Goal: Task Accomplishment & Management: Manage account settings

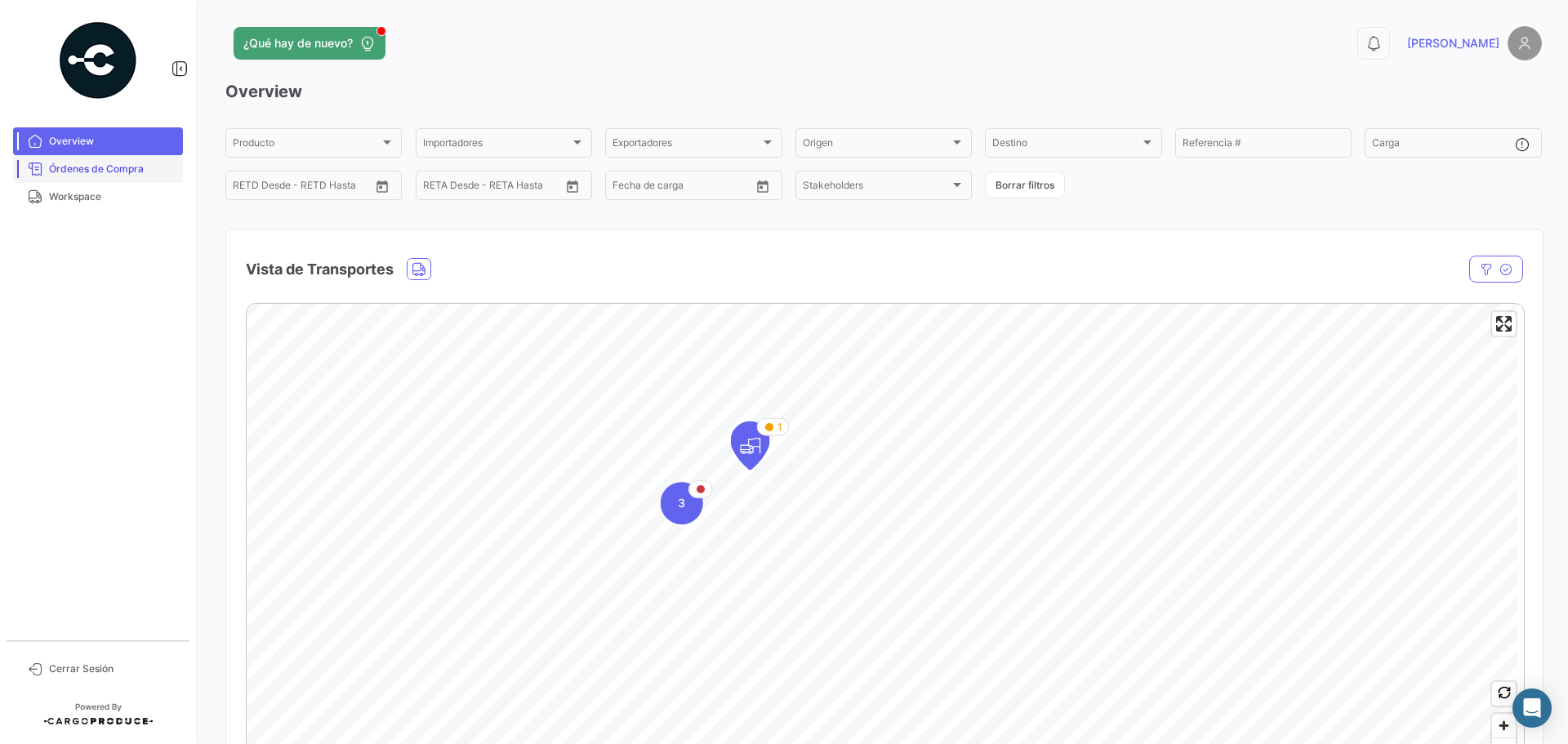
click at [137, 173] on span "Órdenes de Compra" at bounding box center [113, 169] width 128 height 15
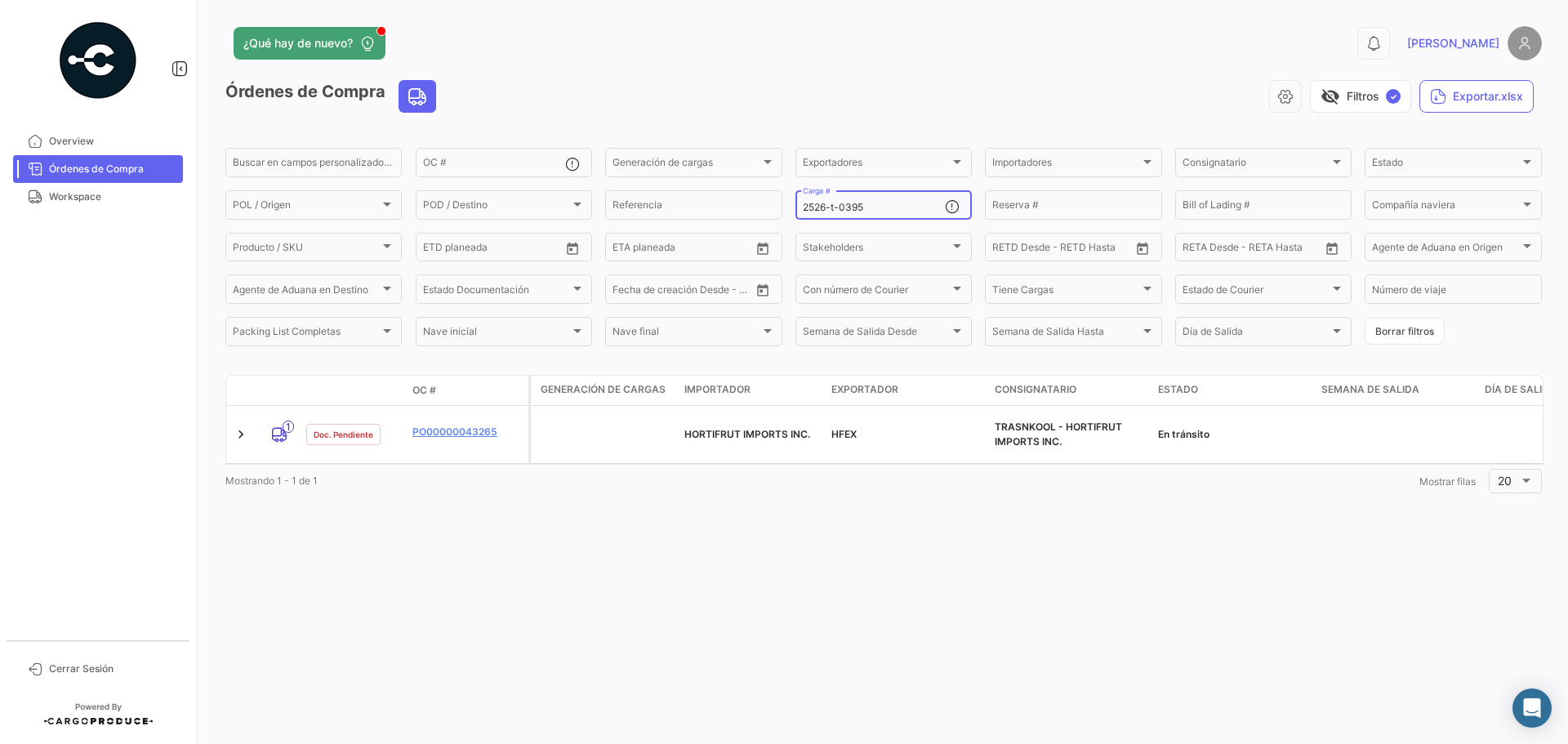
click at [872, 204] on input "2526-t-0395" at bounding box center [874, 207] width 142 height 11
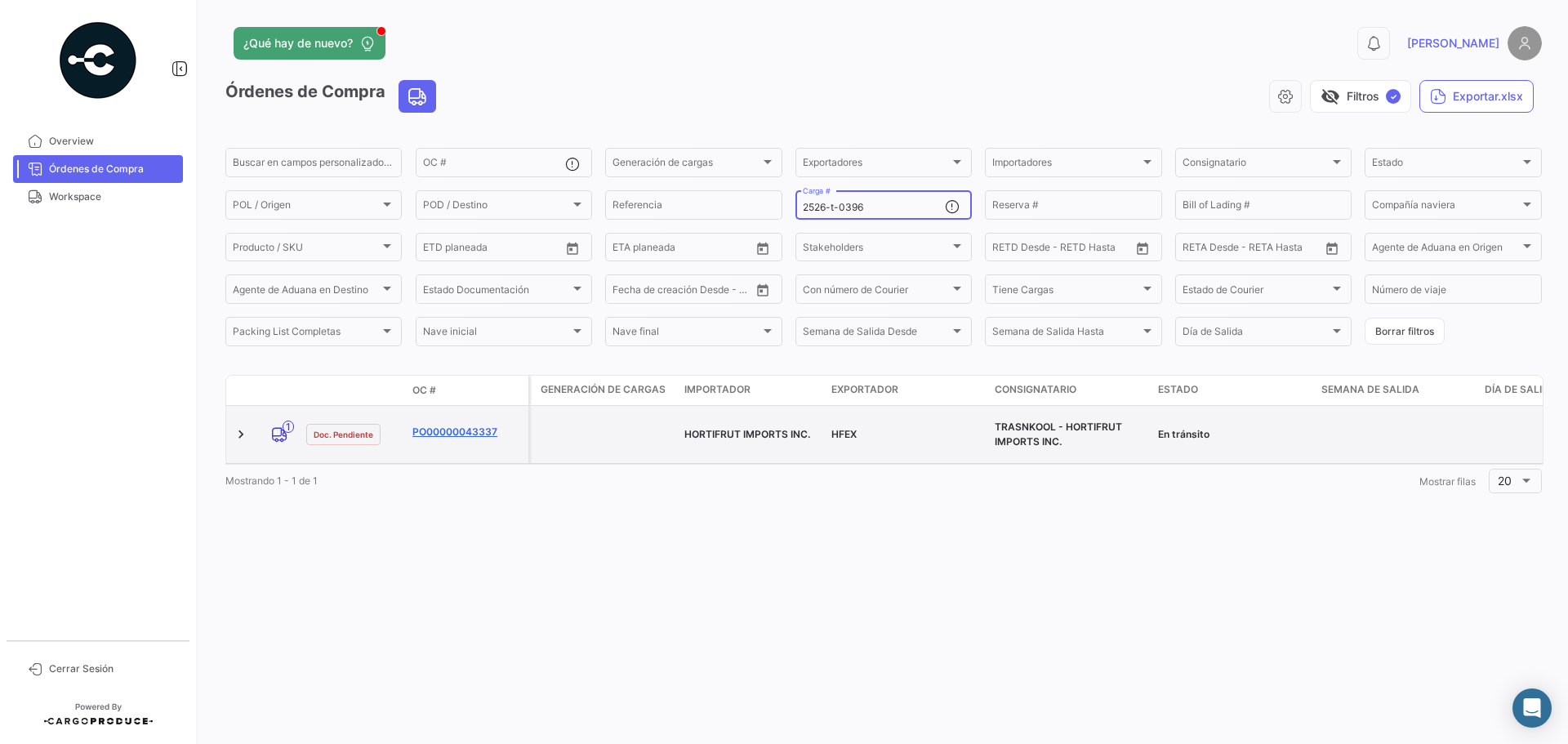
type input "2526-t-0396"
click at [451, 424] on link "PO00000043337" at bounding box center [467, 431] width 110 height 15
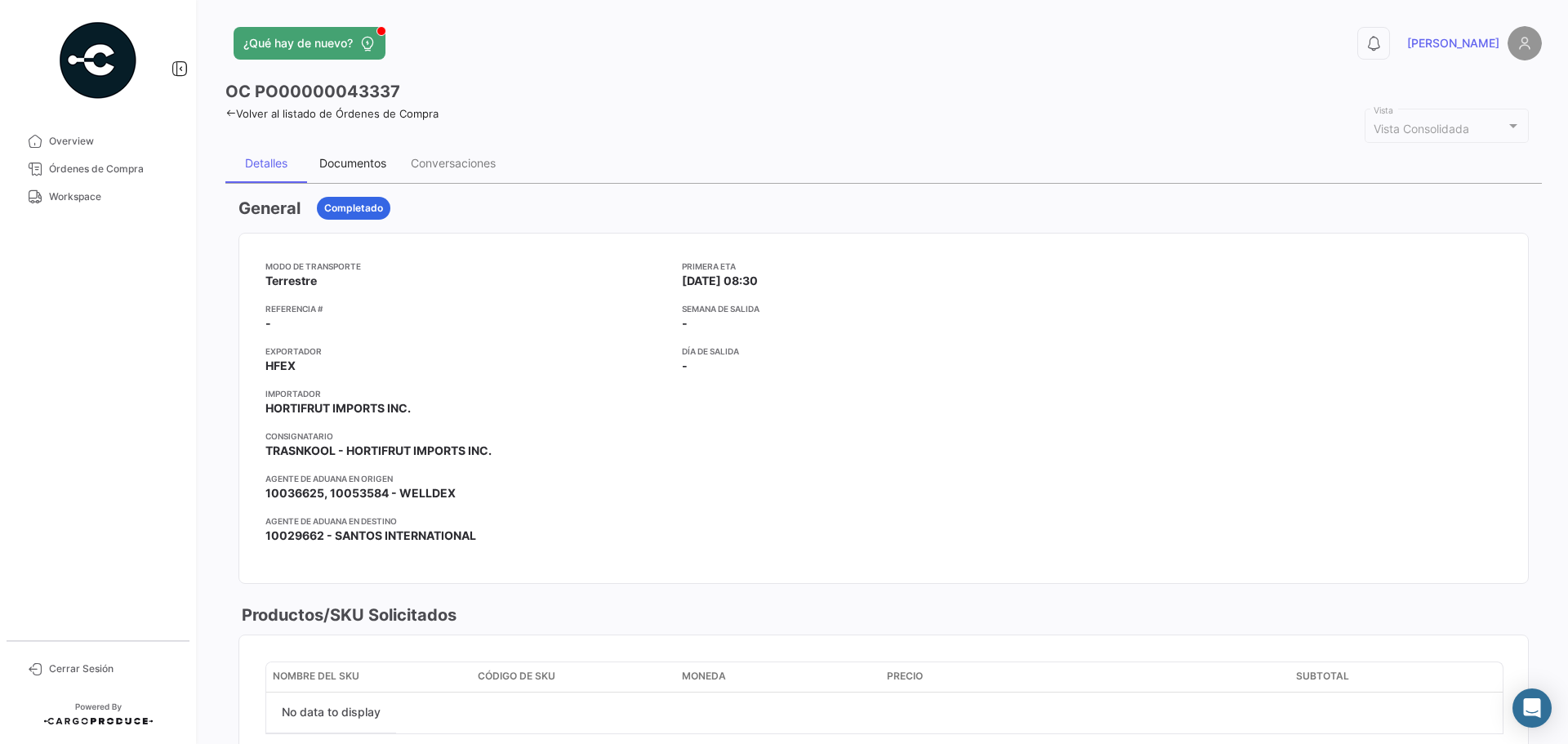
click at [355, 166] on div "Documentos" at bounding box center [353, 163] width 67 height 14
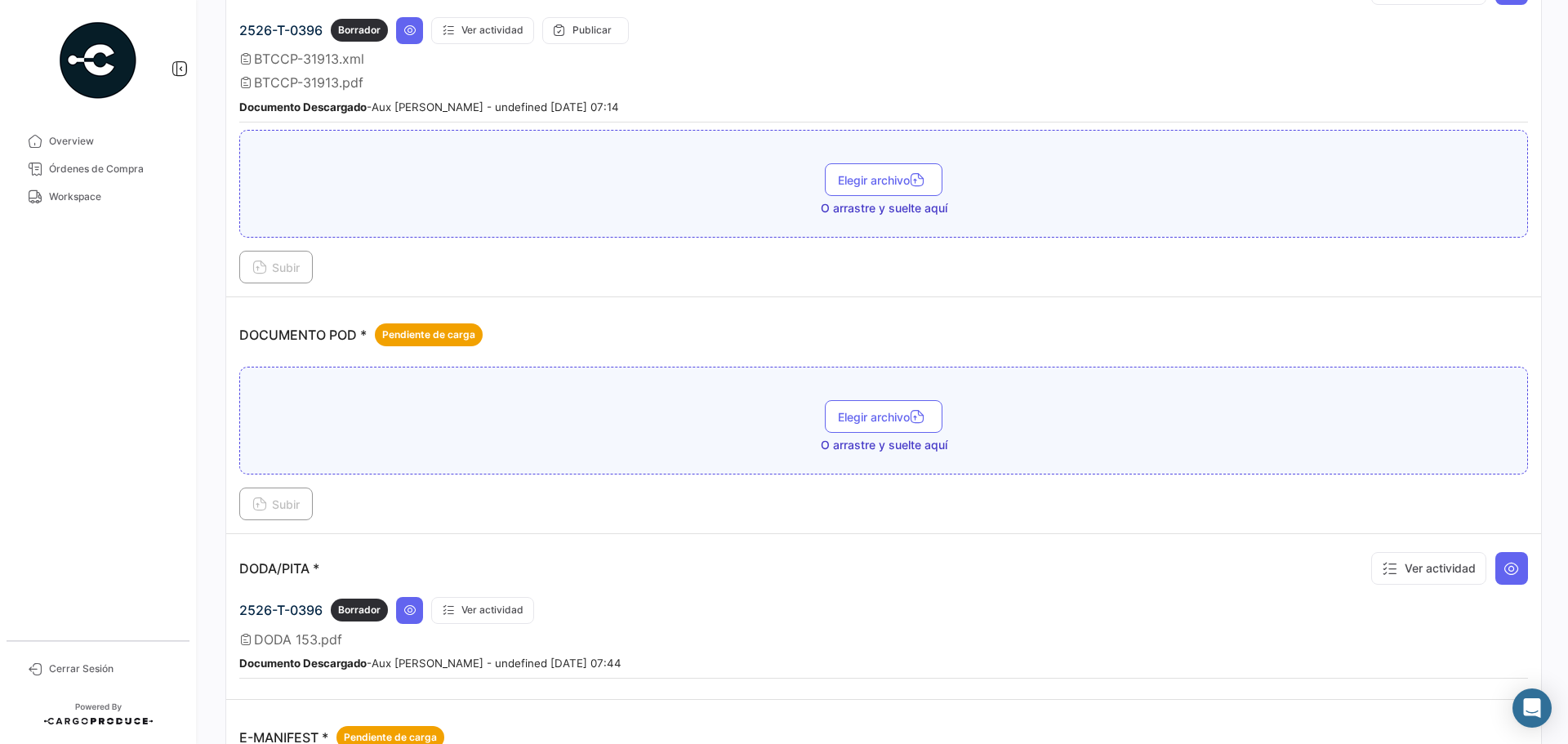
scroll to position [653, 0]
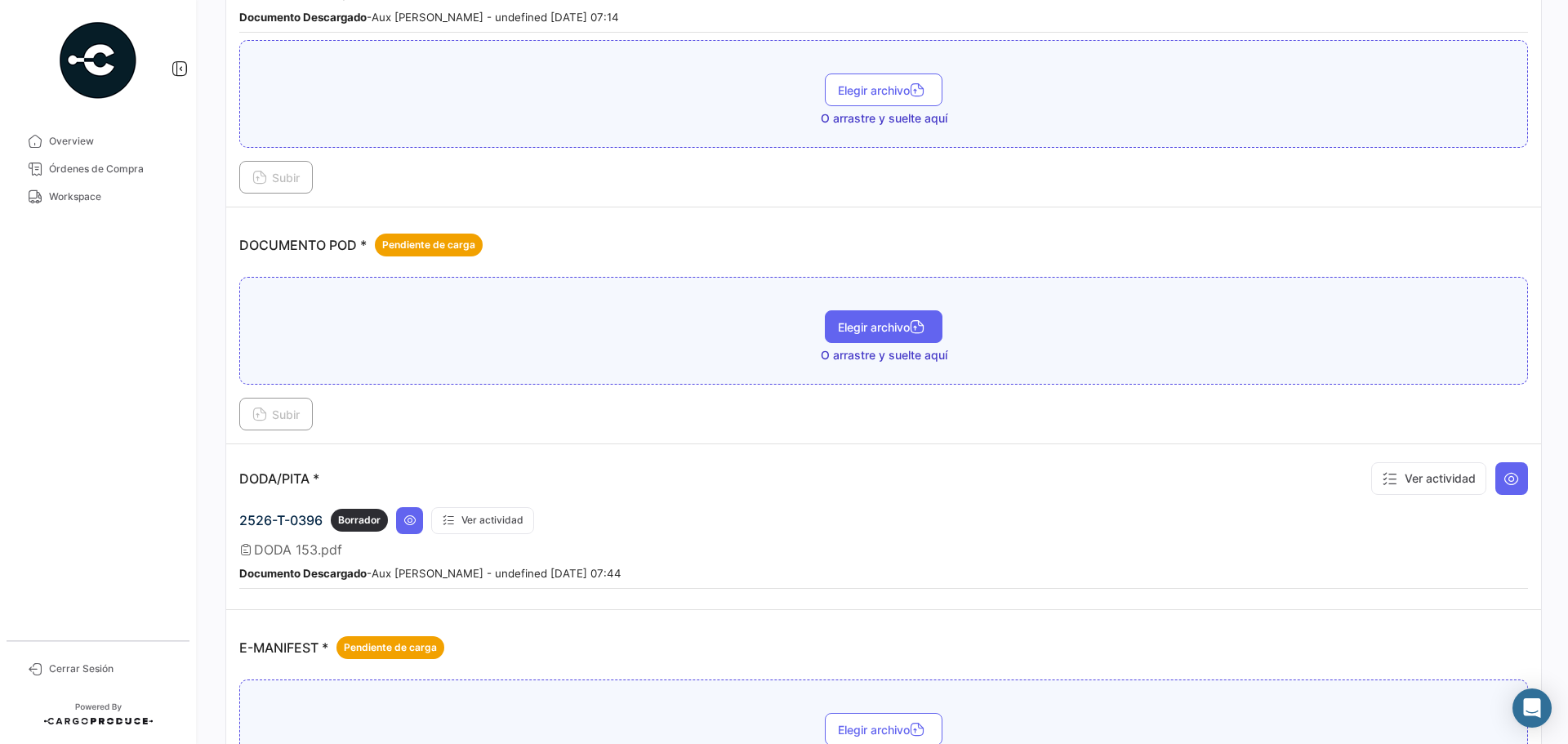
click at [866, 316] on button "Elegir archivo" at bounding box center [884, 327] width 118 height 33
click at [277, 414] on span "Subir" at bounding box center [276, 414] width 47 height 14
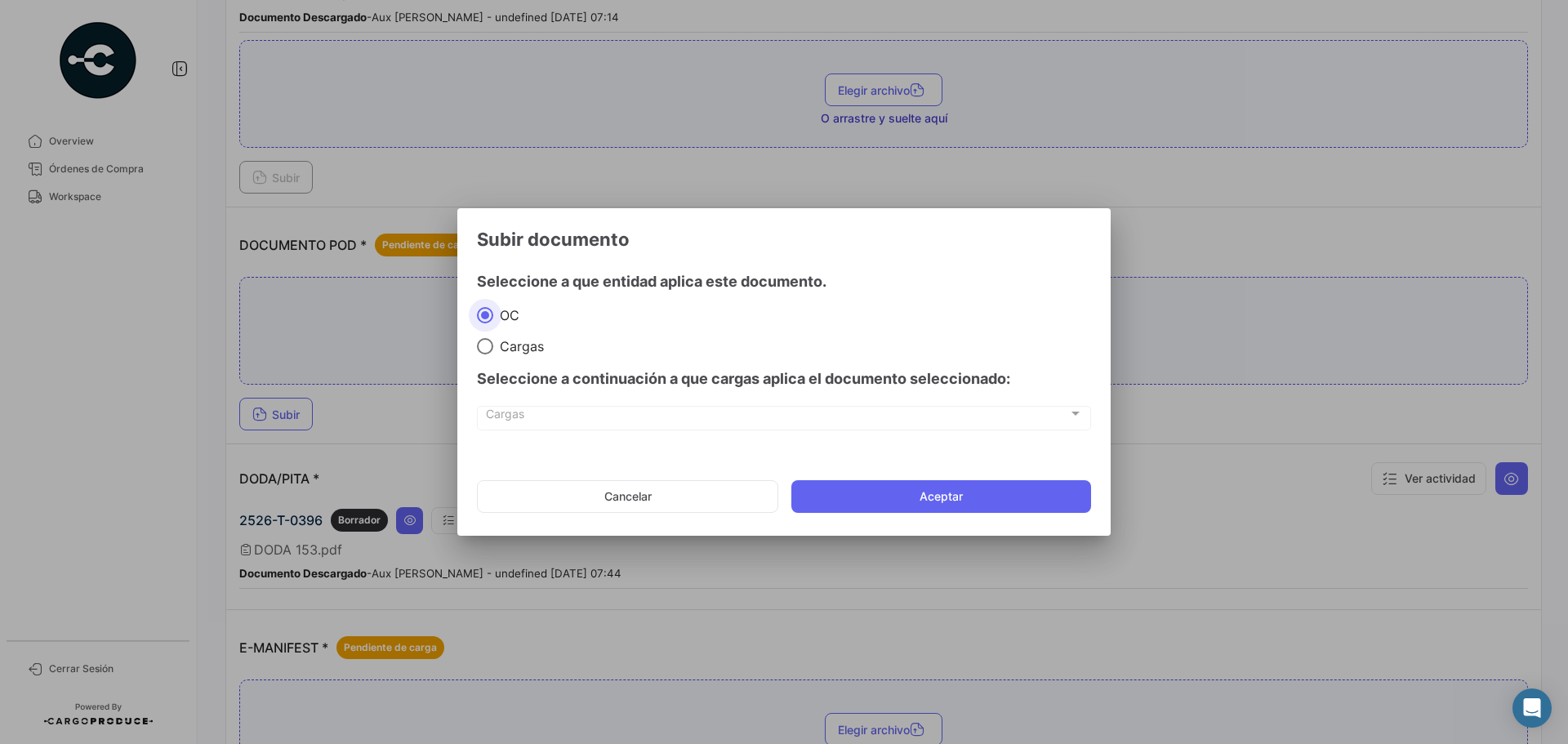
click at [490, 348] on span at bounding box center [484, 346] width 16 height 16
click at [490, 348] on input "Cargas" at bounding box center [484, 346] width 16 height 16
radio input "true"
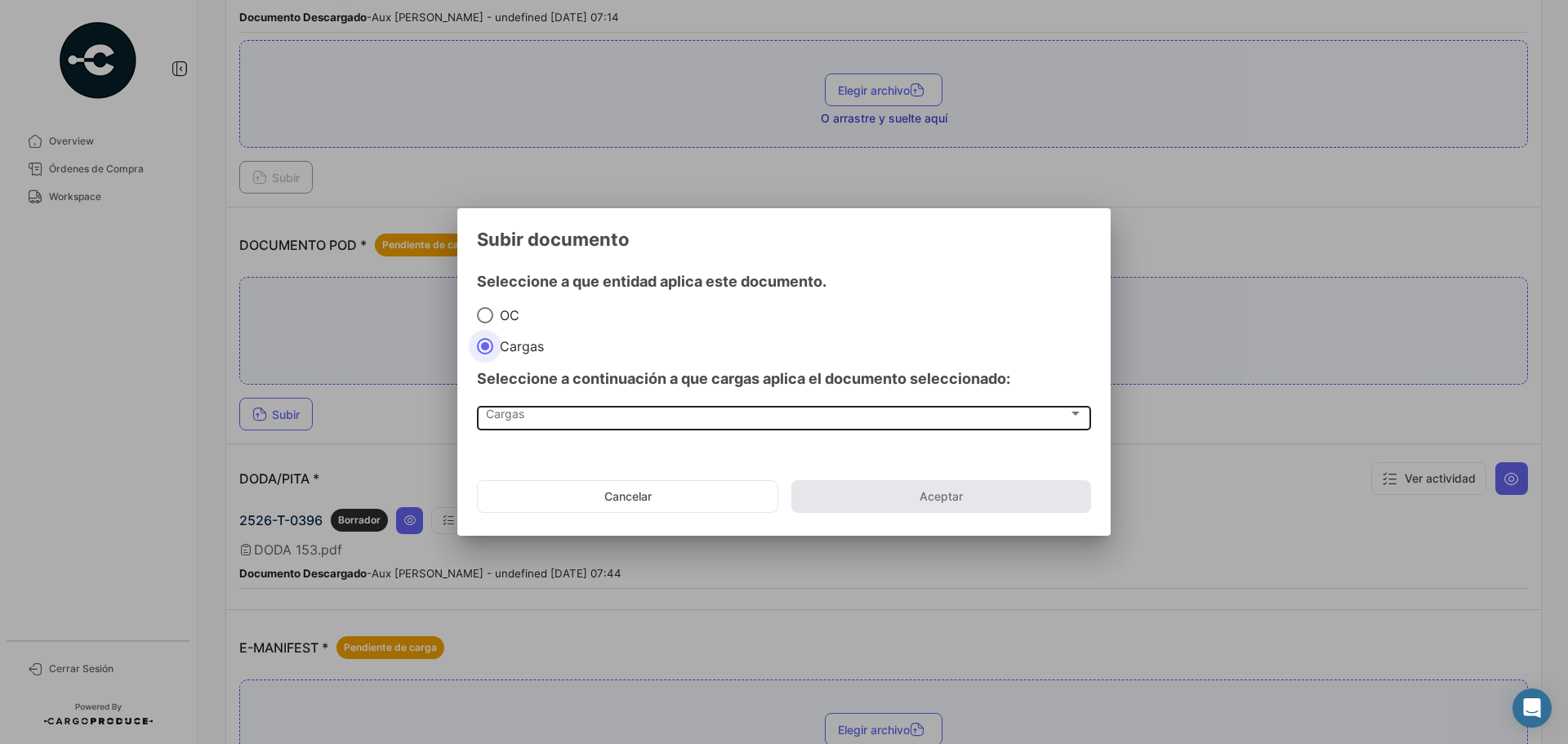
click at [512, 423] on span "Cargas" at bounding box center [776, 416] width 582 height 14
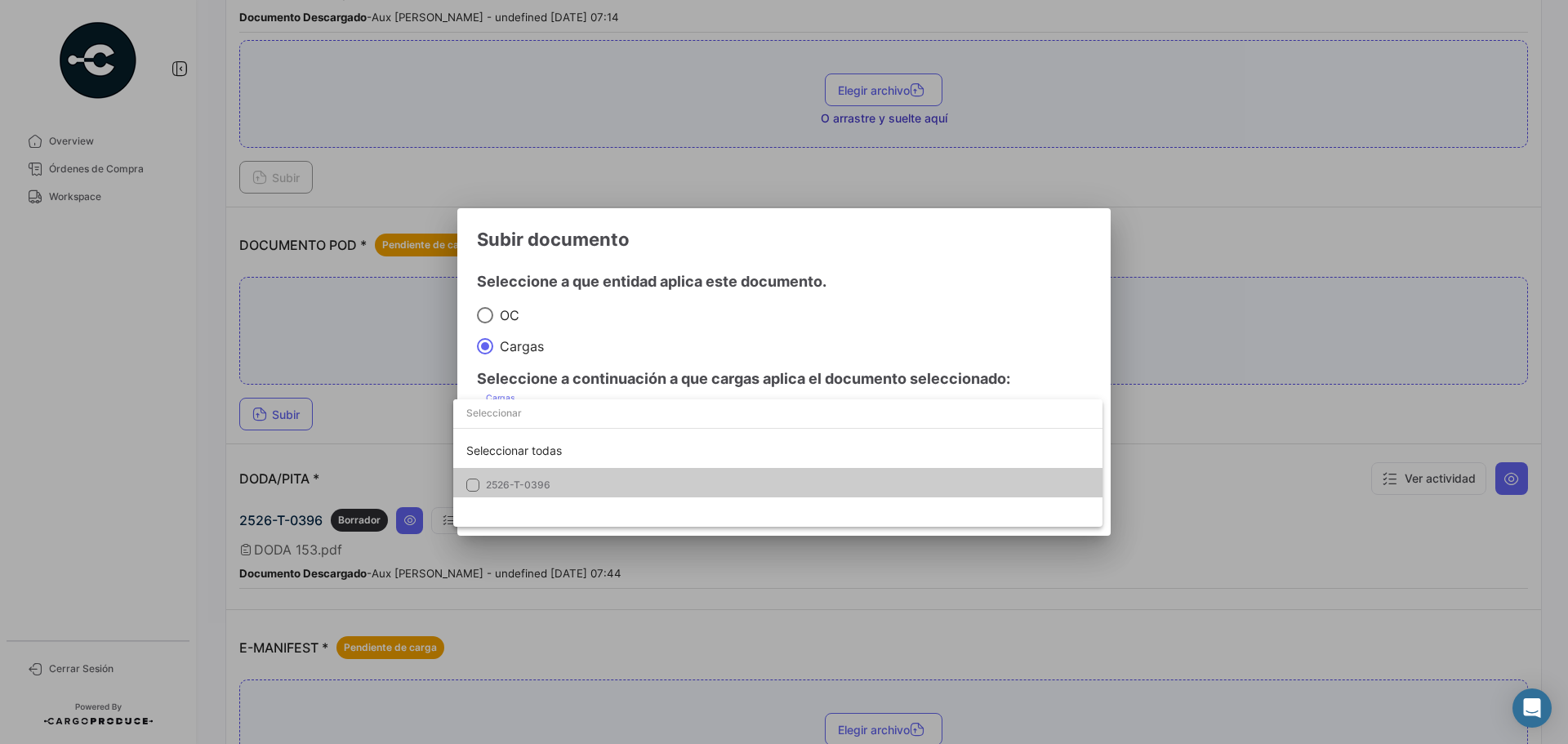
click at [506, 485] on span "2526-T-0396" at bounding box center [517, 484] width 65 height 12
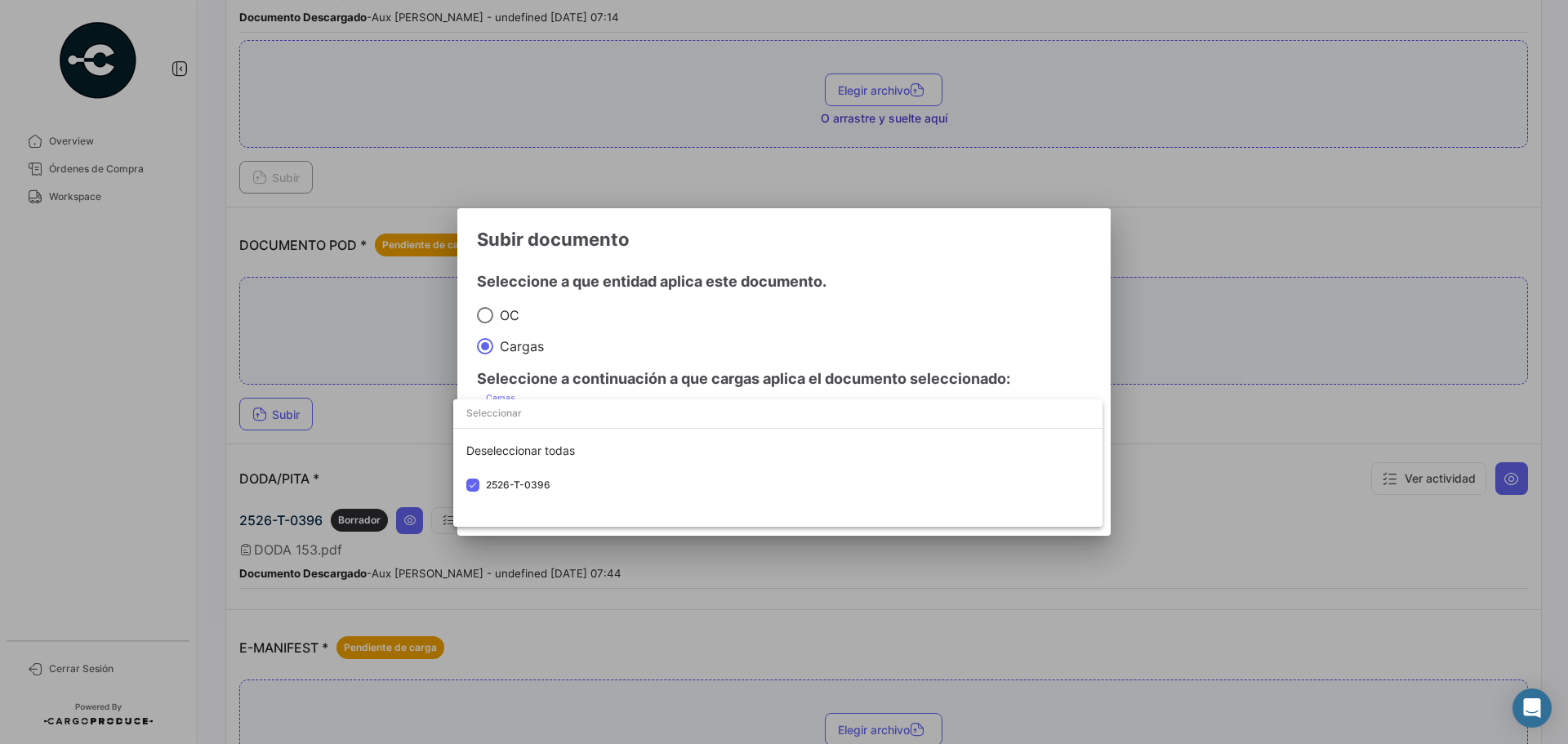
click at [880, 321] on div at bounding box center [784, 372] width 1568 height 744
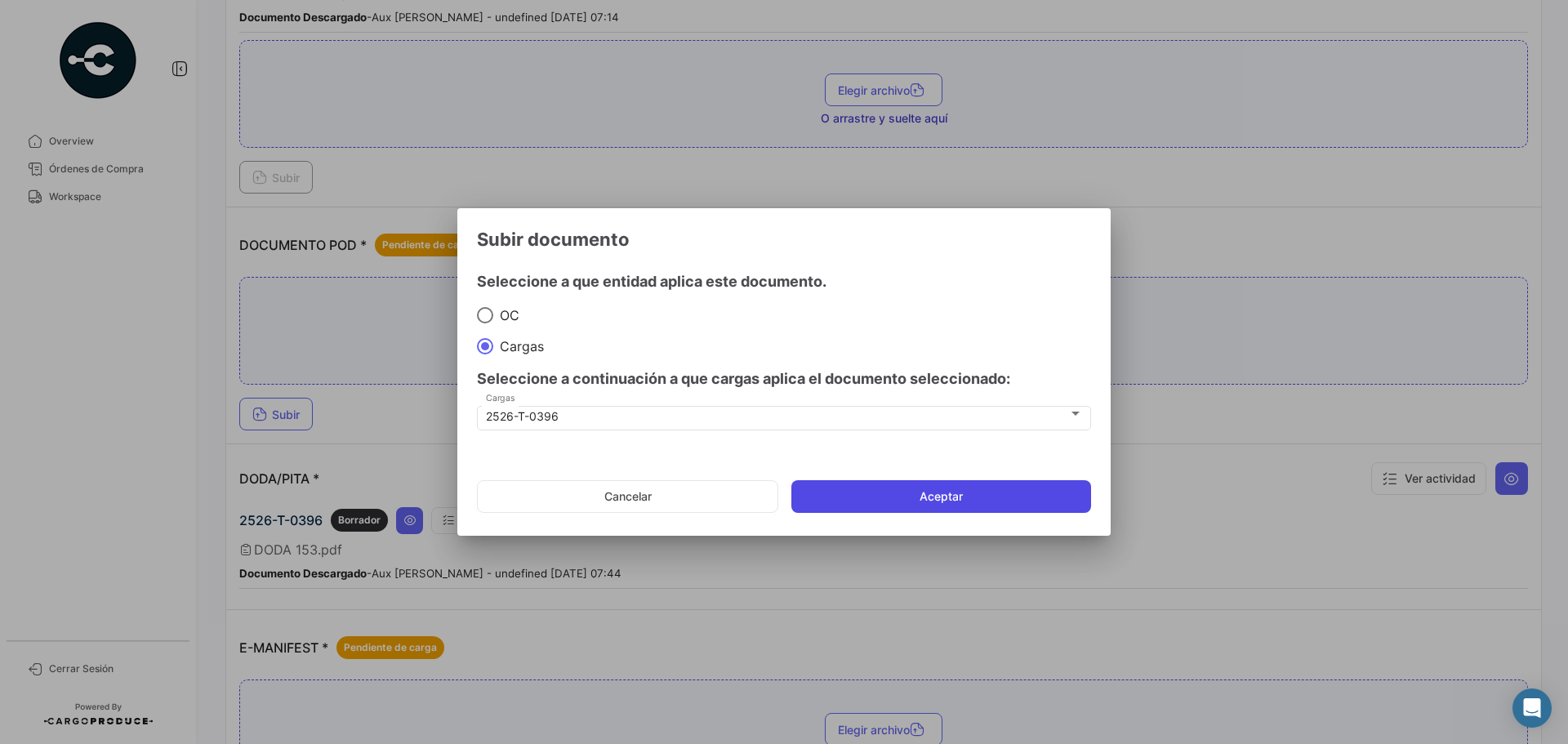
click at [892, 495] on button "Aceptar" at bounding box center [941, 496] width 300 height 33
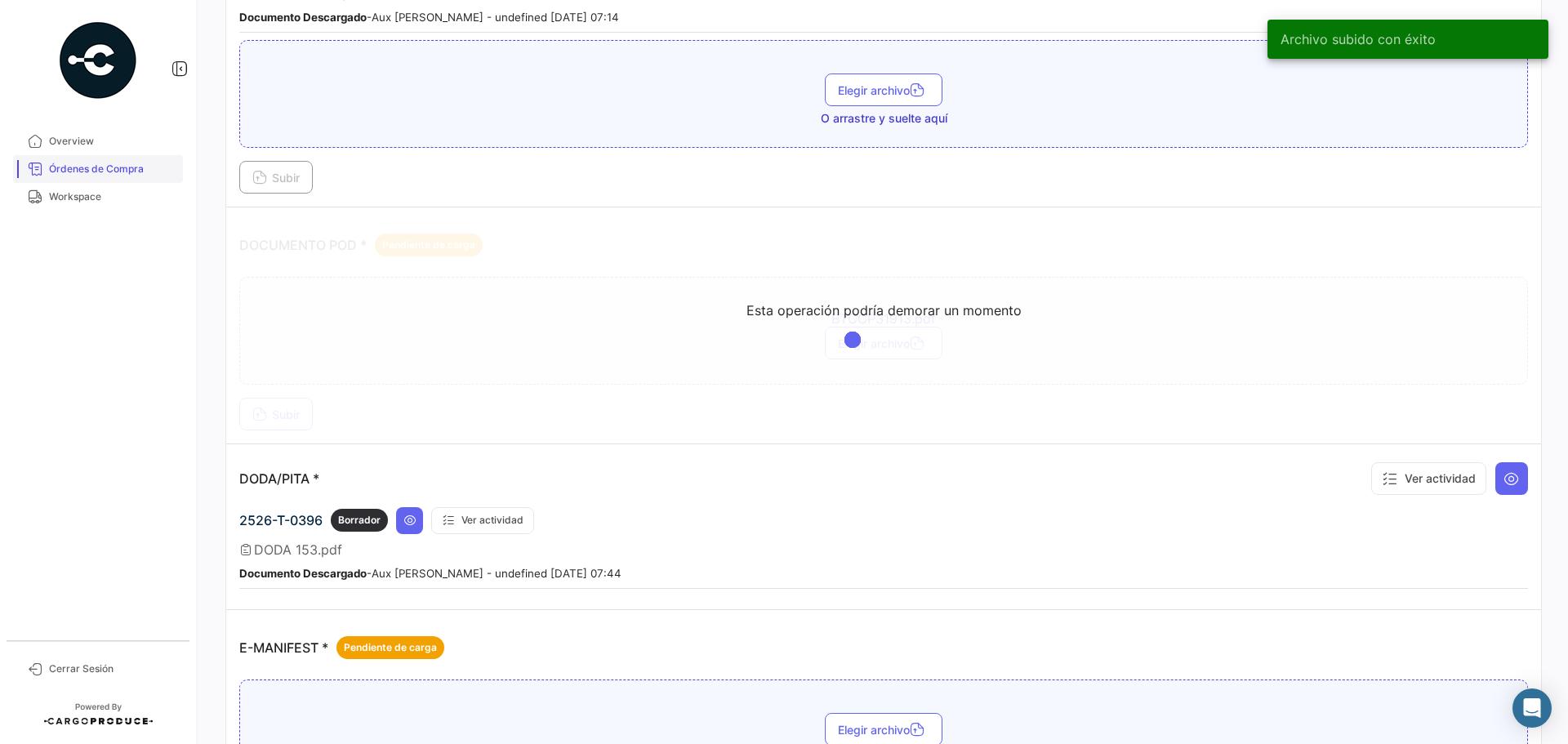
click at [110, 174] on span "Órdenes de Compra" at bounding box center [113, 169] width 128 height 15
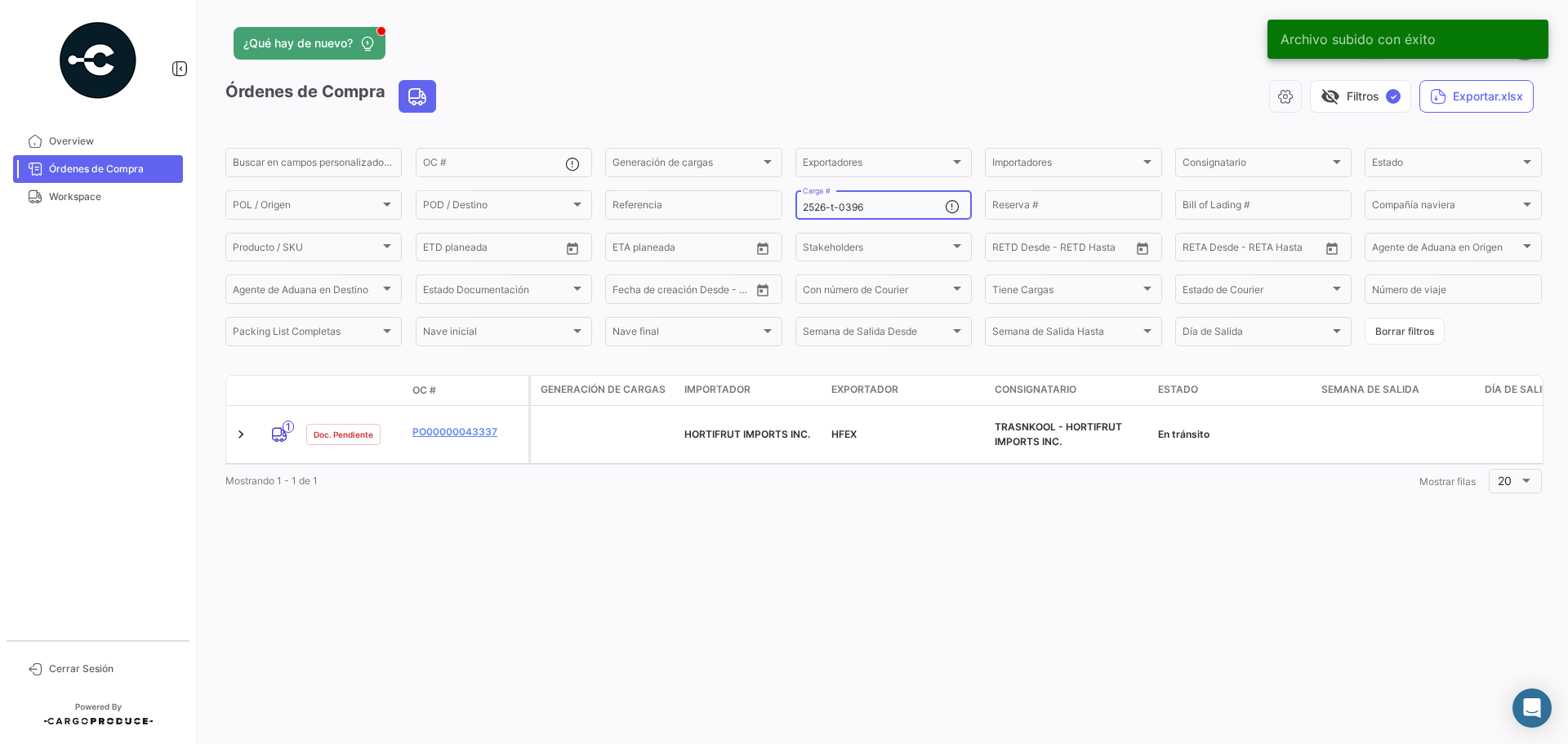
click at [891, 210] on input "2526-t-0396" at bounding box center [874, 207] width 142 height 11
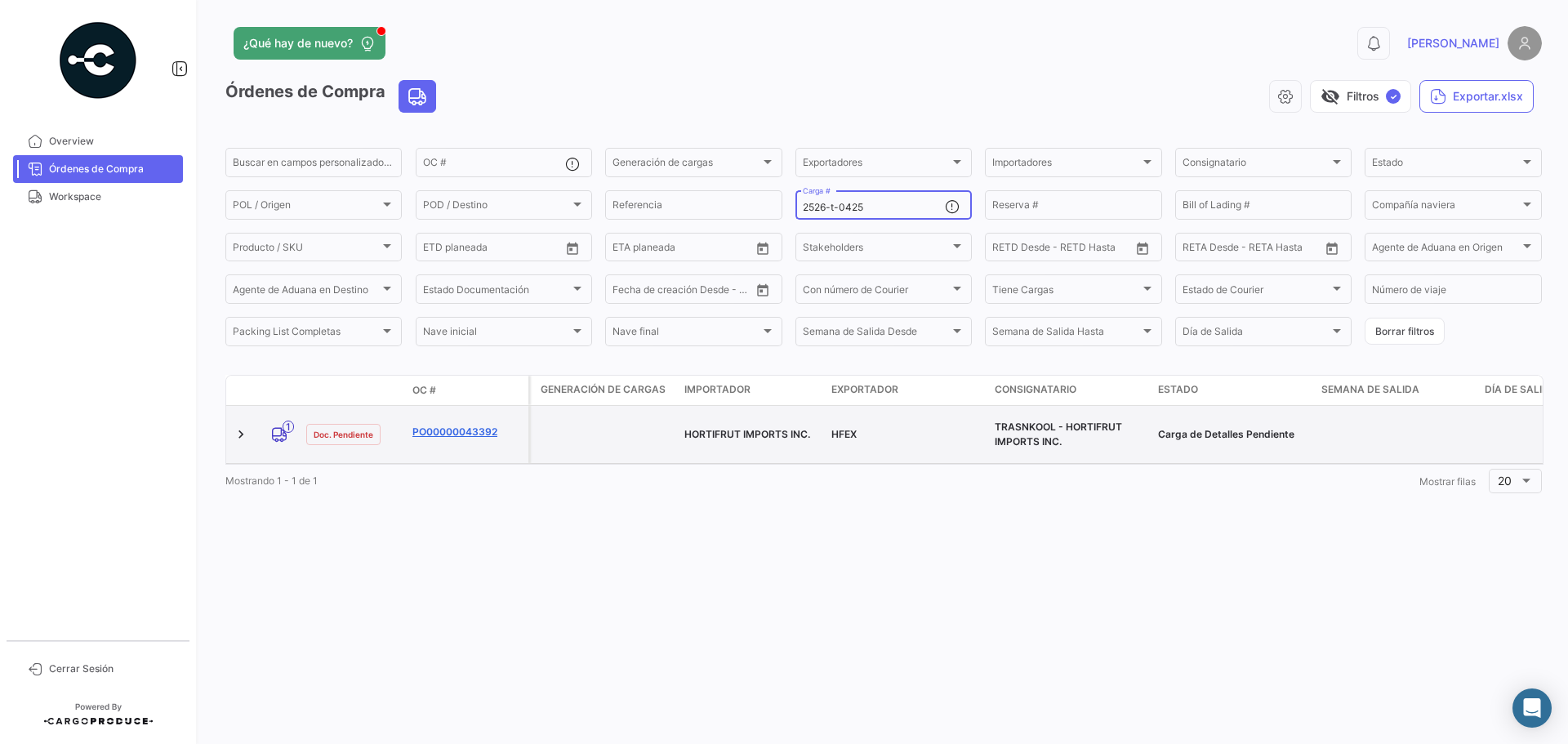
type input "2526-t-0425"
click at [466, 424] on link "PO00000043392" at bounding box center [467, 431] width 110 height 15
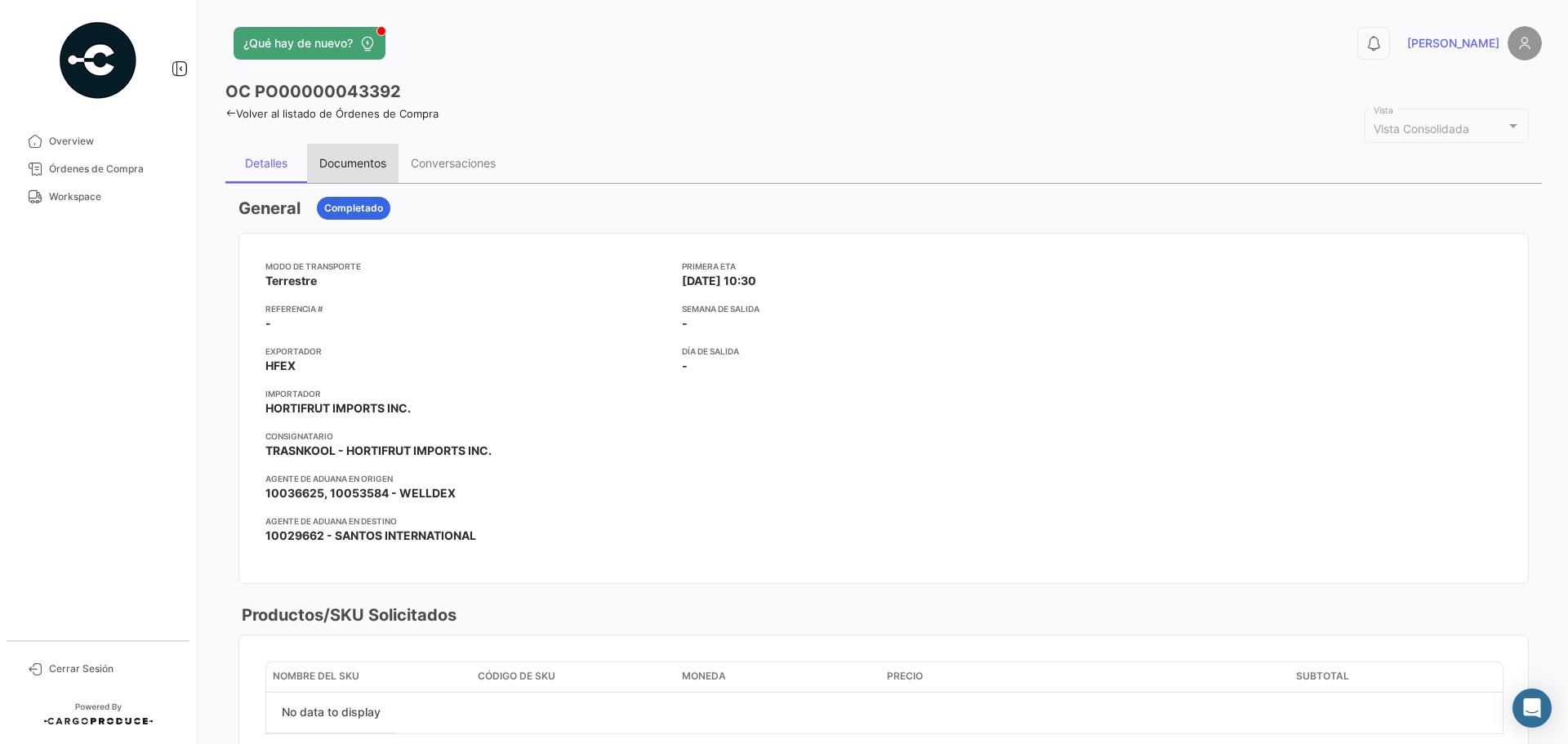
click at [361, 159] on div "Documentos" at bounding box center [353, 163] width 67 height 14
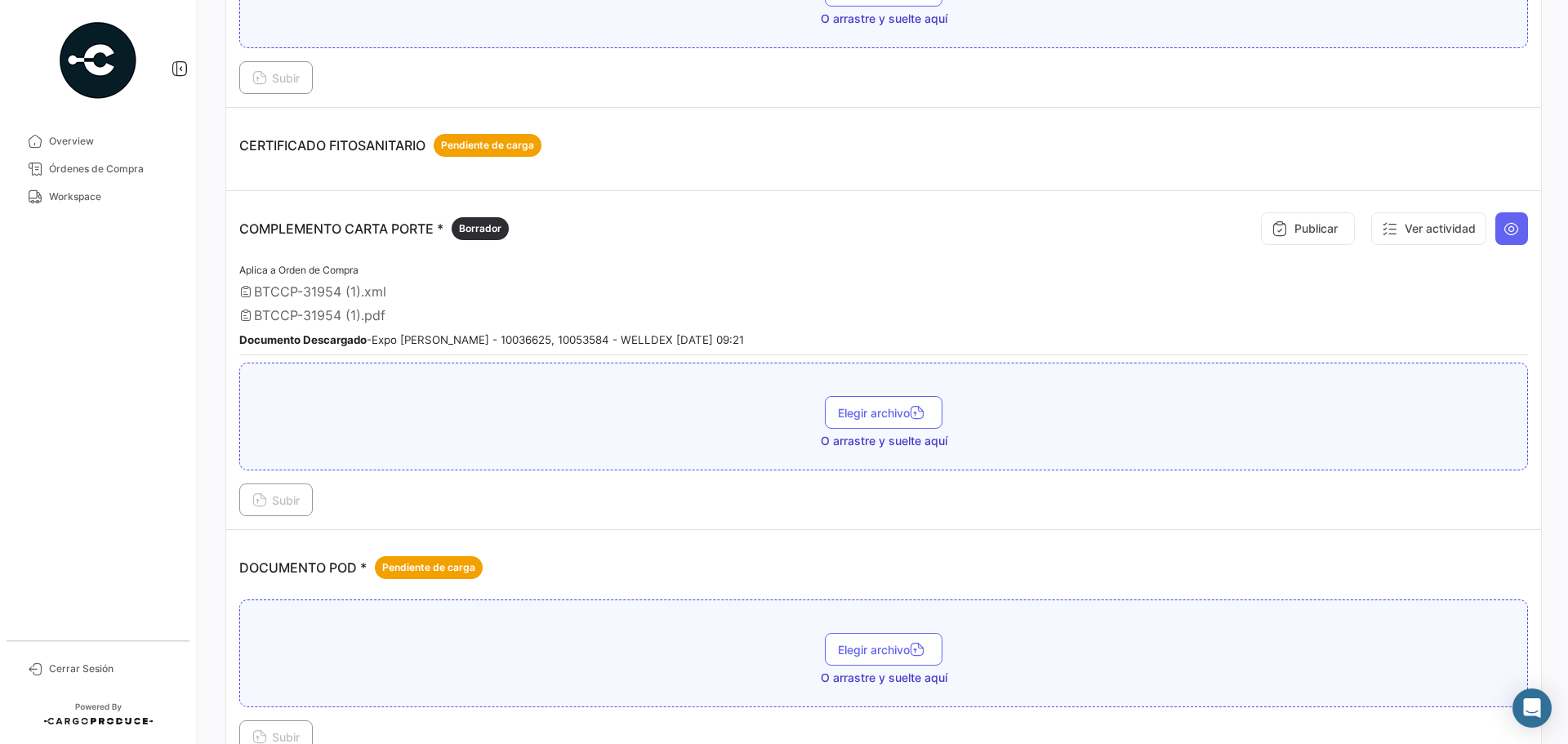
scroll to position [408, 0]
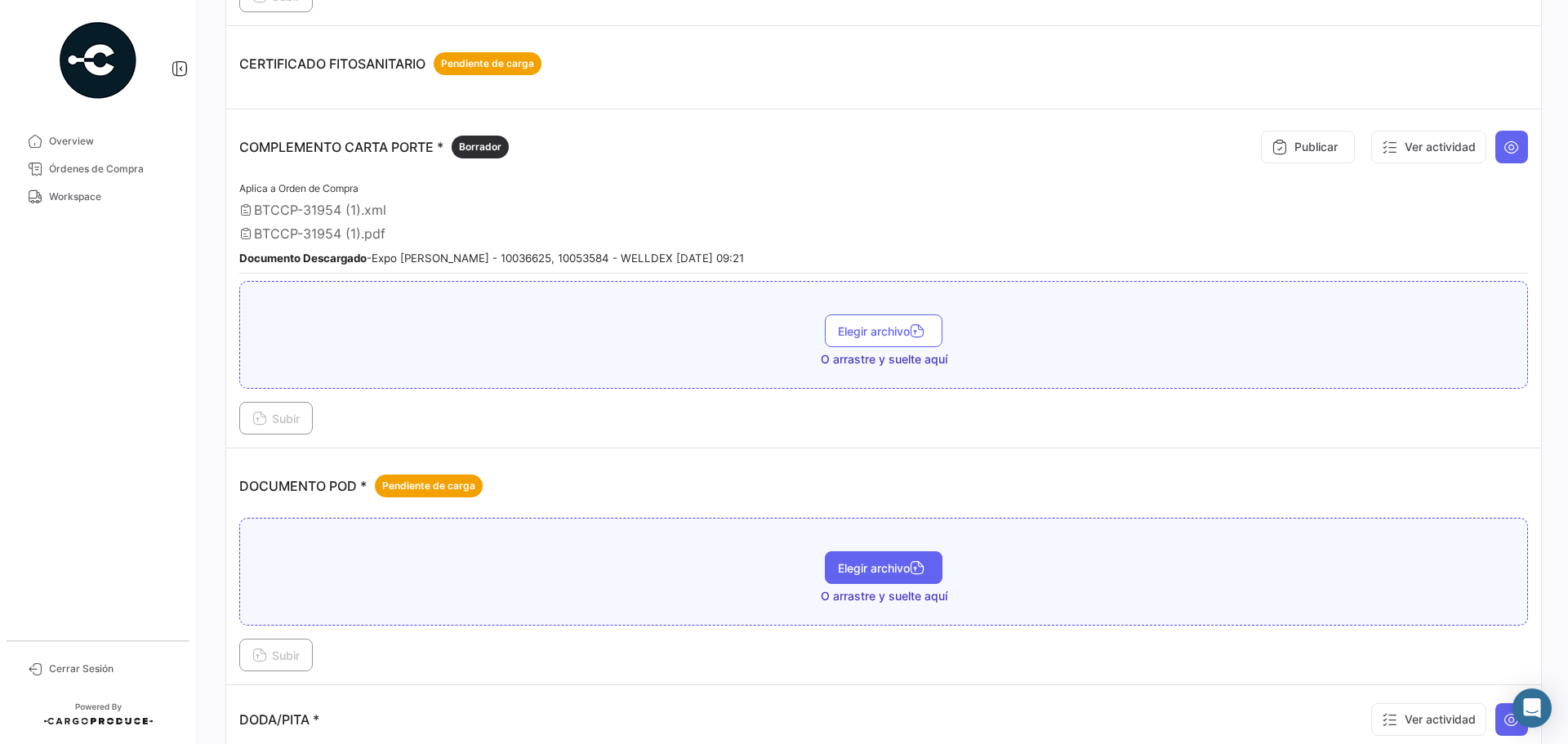
click at [853, 575] on button "Elegir archivo" at bounding box center [884, 567] width 118 height 33
click at [272, 658] on span "Subir" at bounding box center [276, 655] width 47 height 14
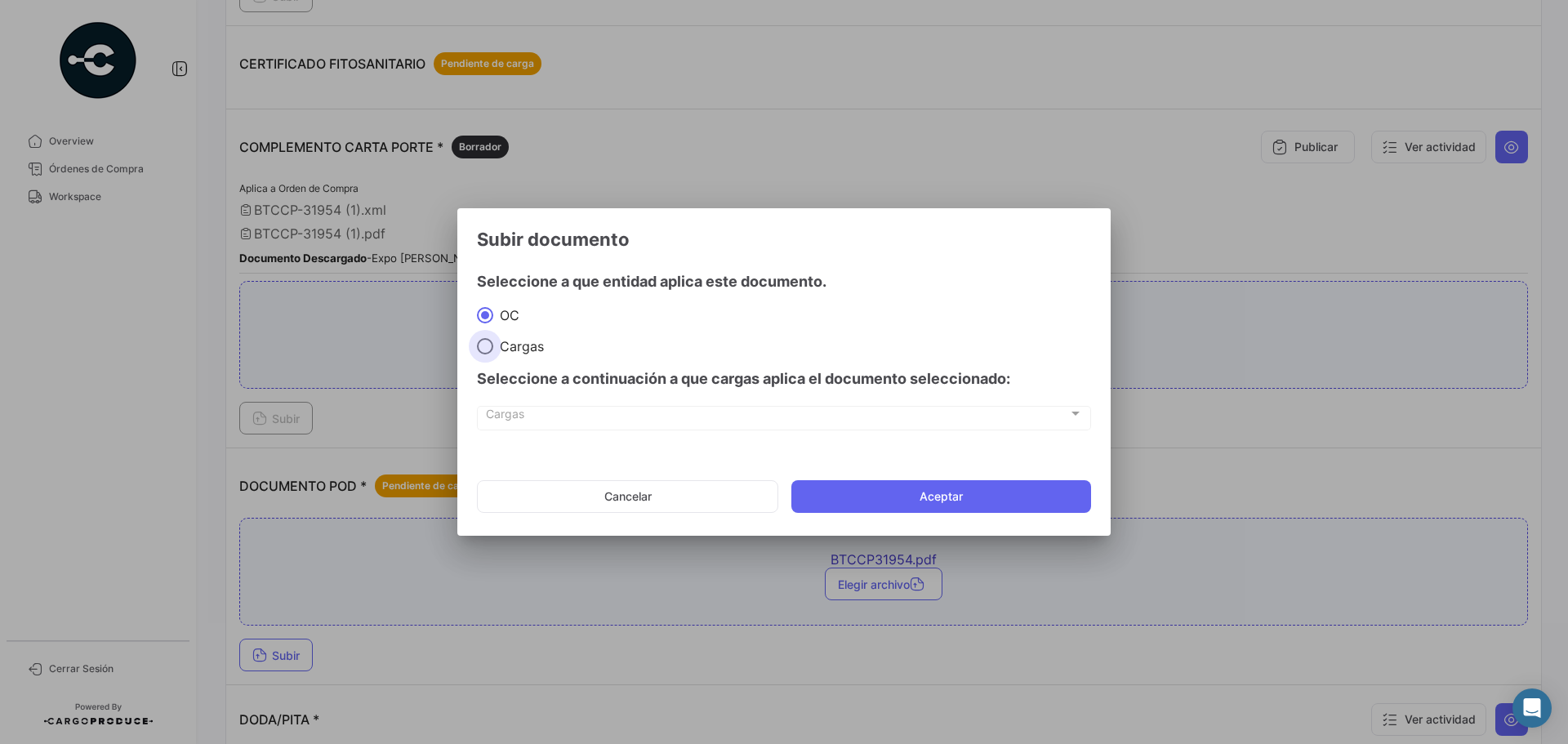
click at [526, 345] on span "Cargas" at bounding box center [518, 346] width 51 height 16
click at [493, 345] on input "Cargas" at bounding box center [484, 346] width 16 height 16
radio input "true"
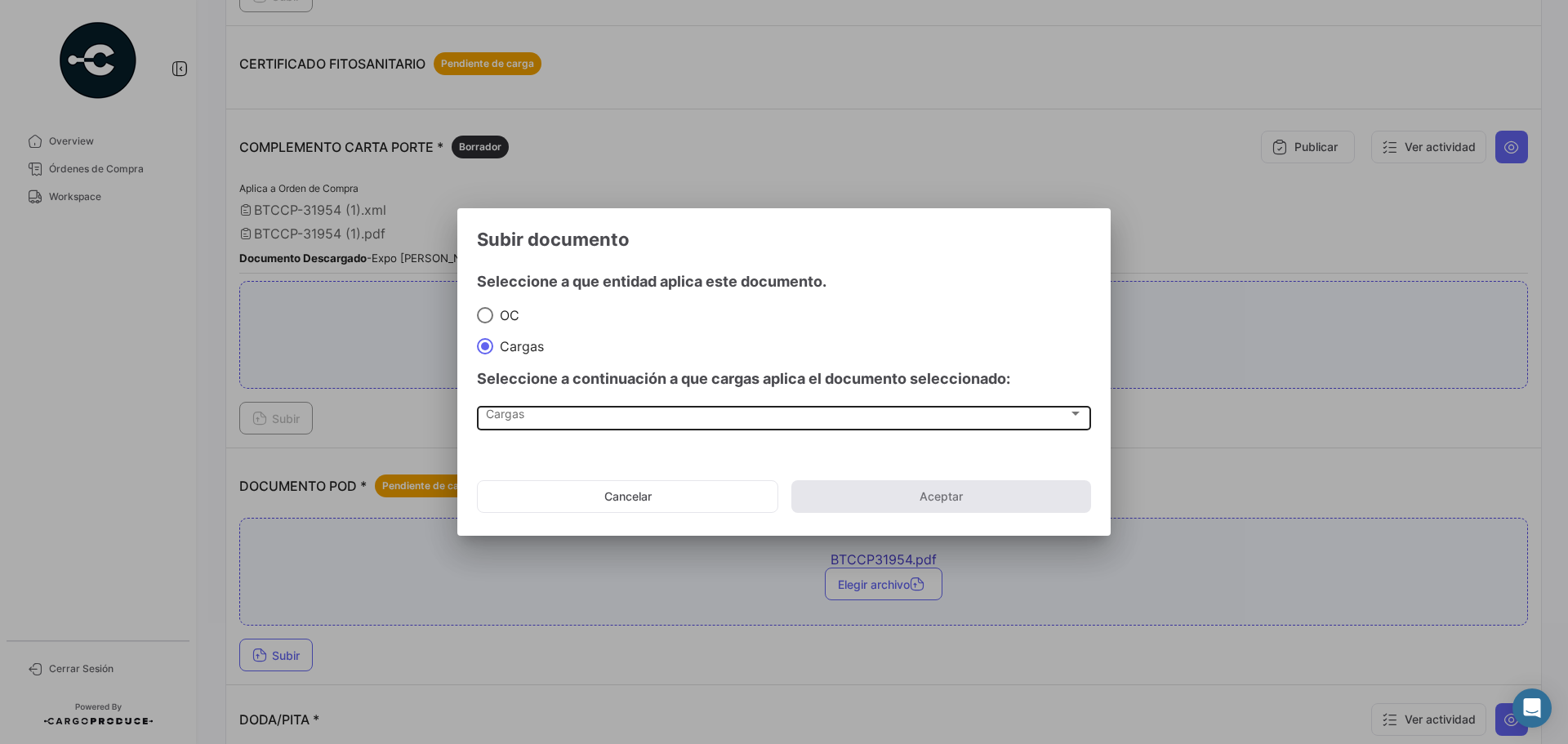
click at [542, 426] on div "Cargas Cargas" at bounding box center [784, 417] width 597 height 28
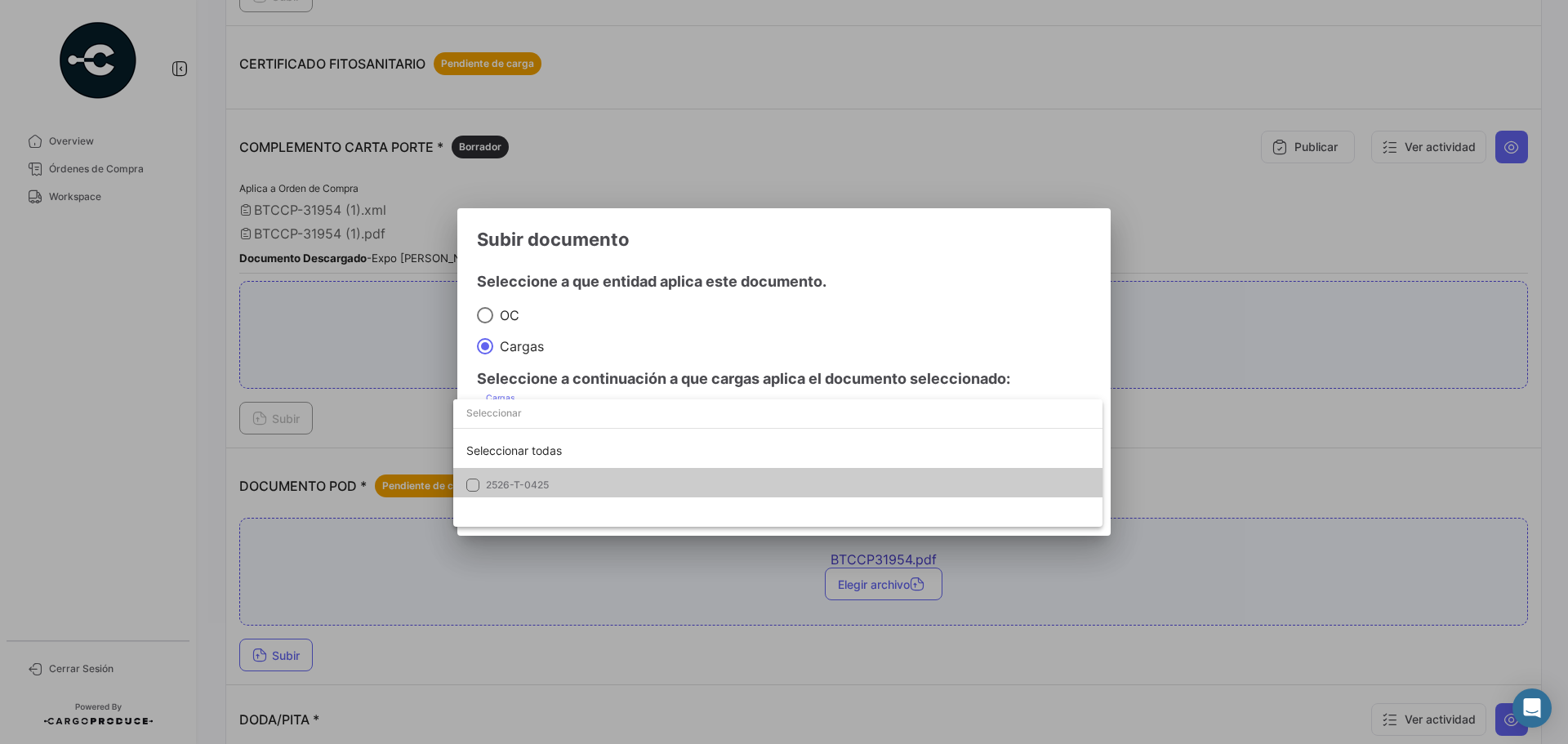
click at [549, 477] on span "2526-T-0425" at bounding box center [599, 484] width 229 height 15
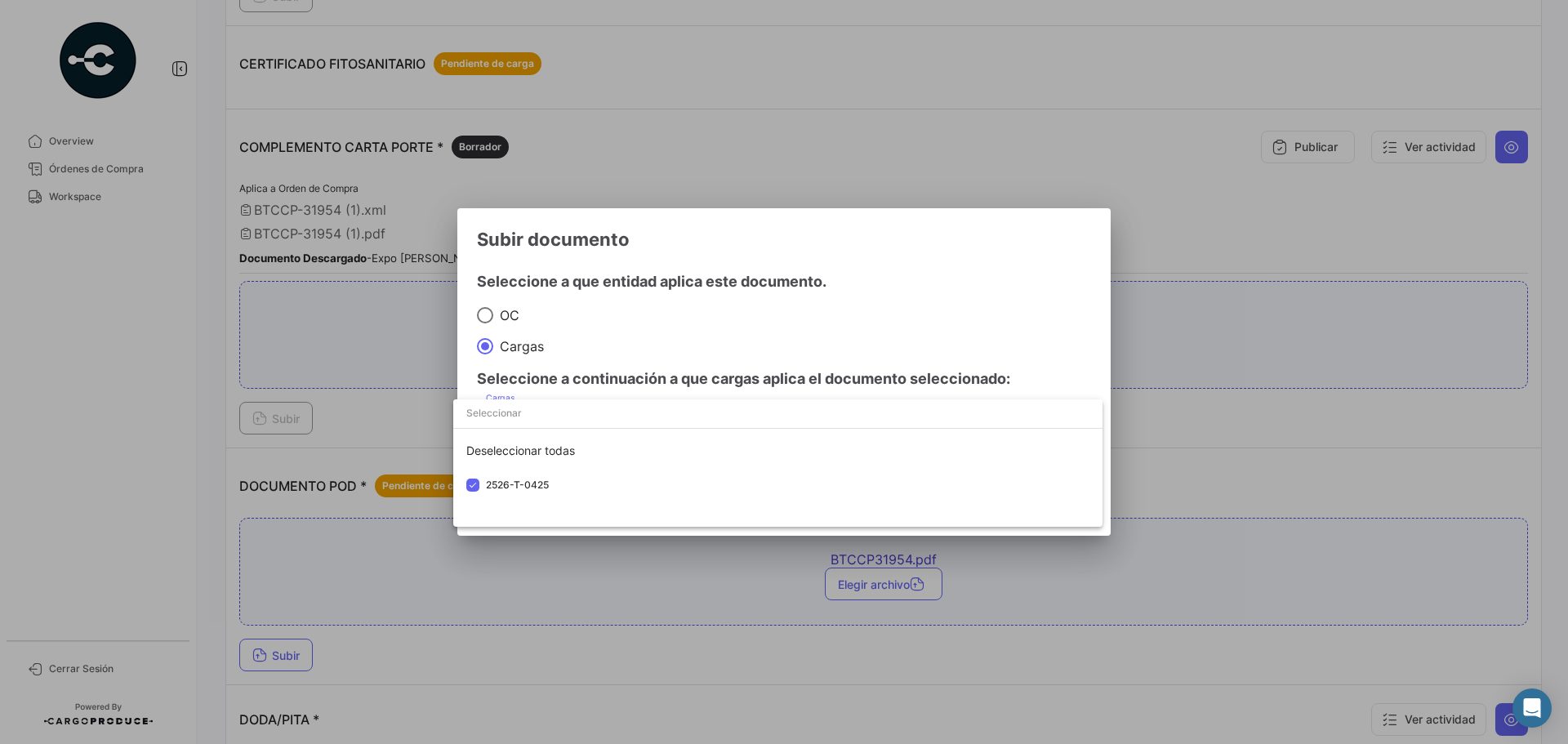
click at [948, 312] on div at bounding box center [784, 372] width 1568 height 744
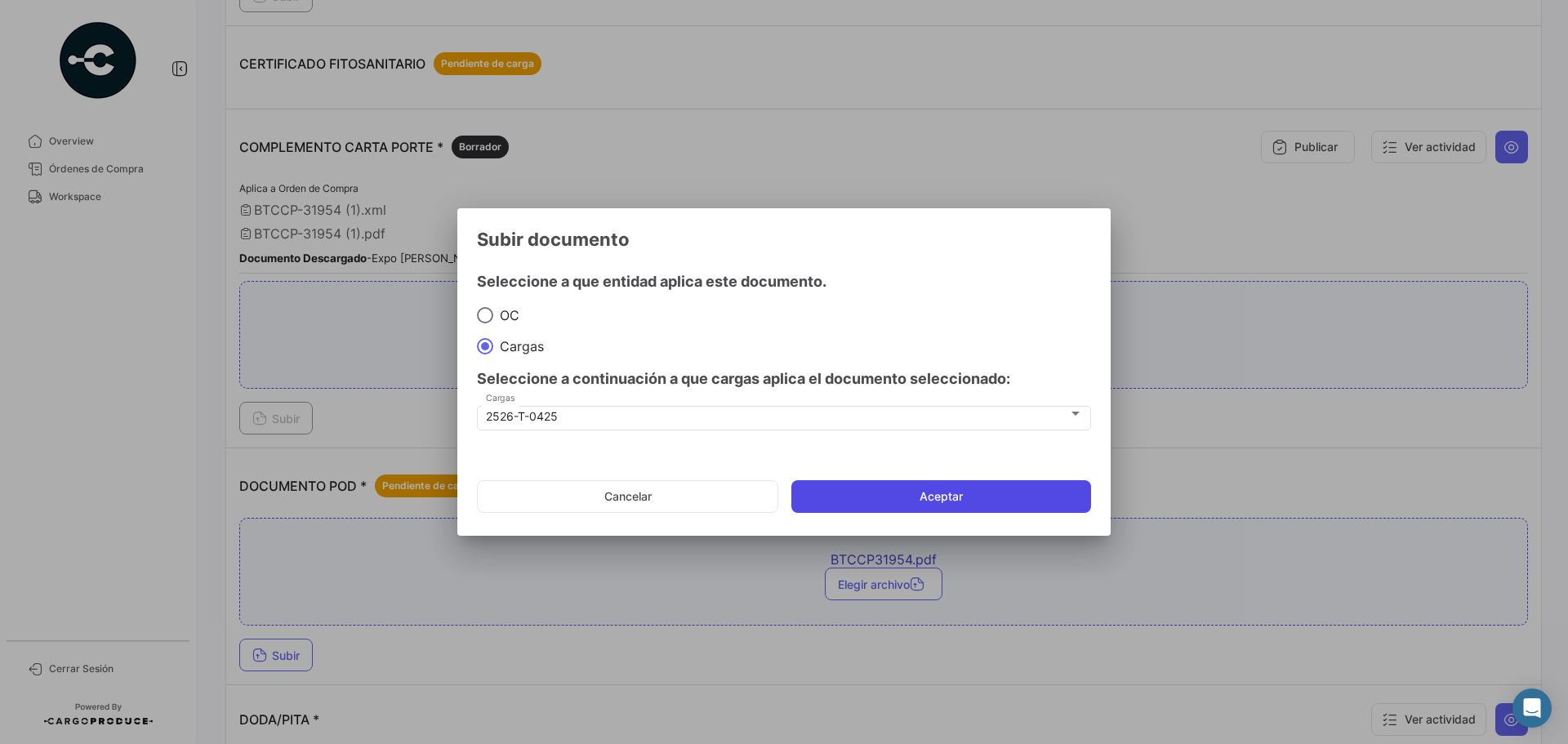
click at [969, 483] on button "Aceptar" at bounding box center [941, 496] width 300 height 33
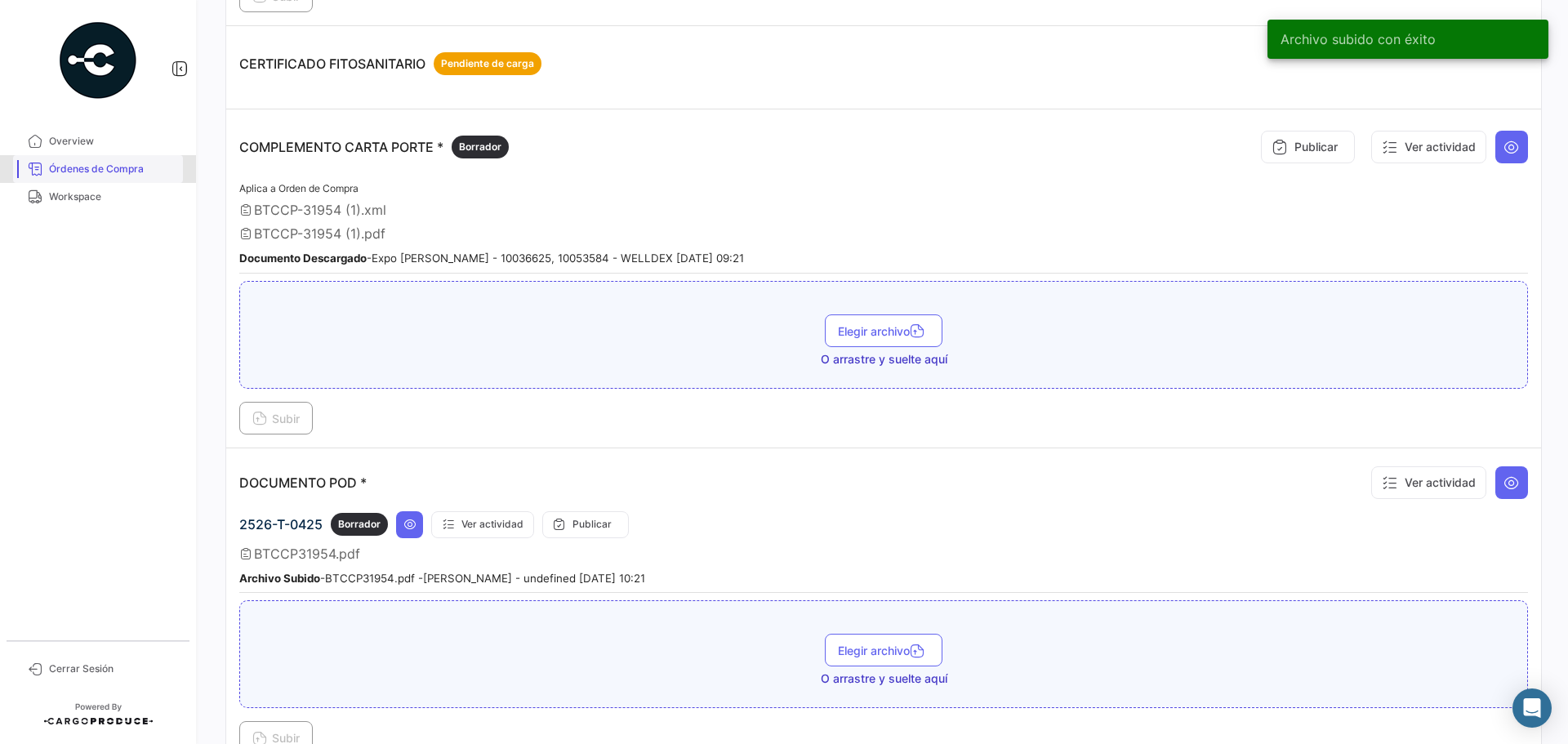
click at [140, 165] on span "Órdenes de Compra" at bounding box center [113, 169] width 128 height 15
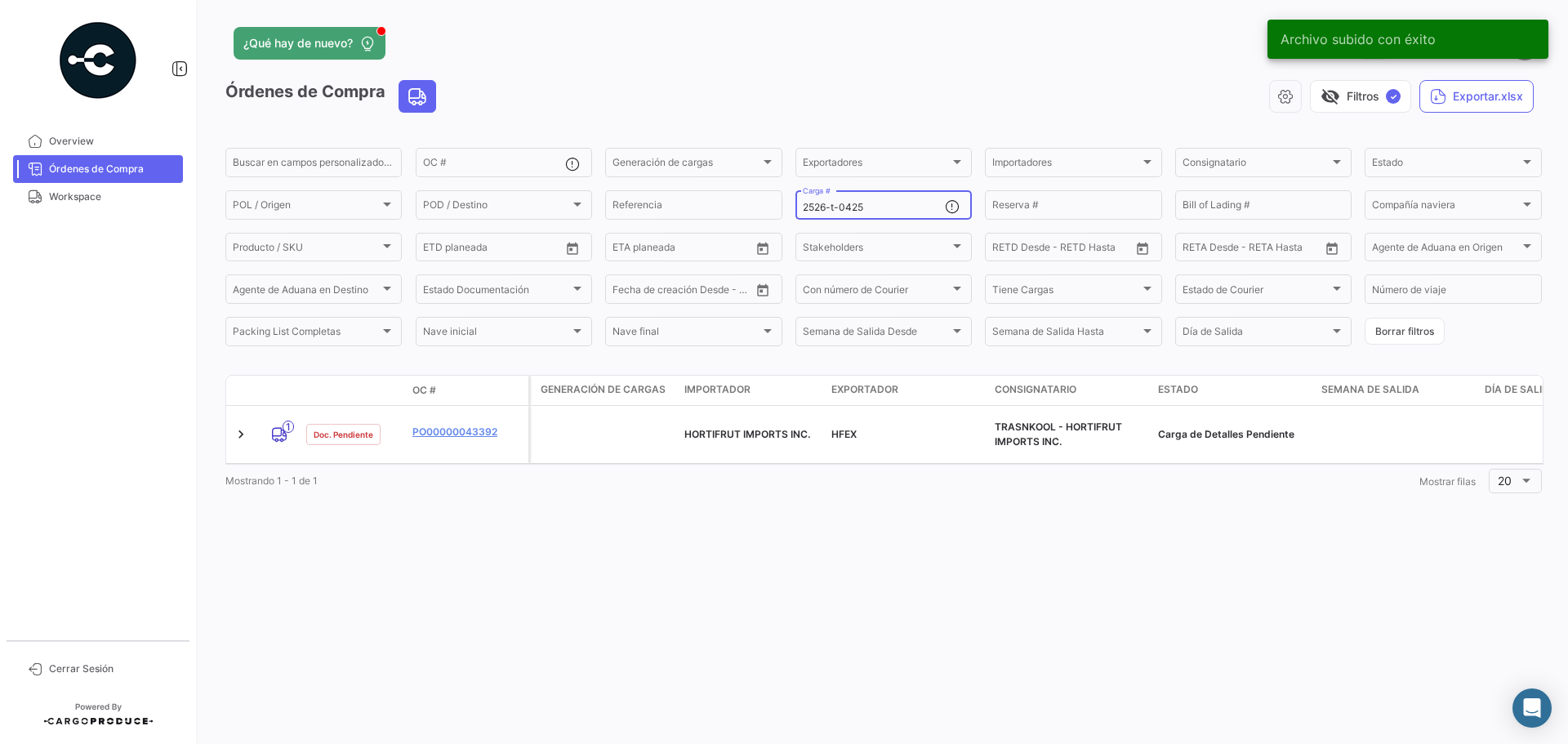
click at [865, 204] on input "2526-t-0425" at bounding box center [874, 207] width 142 height 11
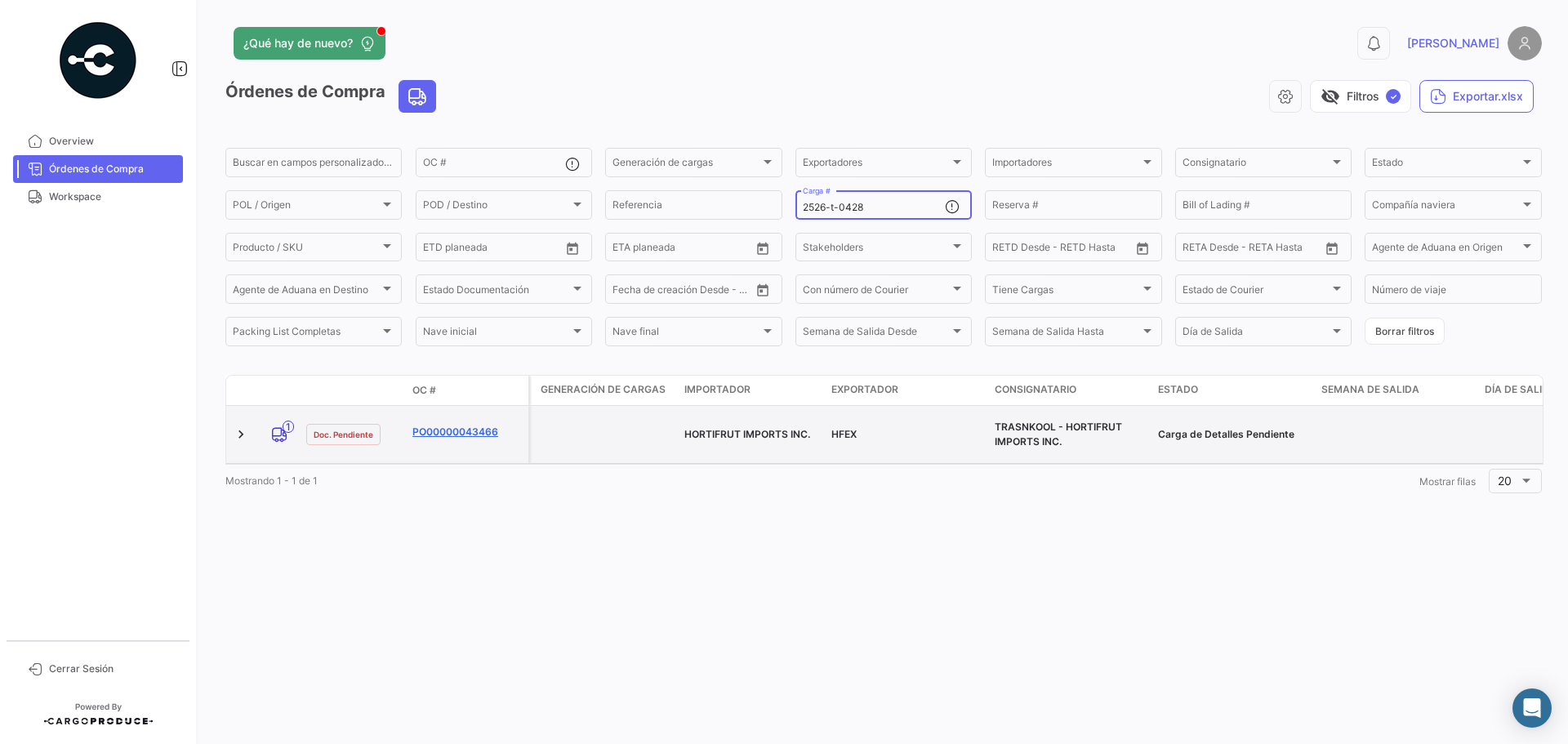
type input "2526-t-0428"
click at [456, 432] on link "PO00000043466" at bounding box center [467, 431] width 110 height 15
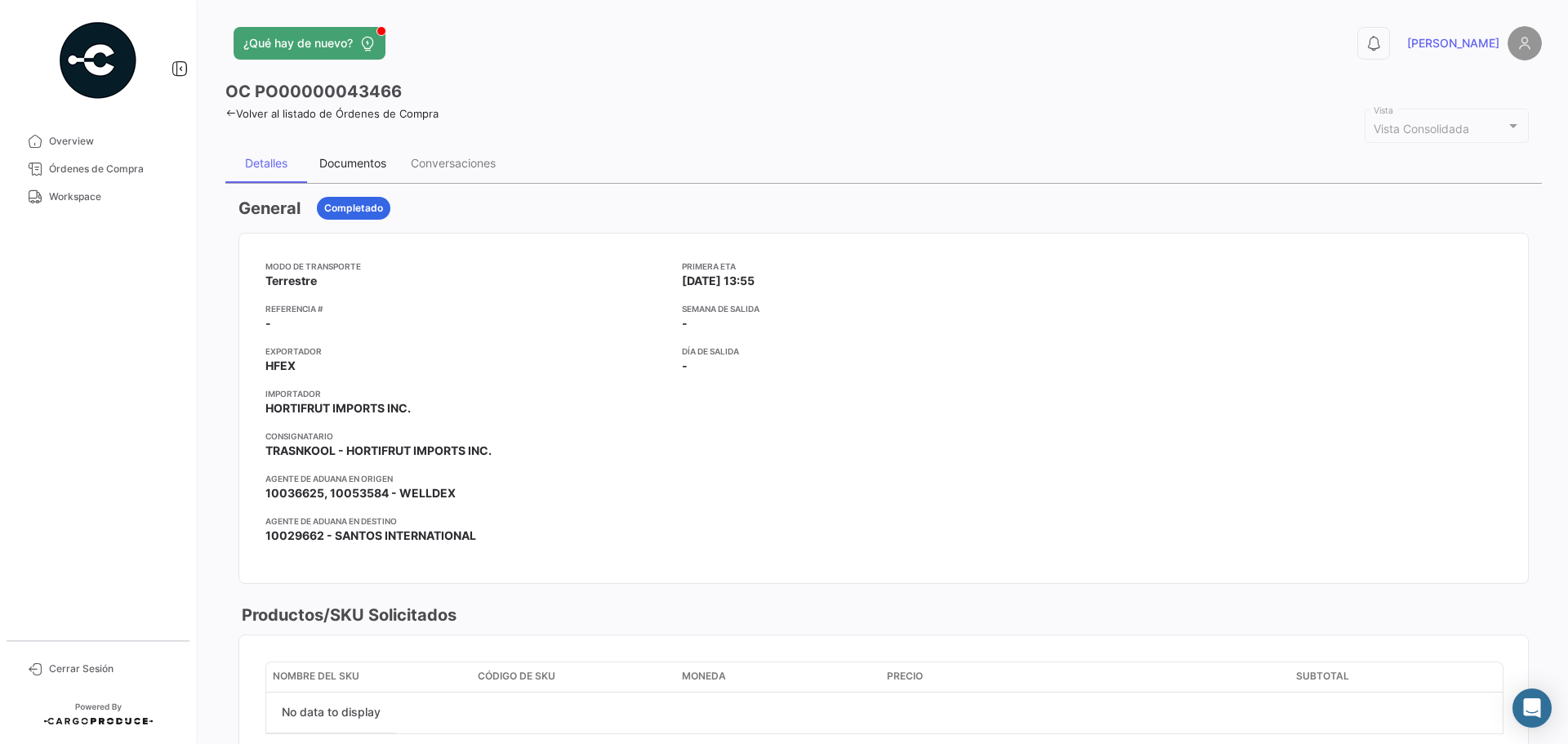
click at [364, 168] on div "Documentos" at bounding box center [353, 163] width 67 height 14
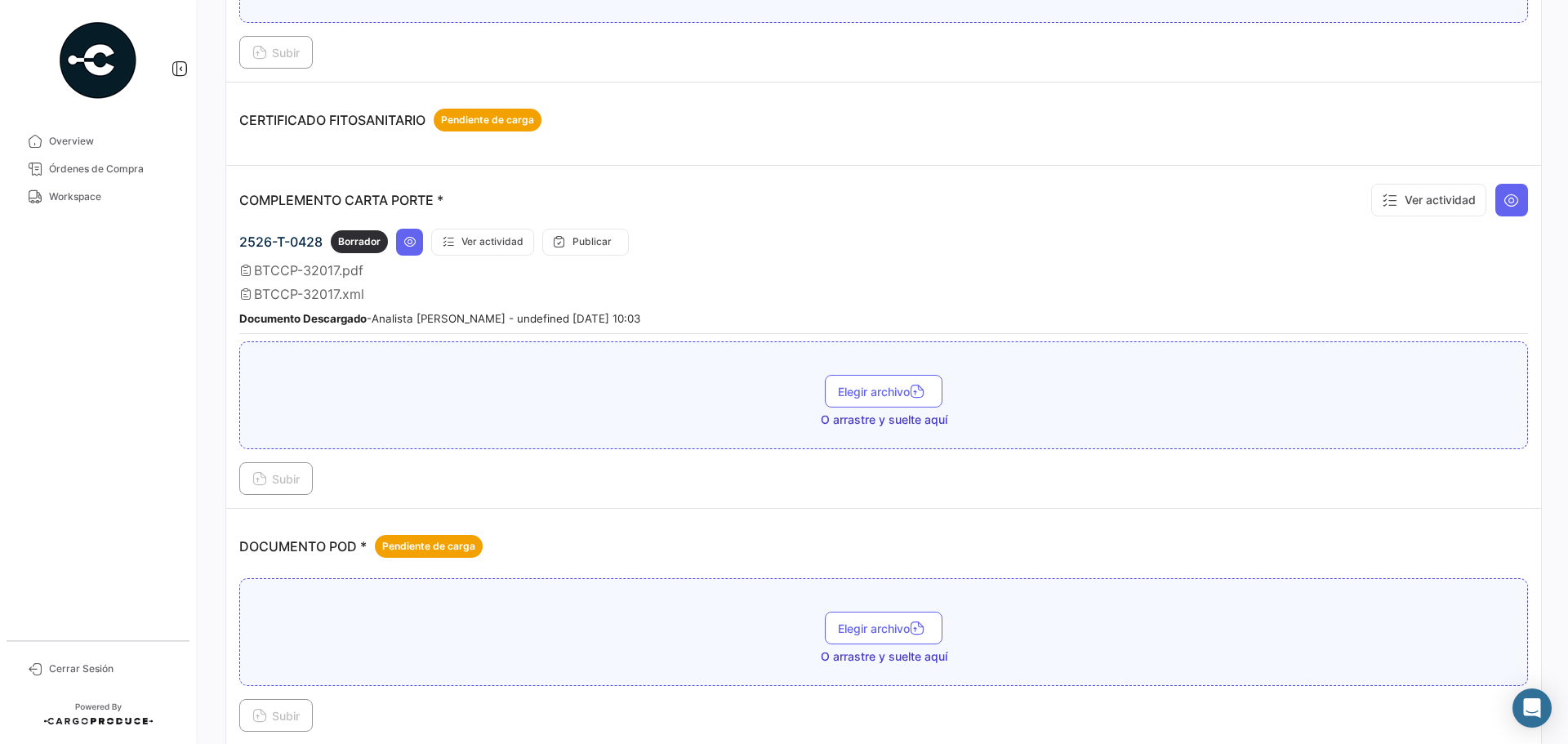
scroll to position [490, 0]
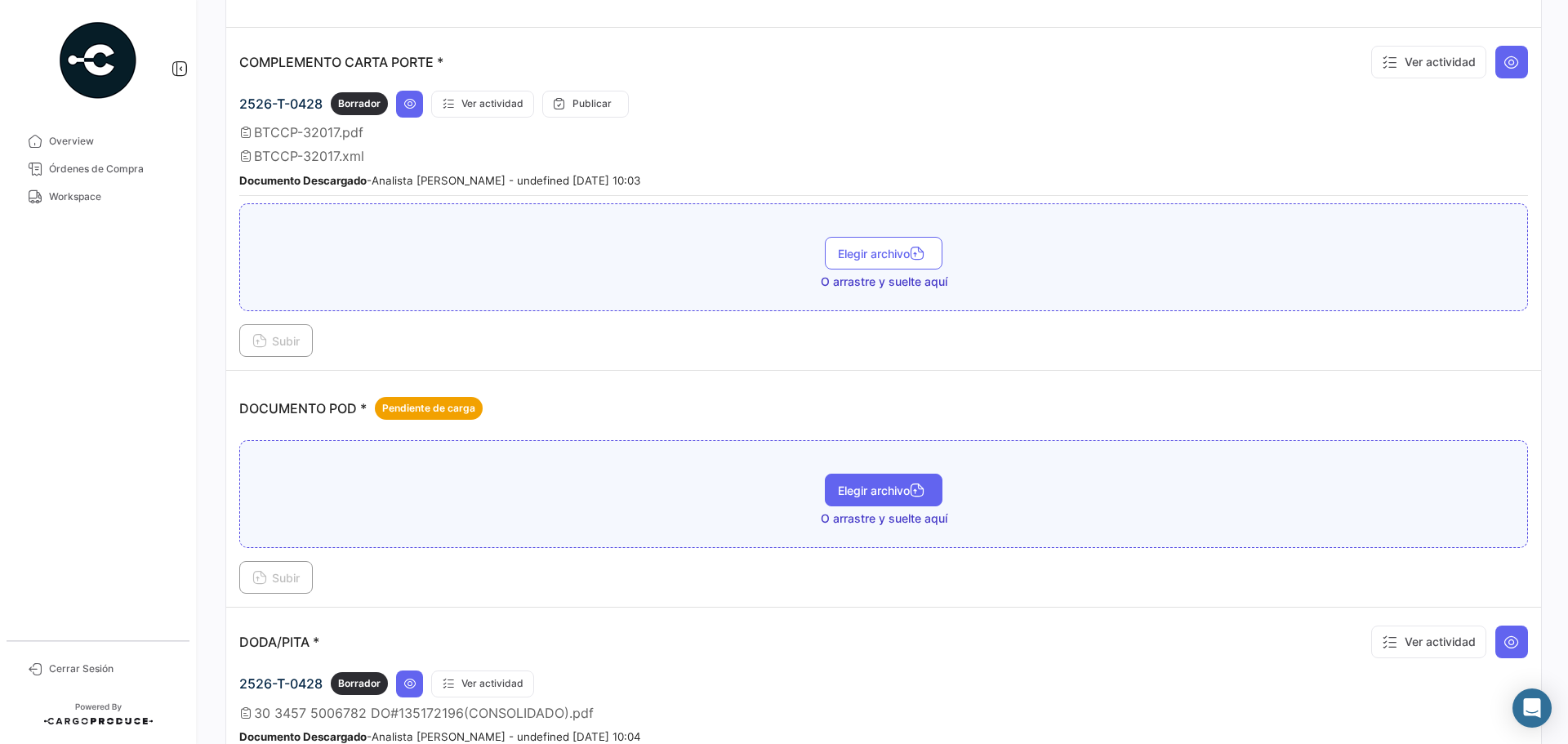
click at [857, 493] on span "Elegir archivo" at bounding box center [884, 490] width 92 height 14
click at [277, 580] on span "Subir" at bounding box center [276, 578] width 47 height 14
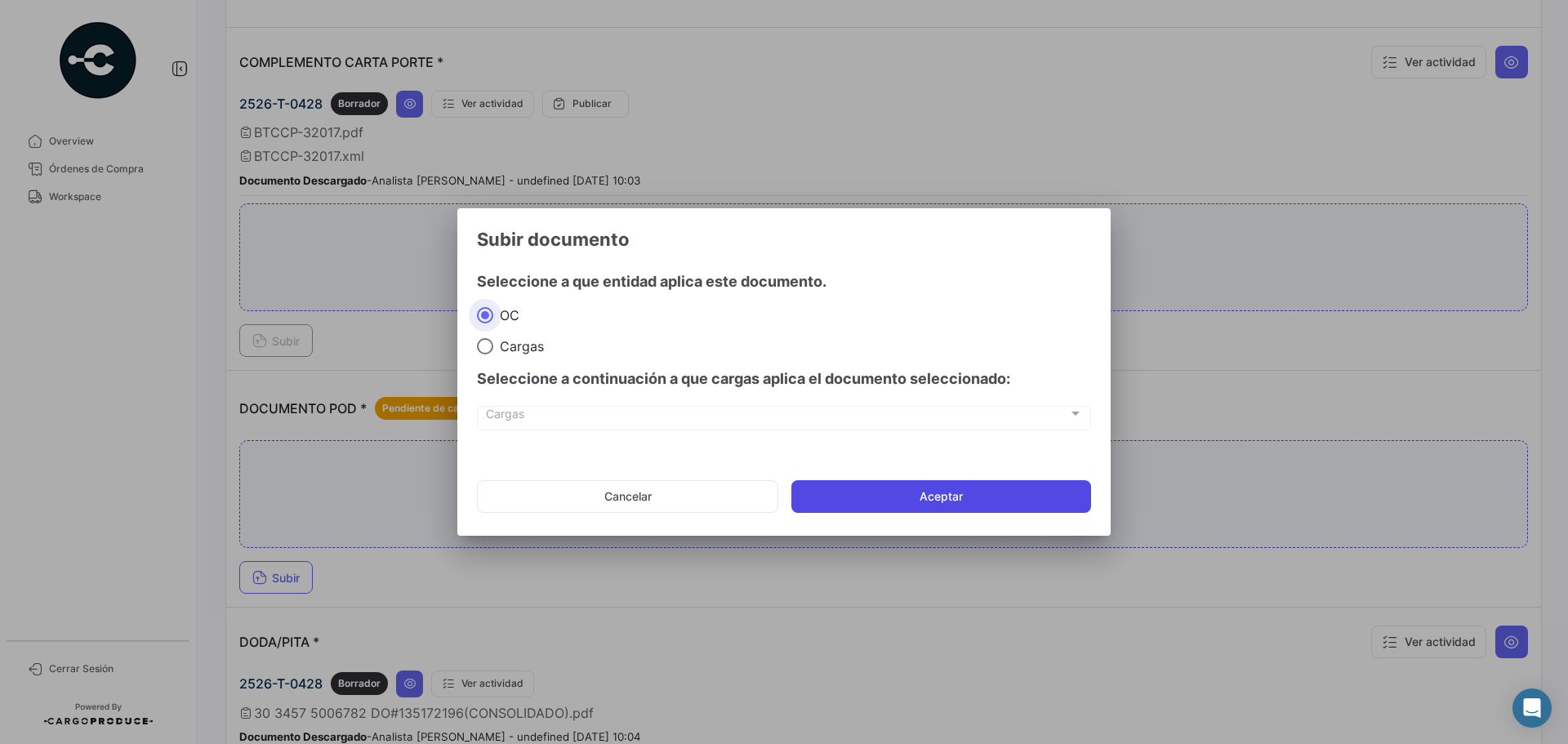
click at [925, 497] on button "Aceptar" at bounding box center [941, 496] width 300 height 33
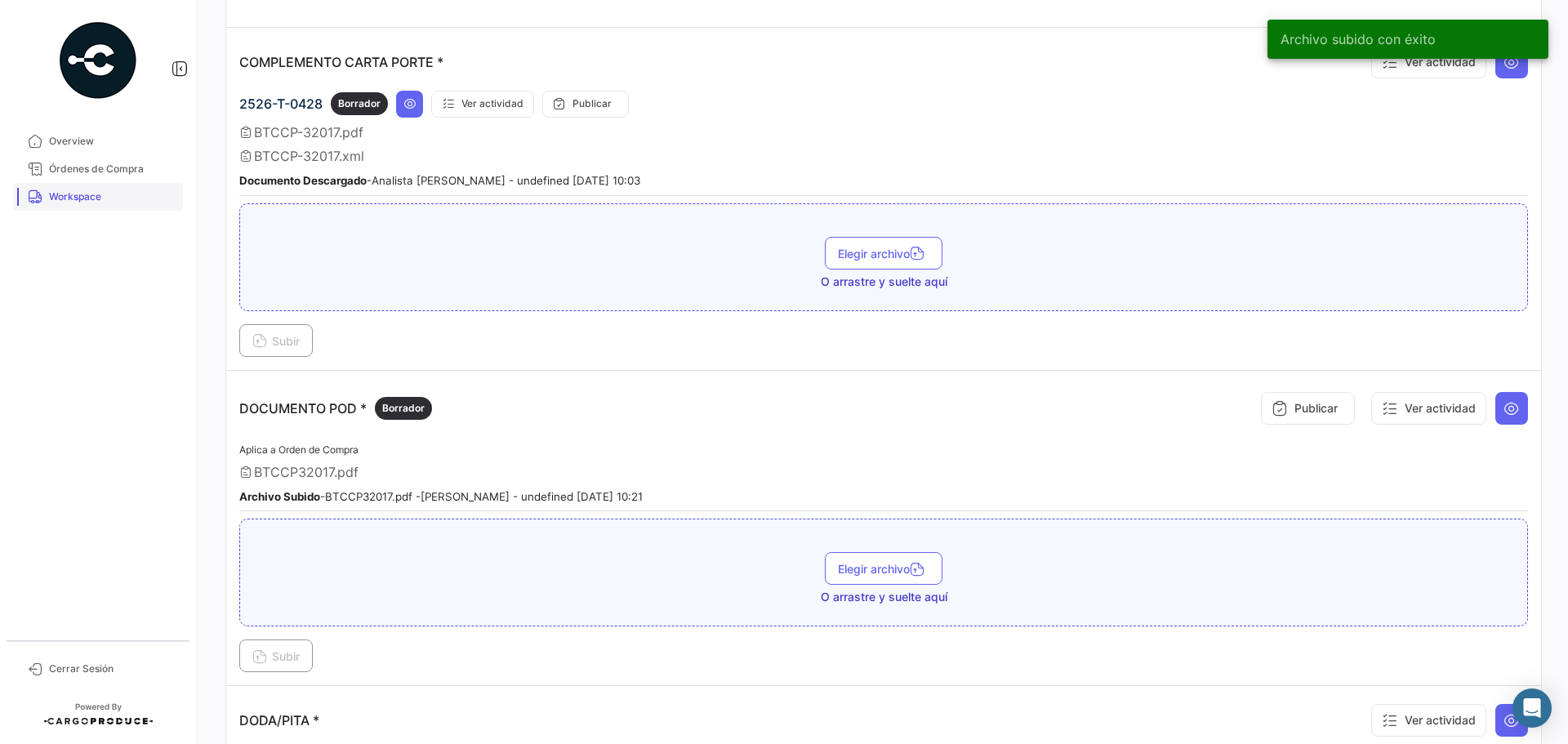
drag, startPoint x: 96, startPoint y: 167, endPoint x: 102, endPoint y: 190, distance: 23.8
click at [96, 167] on span "Órdenes de Compra" at bounding box center [113, 169] width 128 height 15
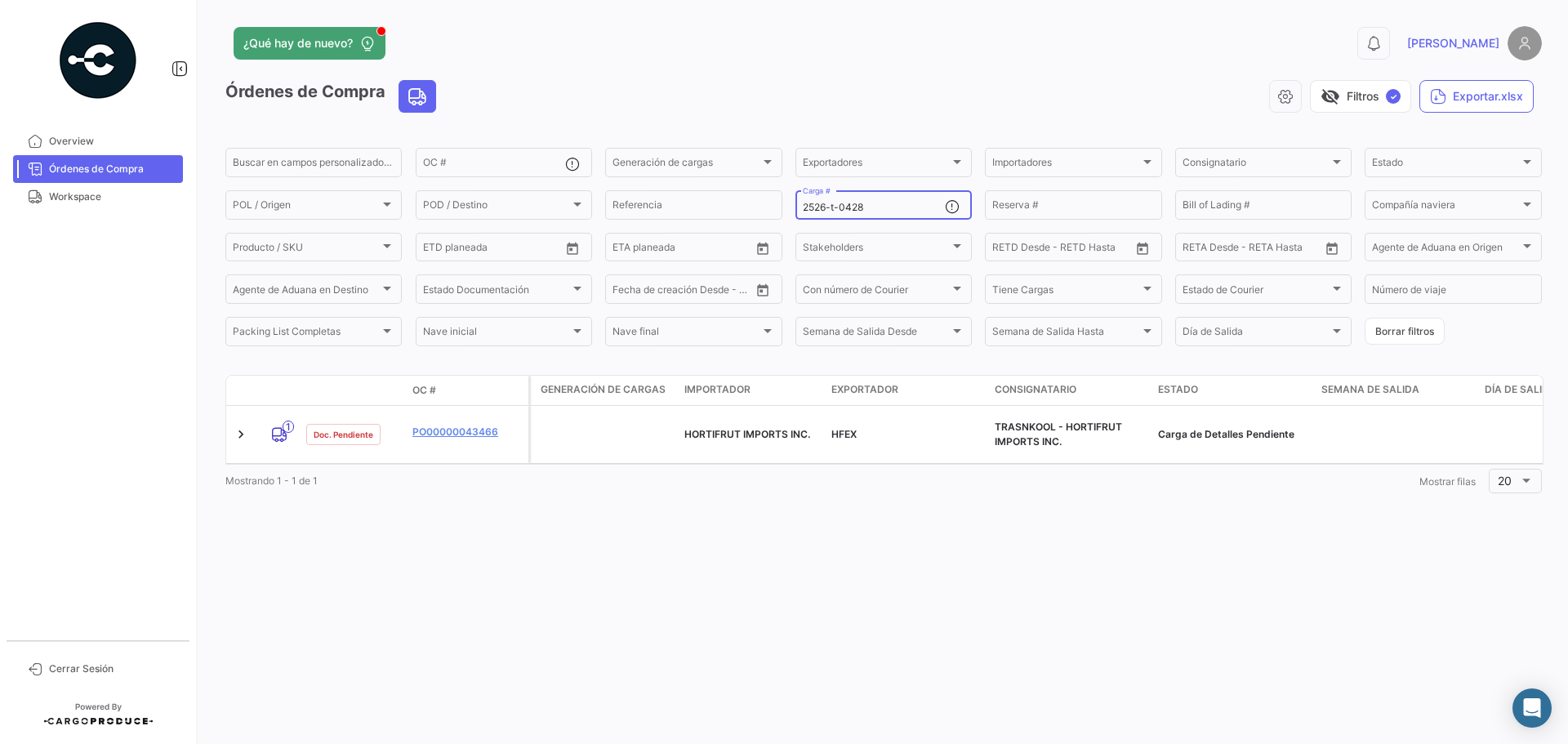
click at [878, 210] on input "2526-t-0428" at bounding box center [874, 207] width 142 height 11
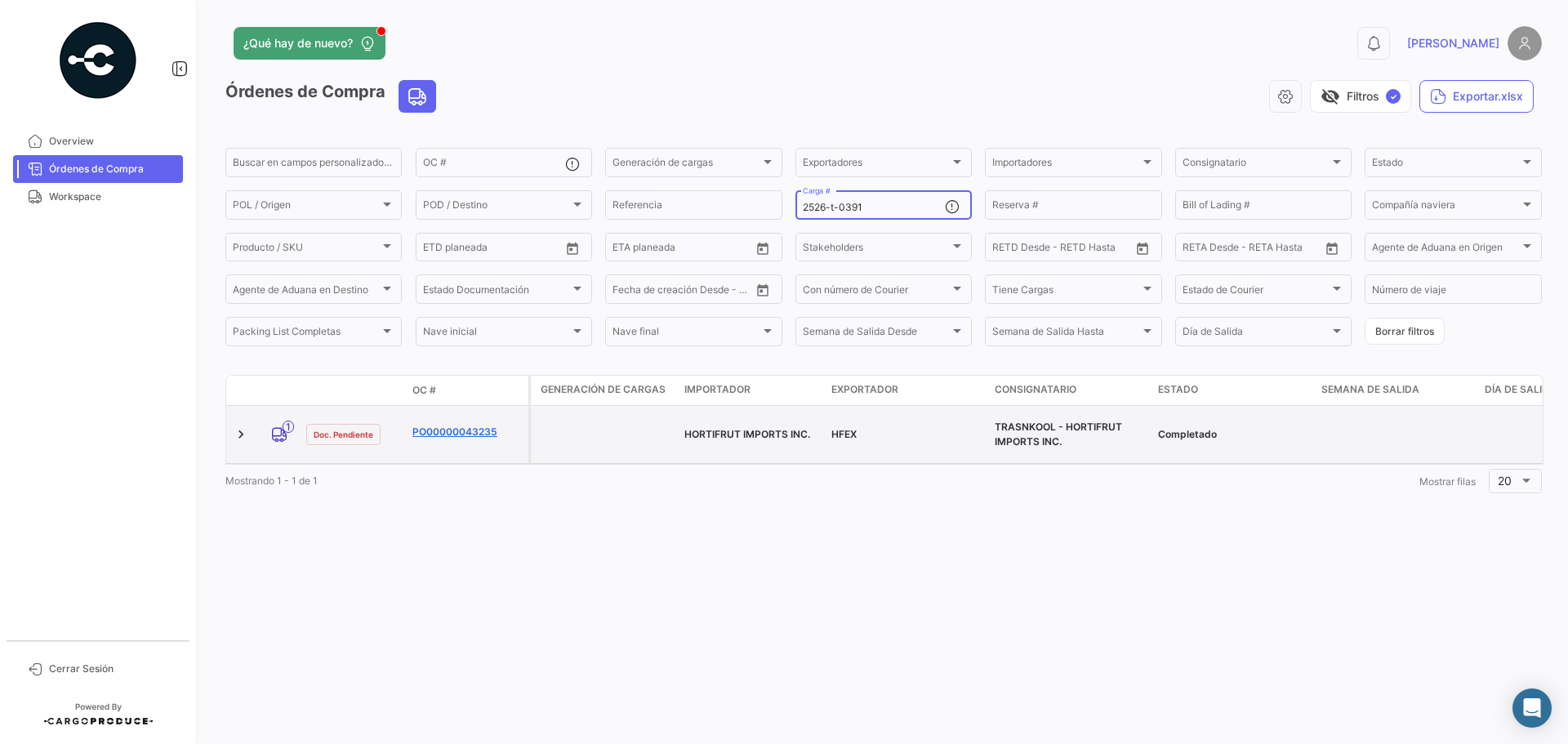
type input "2526-t-0391"
click at [454, 424] on link "PO00000043235" at bounding box center [467, 431] width 110 height 15
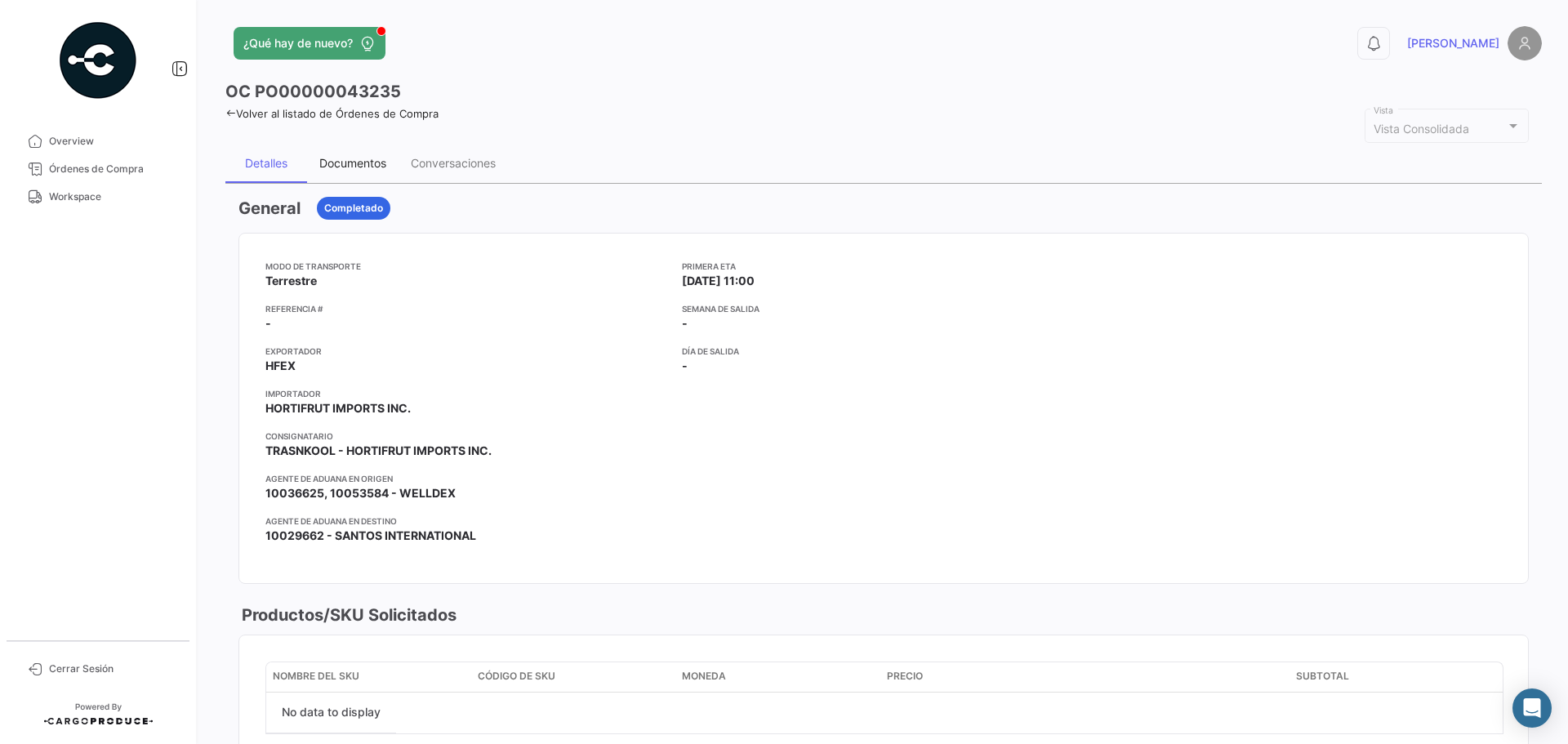
click at [353, 159] on div "Documentos" at bounding box center [353, 163] width 67 height 14
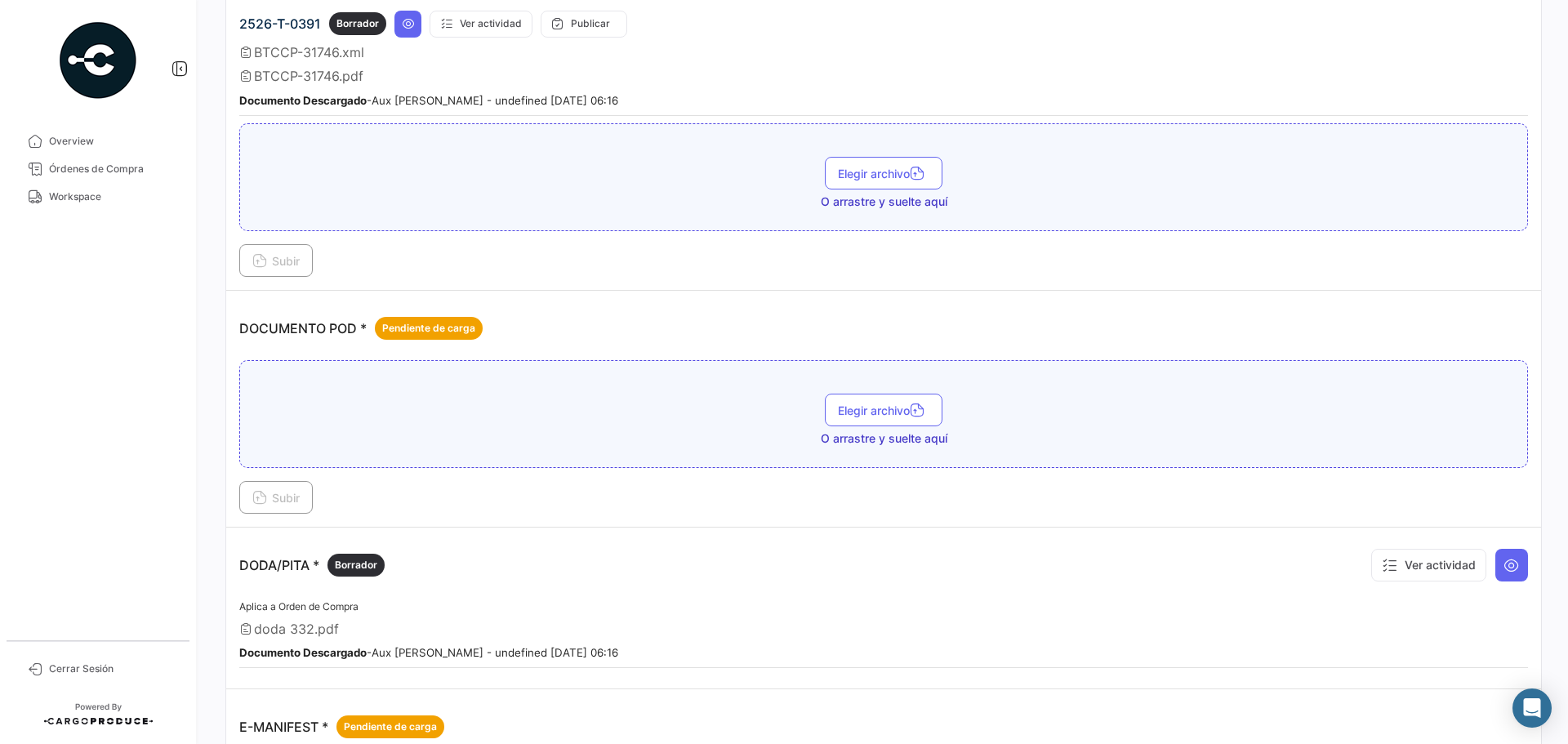
scroll to position [571, 0]
click at [886, 410] on span "Elegir archivo" at bounding box center [884, 408] width 92 height 14
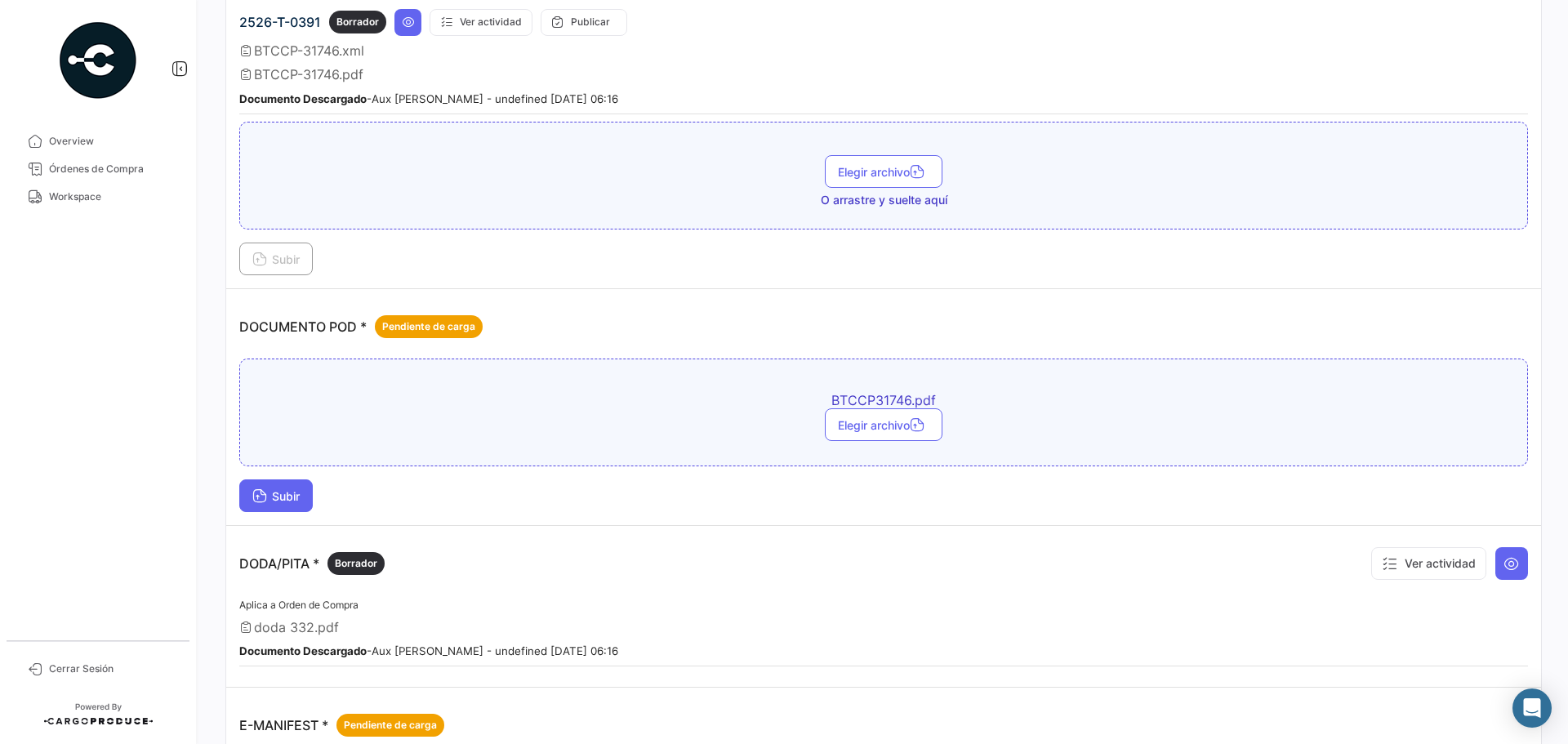
click at [273, 496] on span "Subir" at bounding box center [276, 496] width 47 height 14
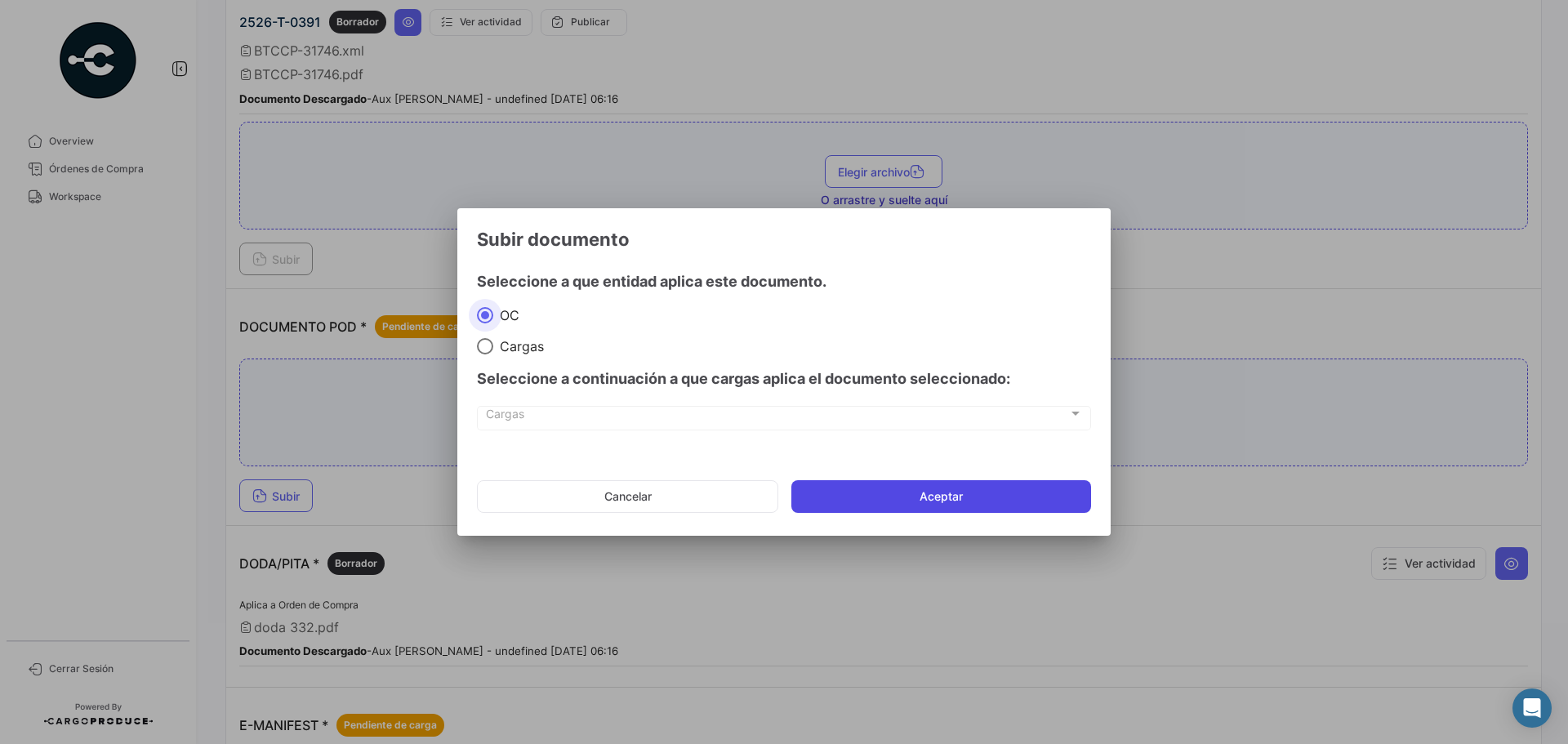
click at [914, 495] on button "Aceptar" at bounding box center [941, 496] width 300 height 33
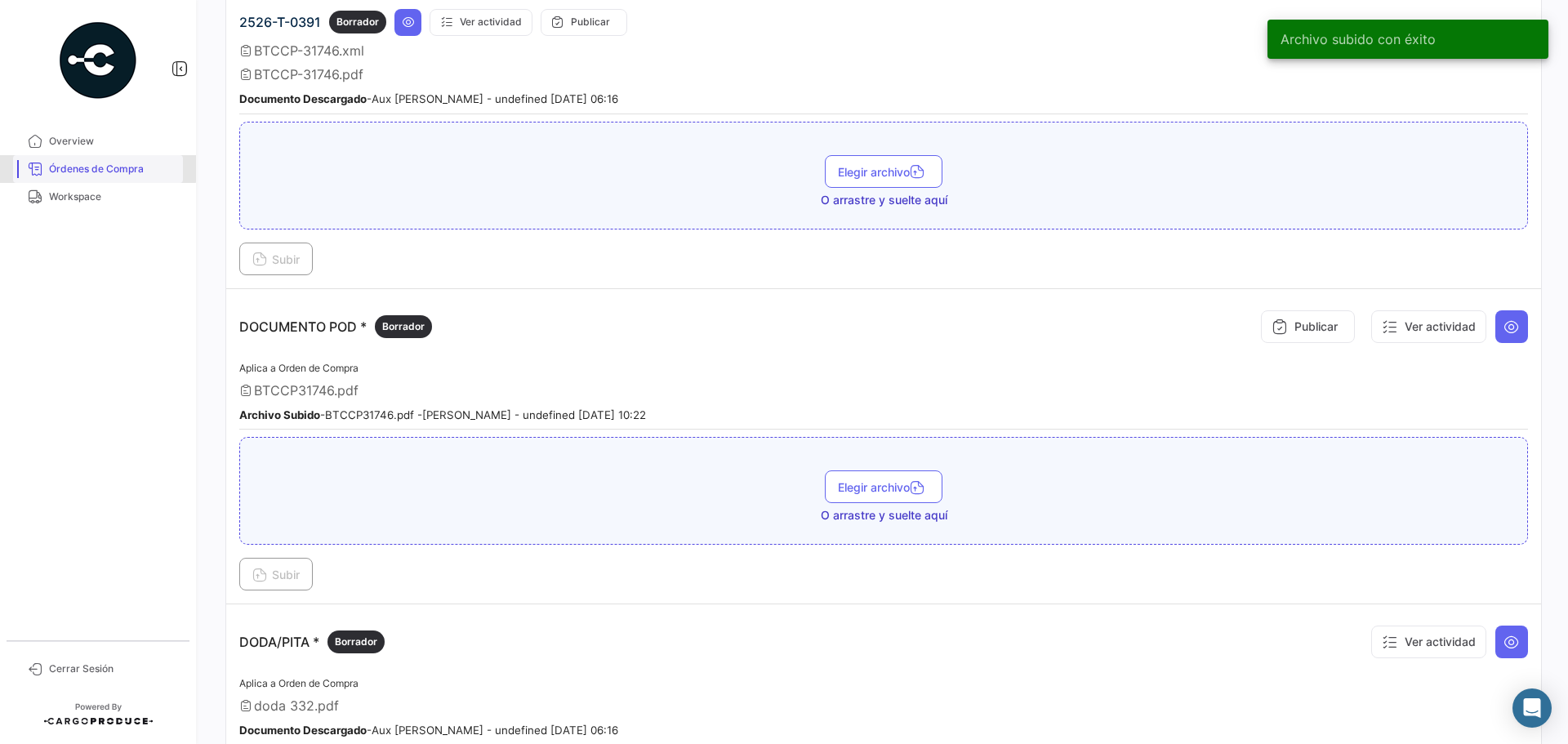
click at [80, 168] on span "Órdenes de Compra" at bounding box center [113, 169] width 128 height 15
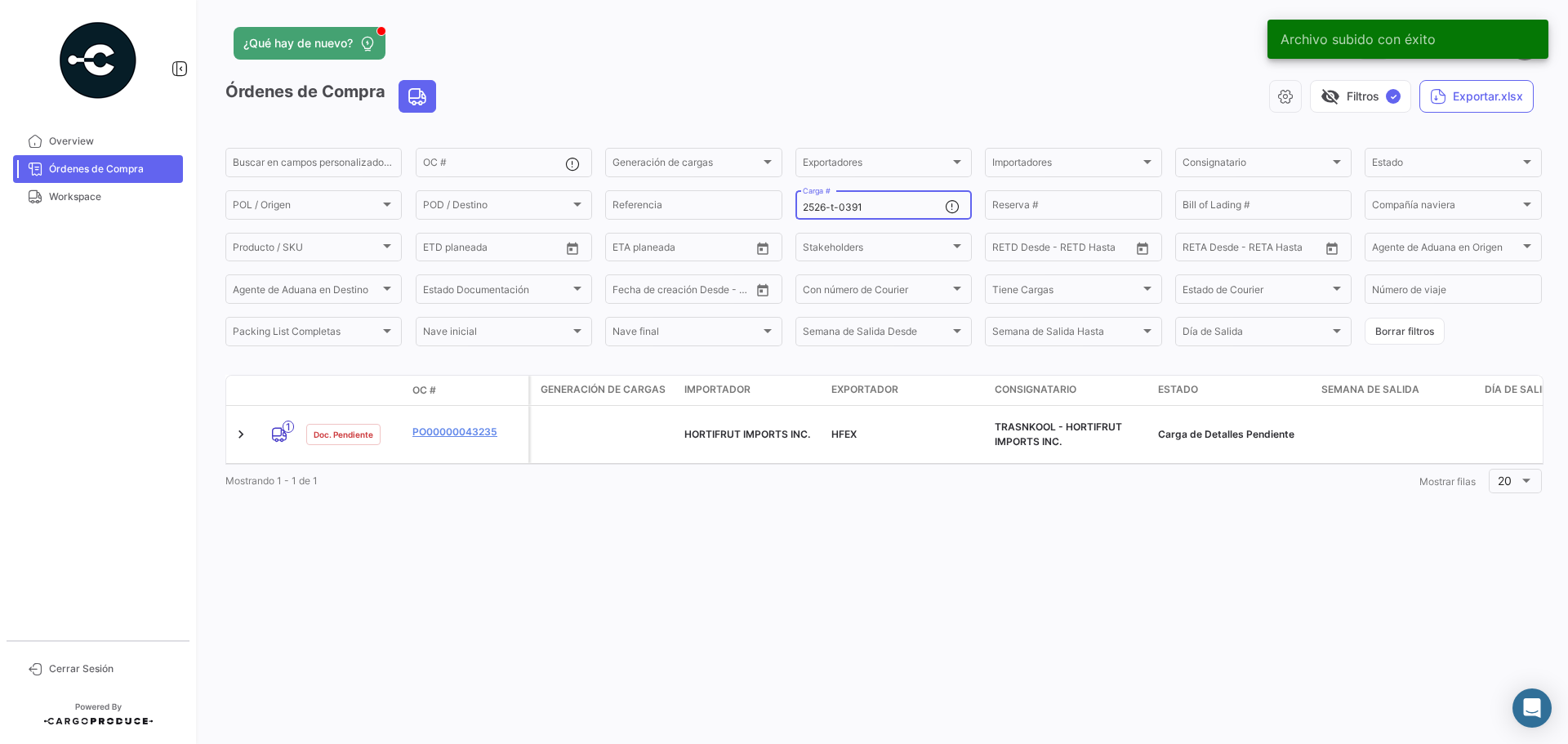
click at [883, 213] on input "2526-t-0391" at bounding box center [874, 207] width 142 height 11
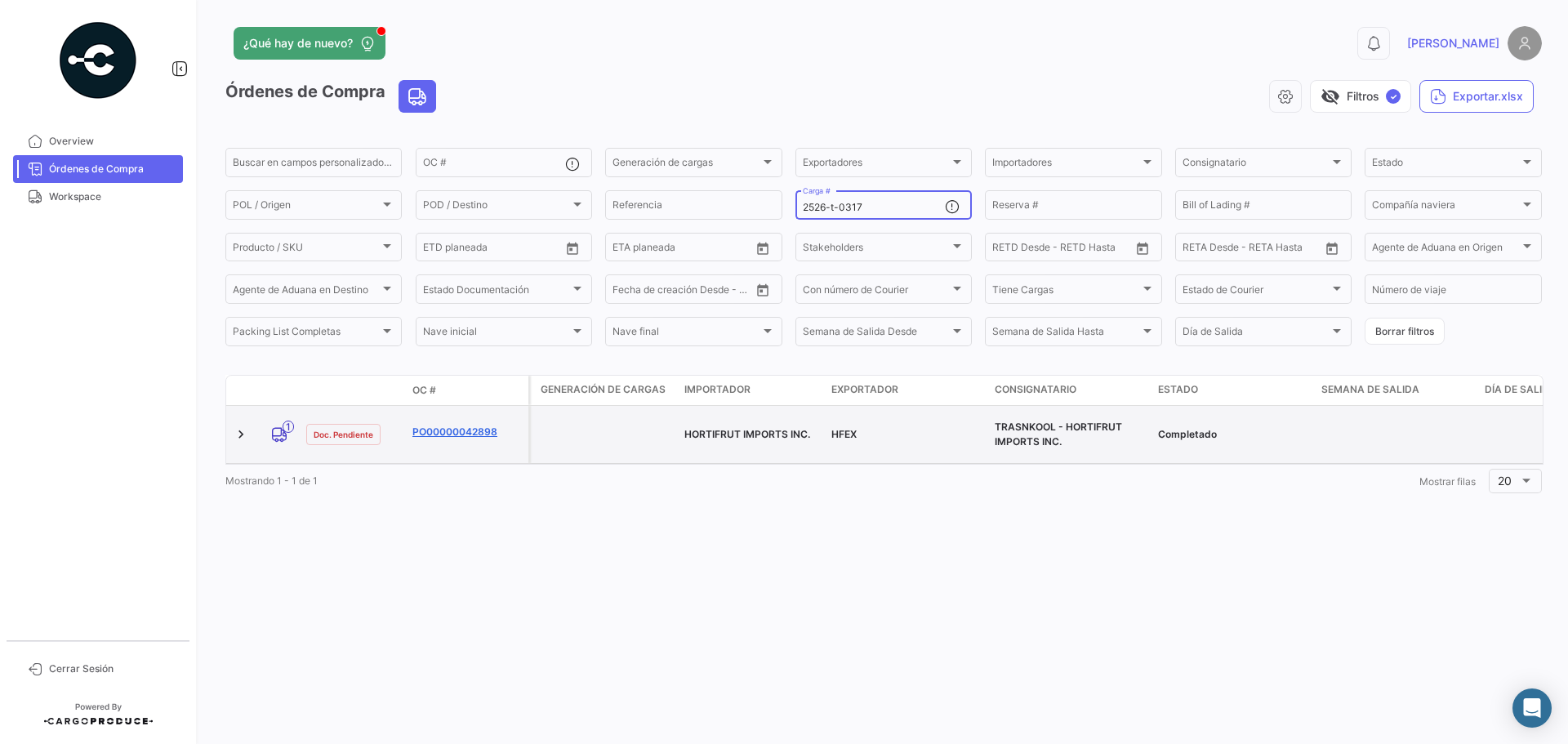
type input "2526-t-0317"
click at [454, 436] on link "PO00000042898" at bounding box center [467, 431] width 110 height 15
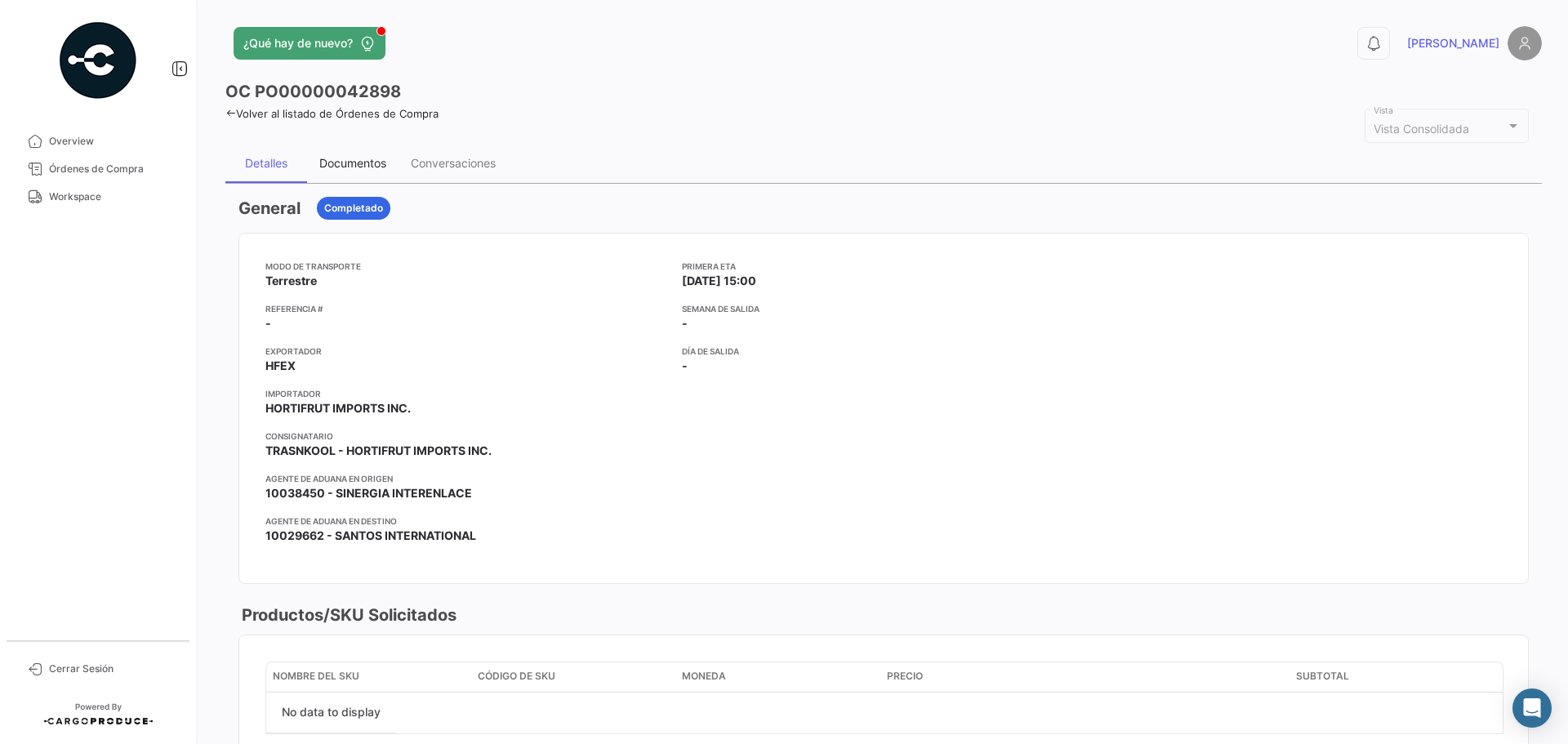
click at [351, 159] on div "Documentos" at bounding box center [353, 163] width 67 height 14
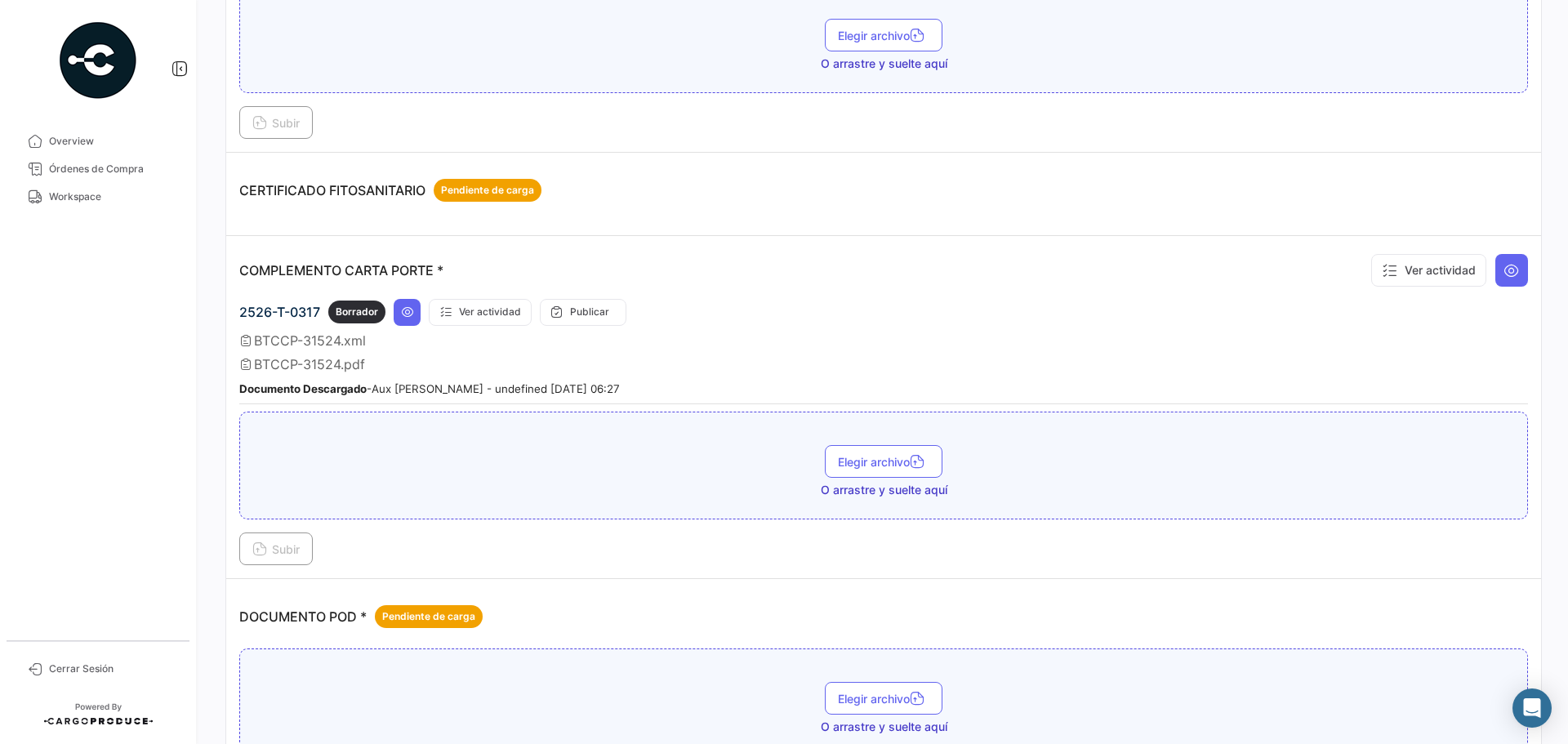
scroll to position [408, 0]
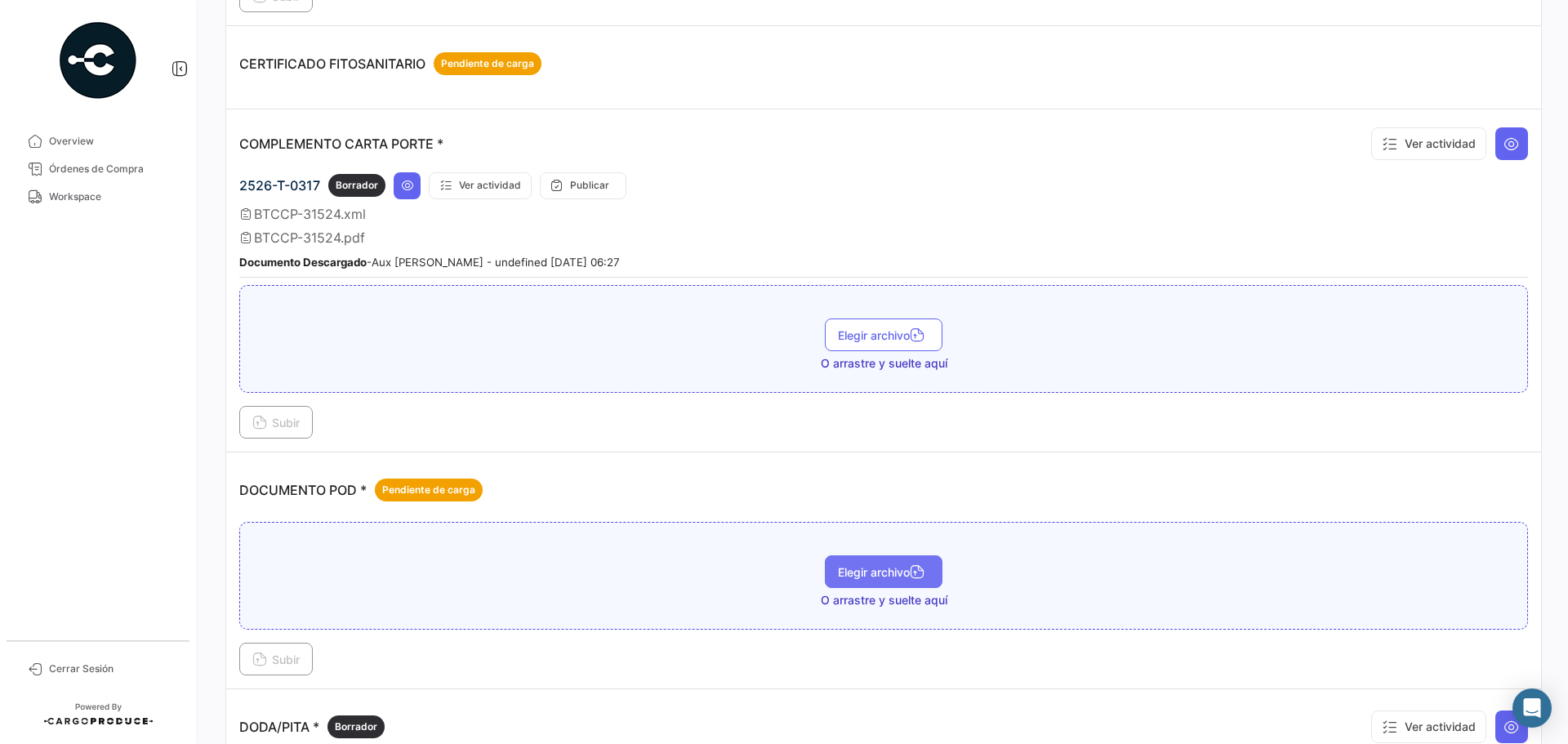
click at [871, 573] on span "Elegir archivo" at bounding box center [884, 572] width 92 height 14
click at [271, 650] on button "Subir" at bounding box center [277, 658] width 74 height 33
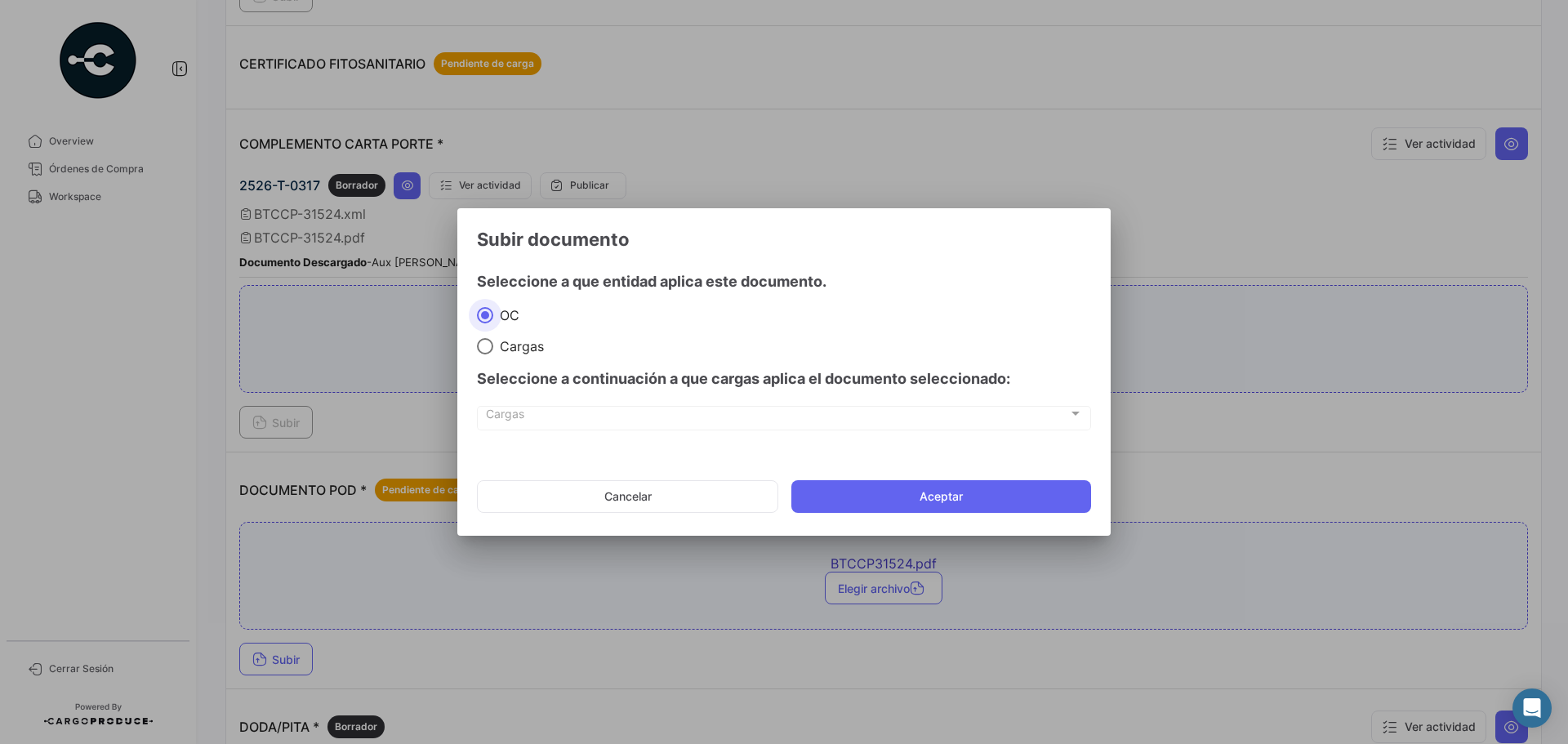
click at [491, 347] on span at bounding box center [484, 346] width 16 height 16
click at [491, 347] on input "Cargas" at bounding box center [484, 346] width 16 height 16
radio input "true"
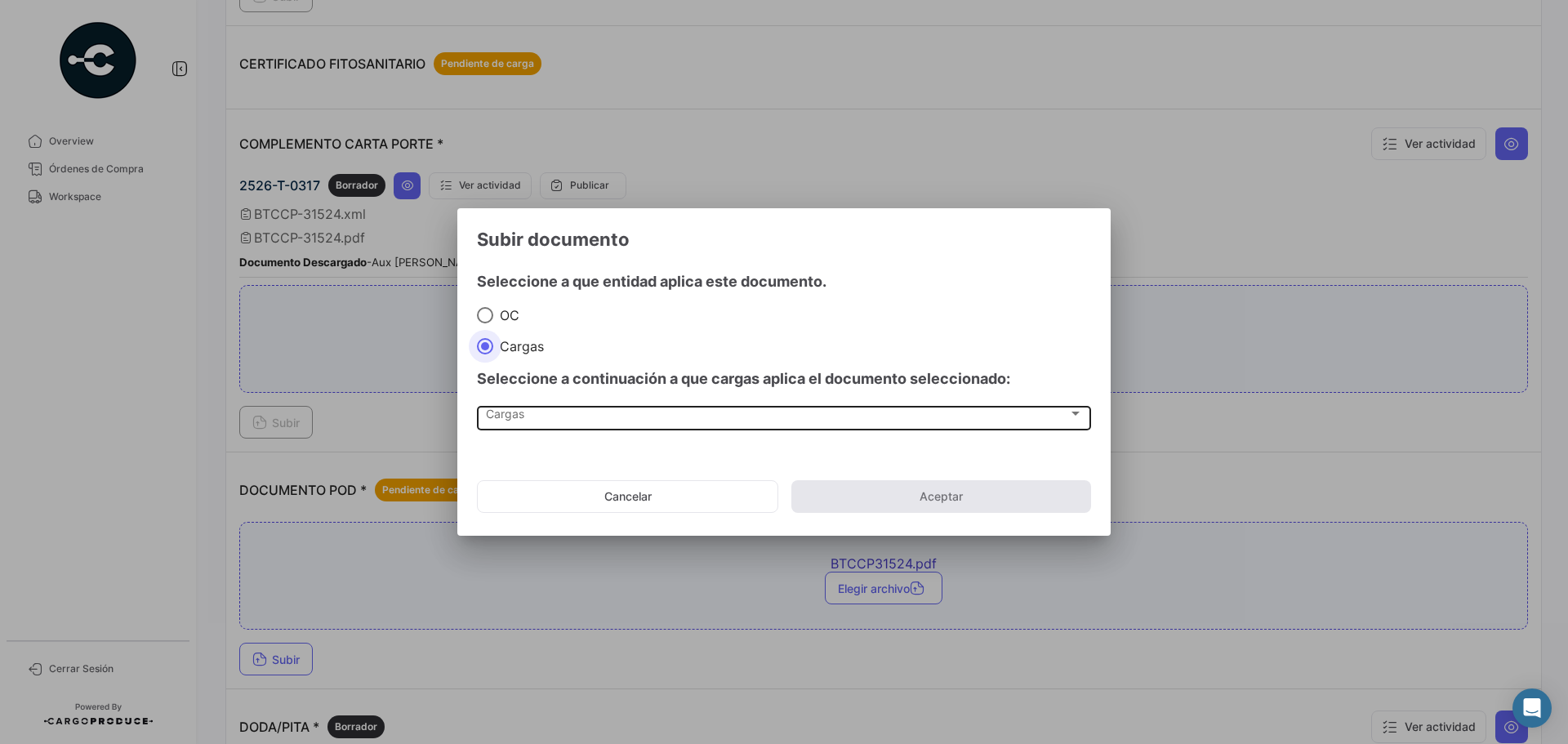
click at [514, 417] on span "Cargas" at bounding box center [776, 416] width 582 height 14
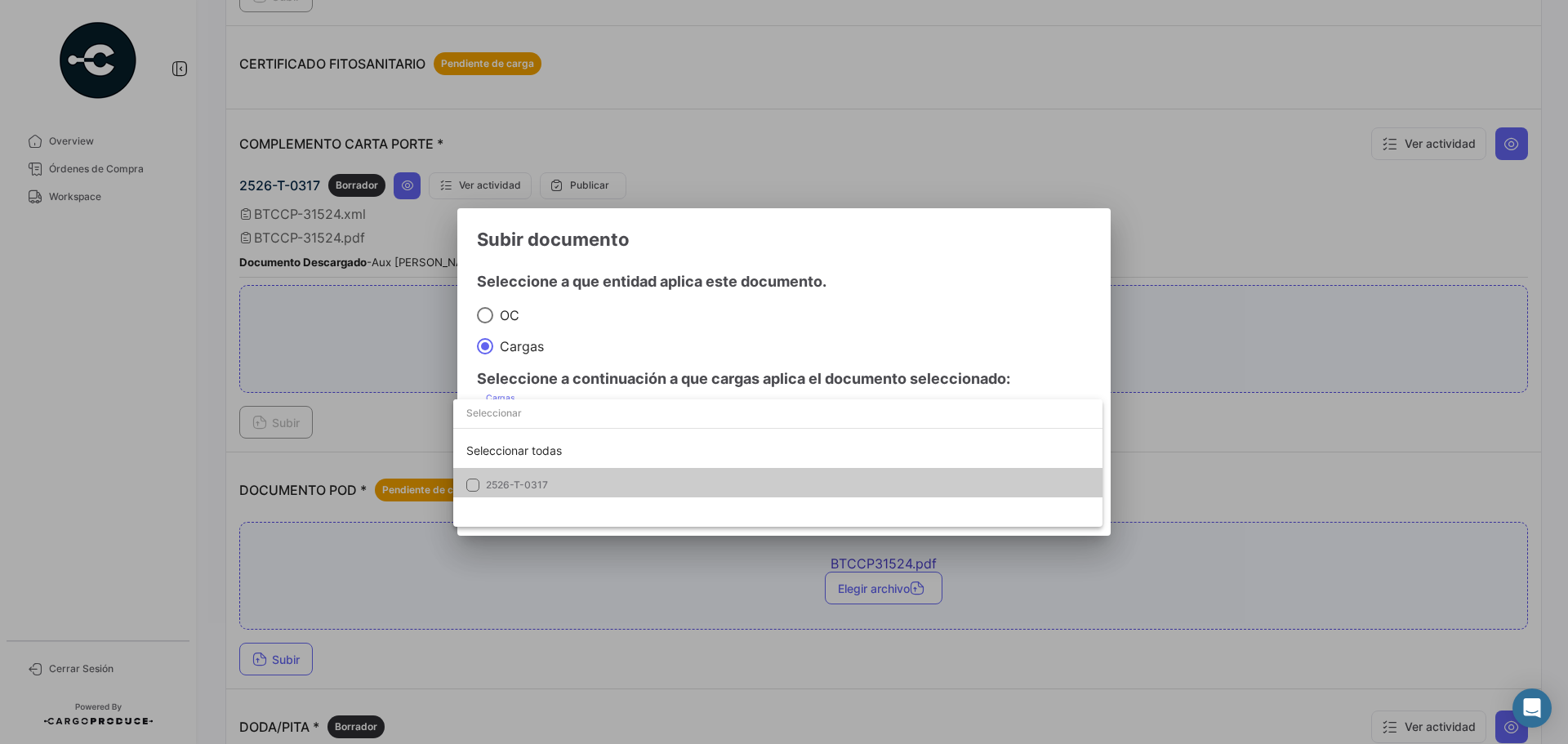
click at [521, 476] on mat-option "2526-T-0317" at bounding box center [778, 485] width 649 height 34
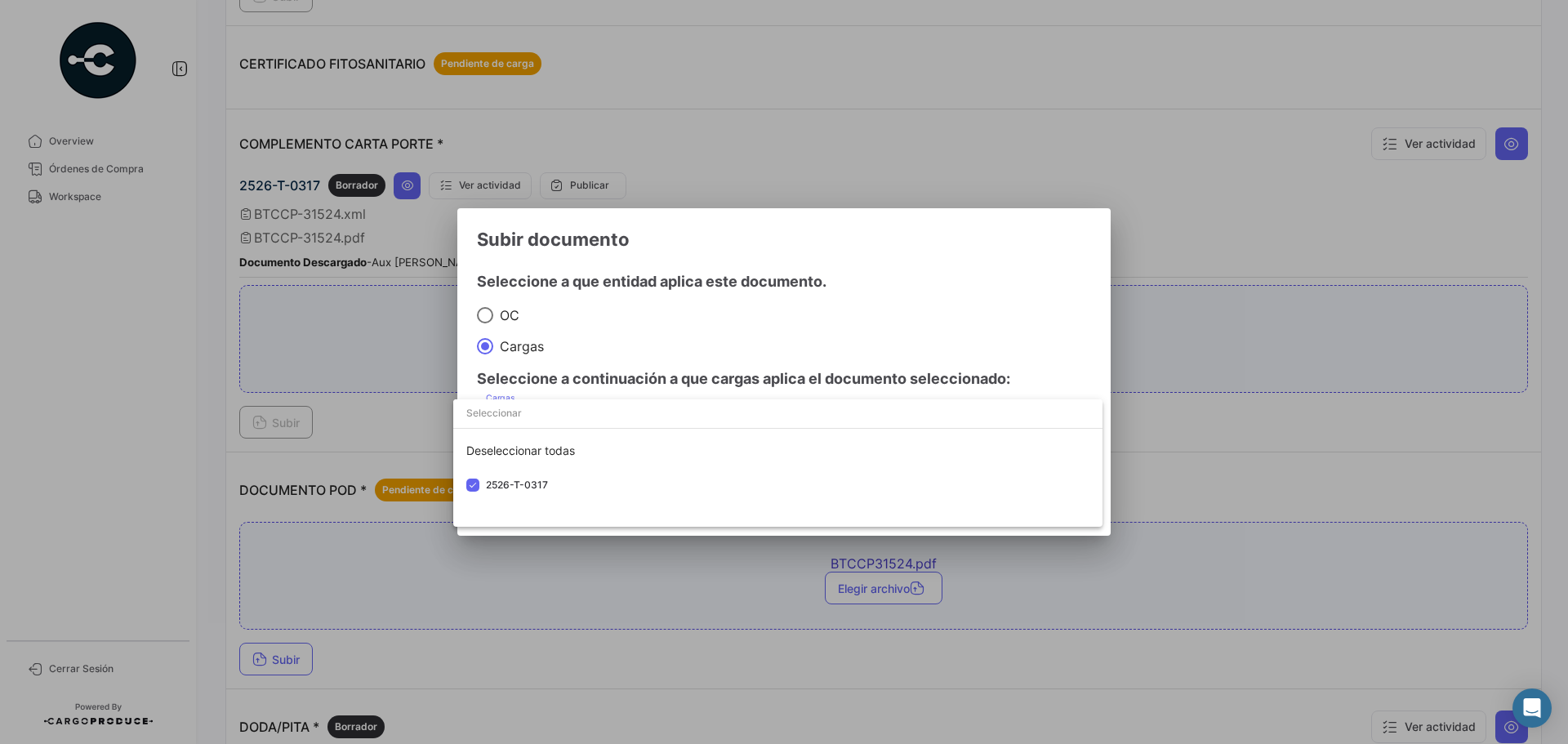
drag, startPoint x: 877, startPoint y: 323, endPoint x: 876, endPoint y: 434, distance: 111.0
click at [878, 322] on div at bounding box center [784, 372] width 1568 height 744
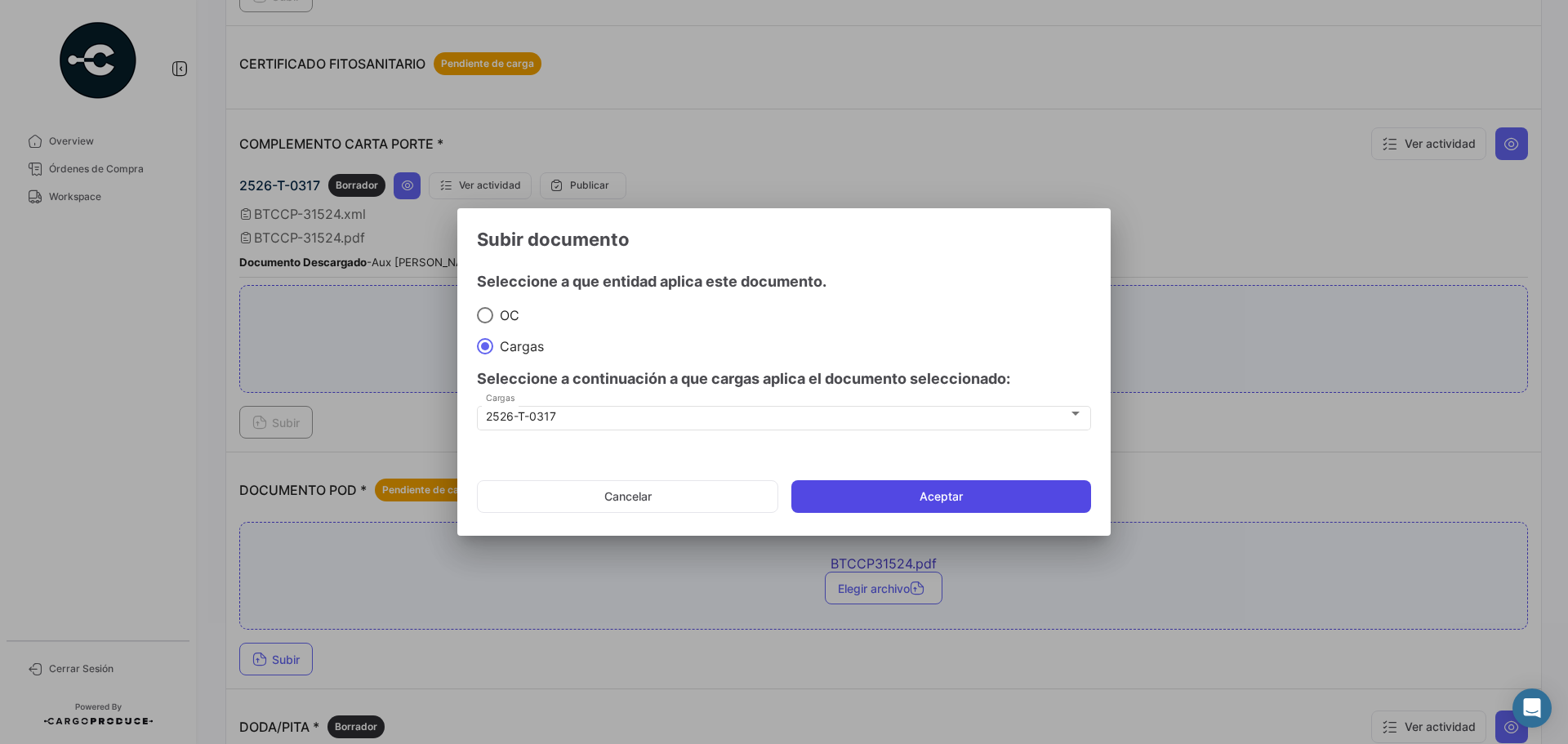
click at [884, 508] on button "Aceptar" at bounding box center [941, 496] width 300 height 33
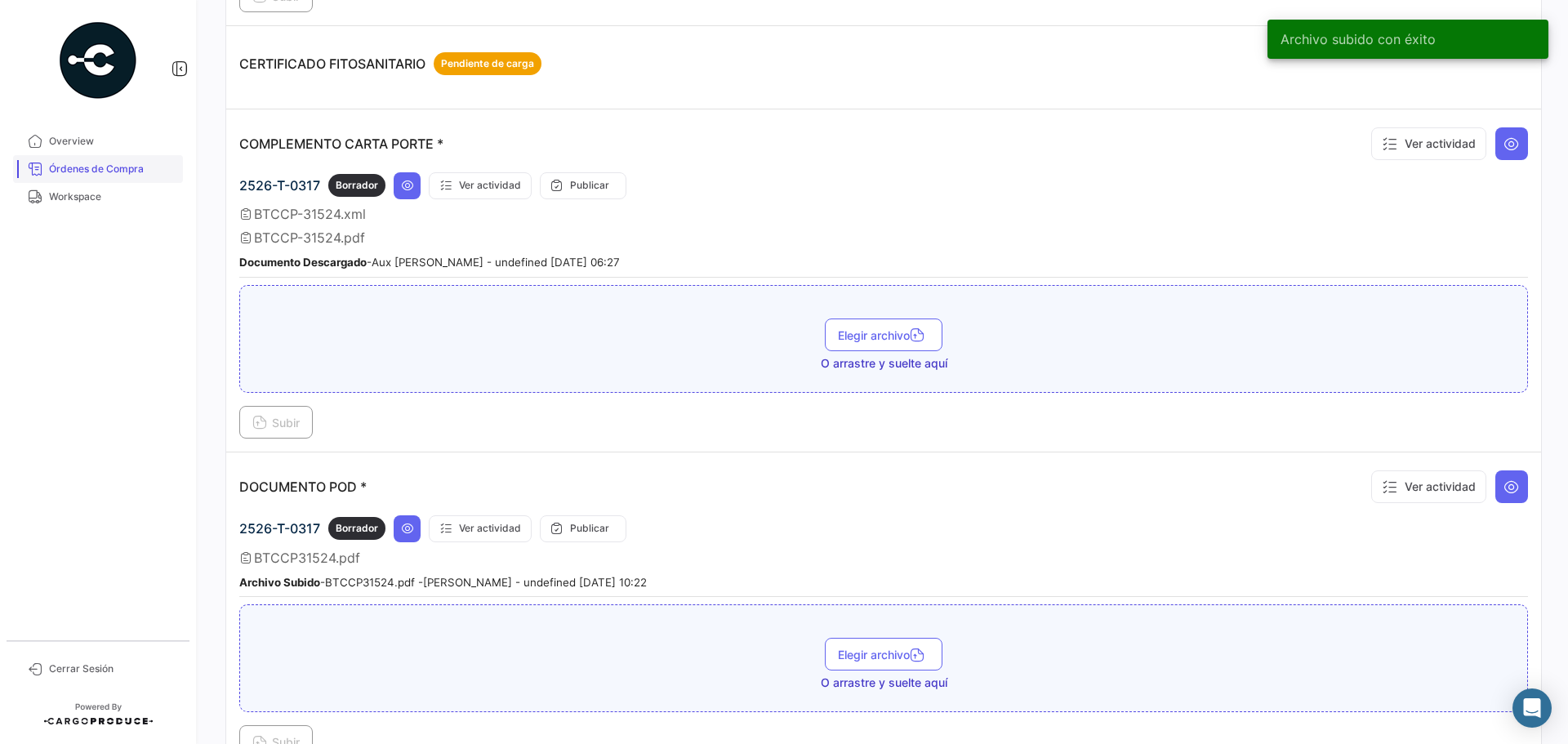
click at [118, 164] on span "Órdenes de Compra" at bounding box center [113, 169] width 128 height 15
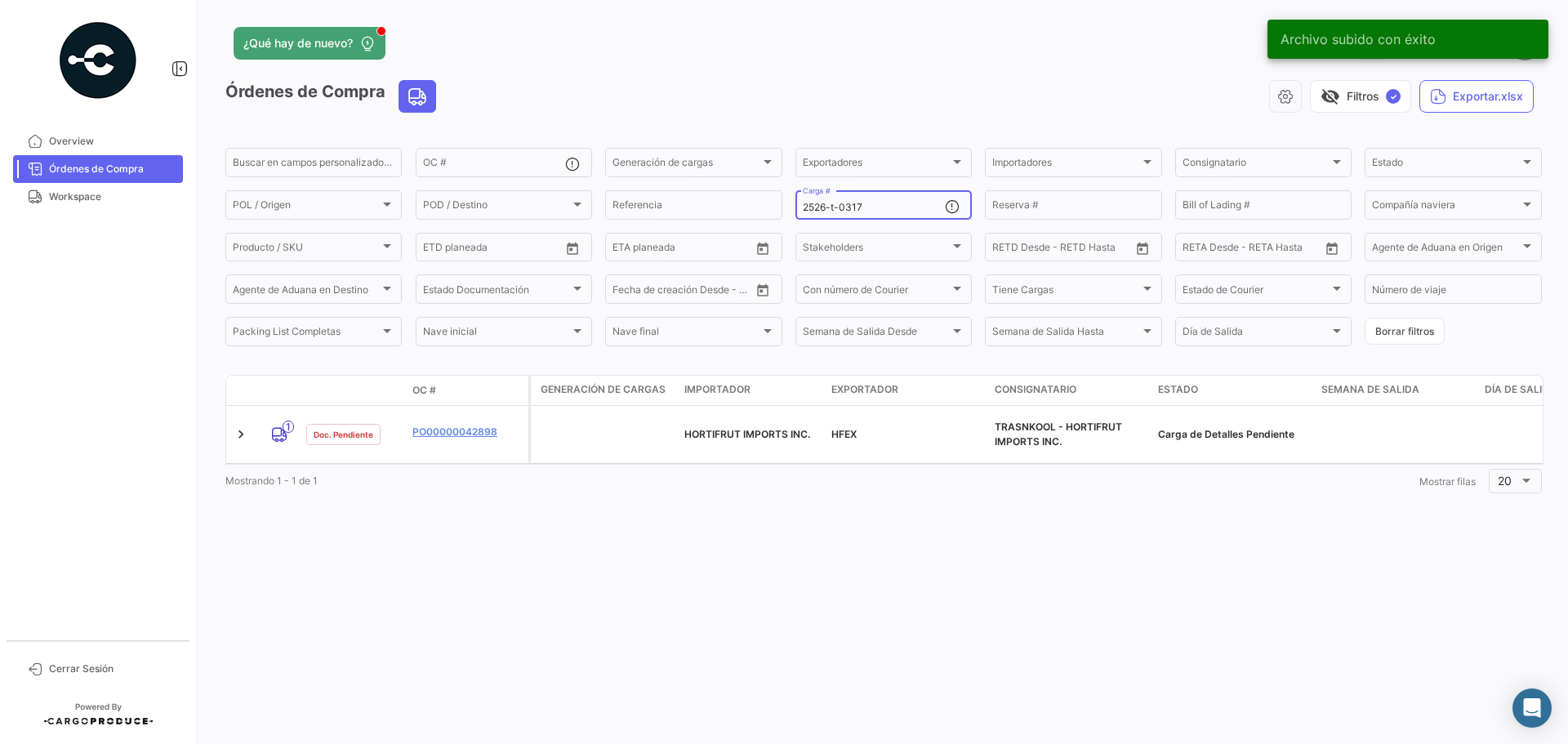
click at [877, 197] on div "2526-t-0317 Carga #" at bounding box center [874, 204] width 142 height 32
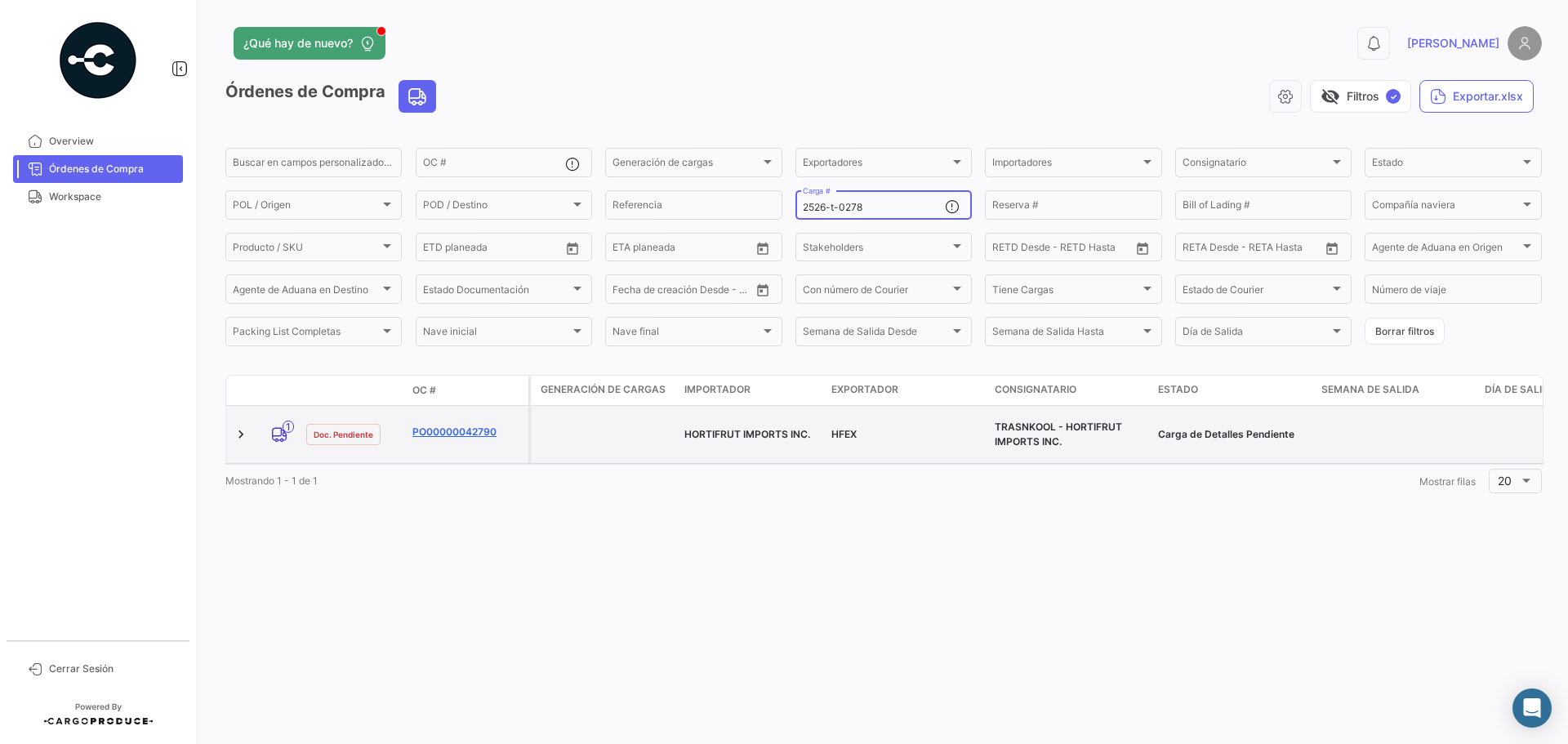
type input "2526-t-0278"
click at [460, 424] on link "PO00000042790" at bounding box center [467, 431] width 110 height 15
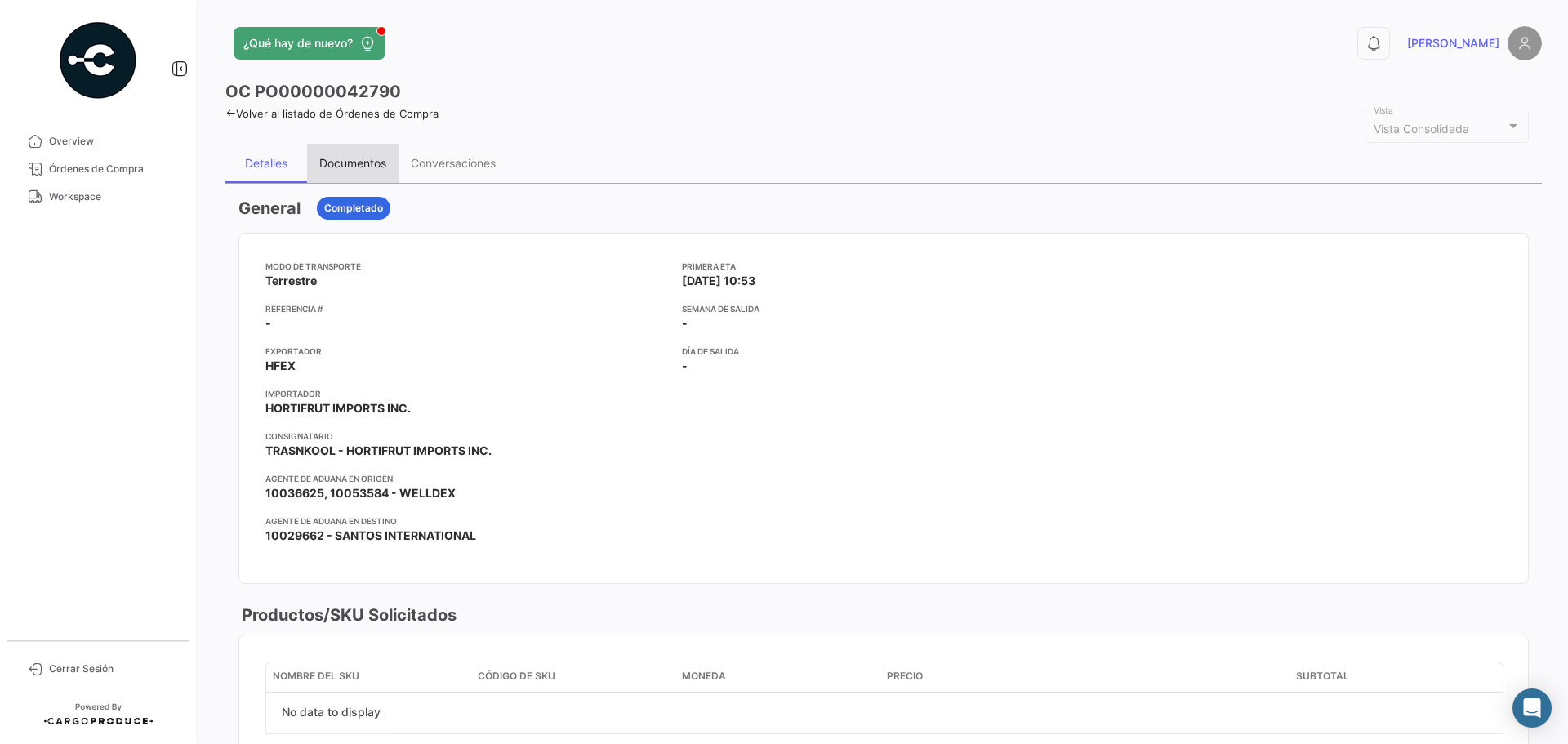
click at [340, 172] on div "Documentos" at bounding box center [353, 163] width 92 height 39
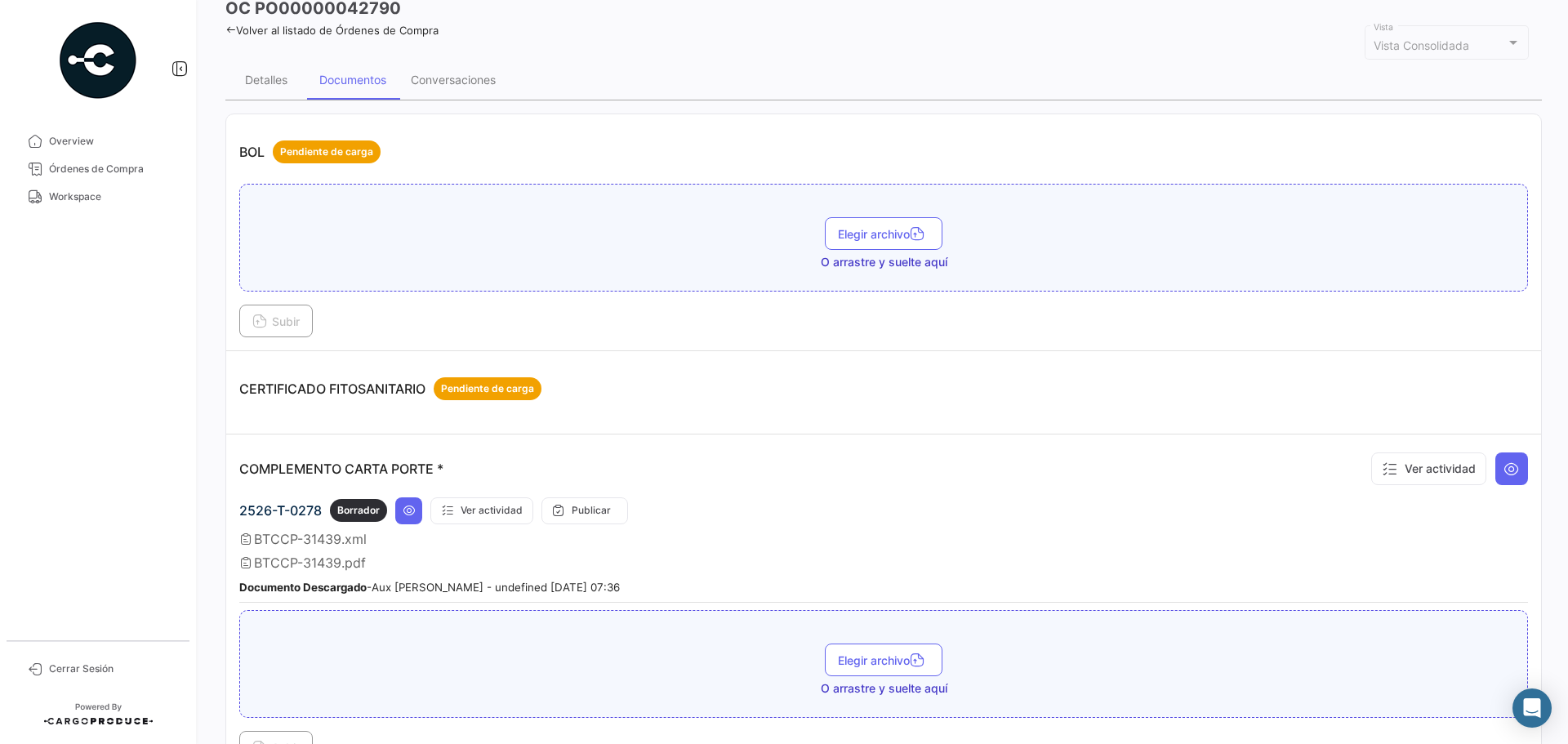
scroll to position [408, 0]
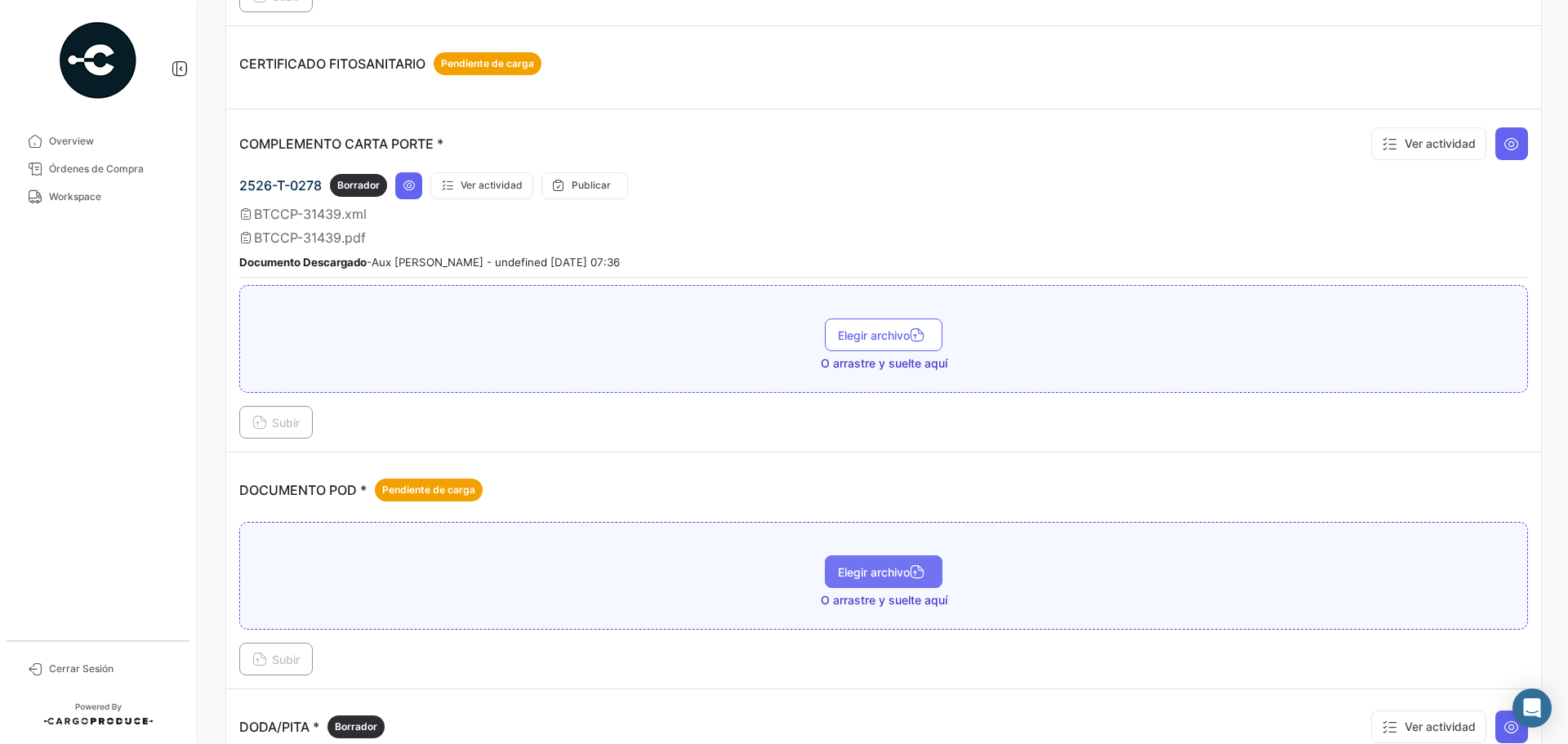
click at [871, 584] on button "Elegir archivo" at bounding box center [884, 571] width 118 height 33
click at [278, 655] on span "Subir" at bounding box center [276, 659] width 47 height 14
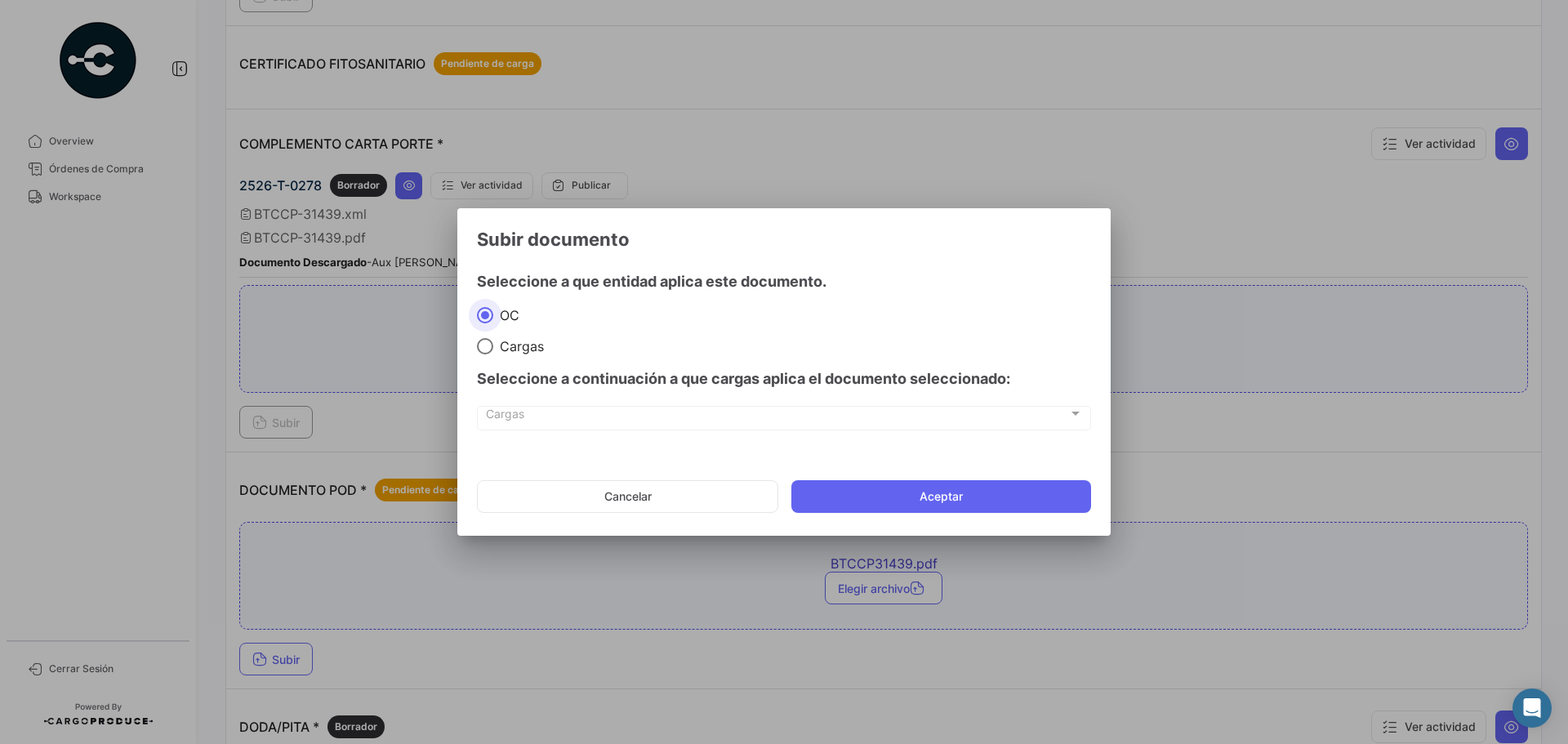
click at [488, 345] on span at bounding box center [484, 346] width 16 height 16
click at [488, 345] on input "Cargas" at bounding box center [484, 346] width 16 height 16
radio input "true"
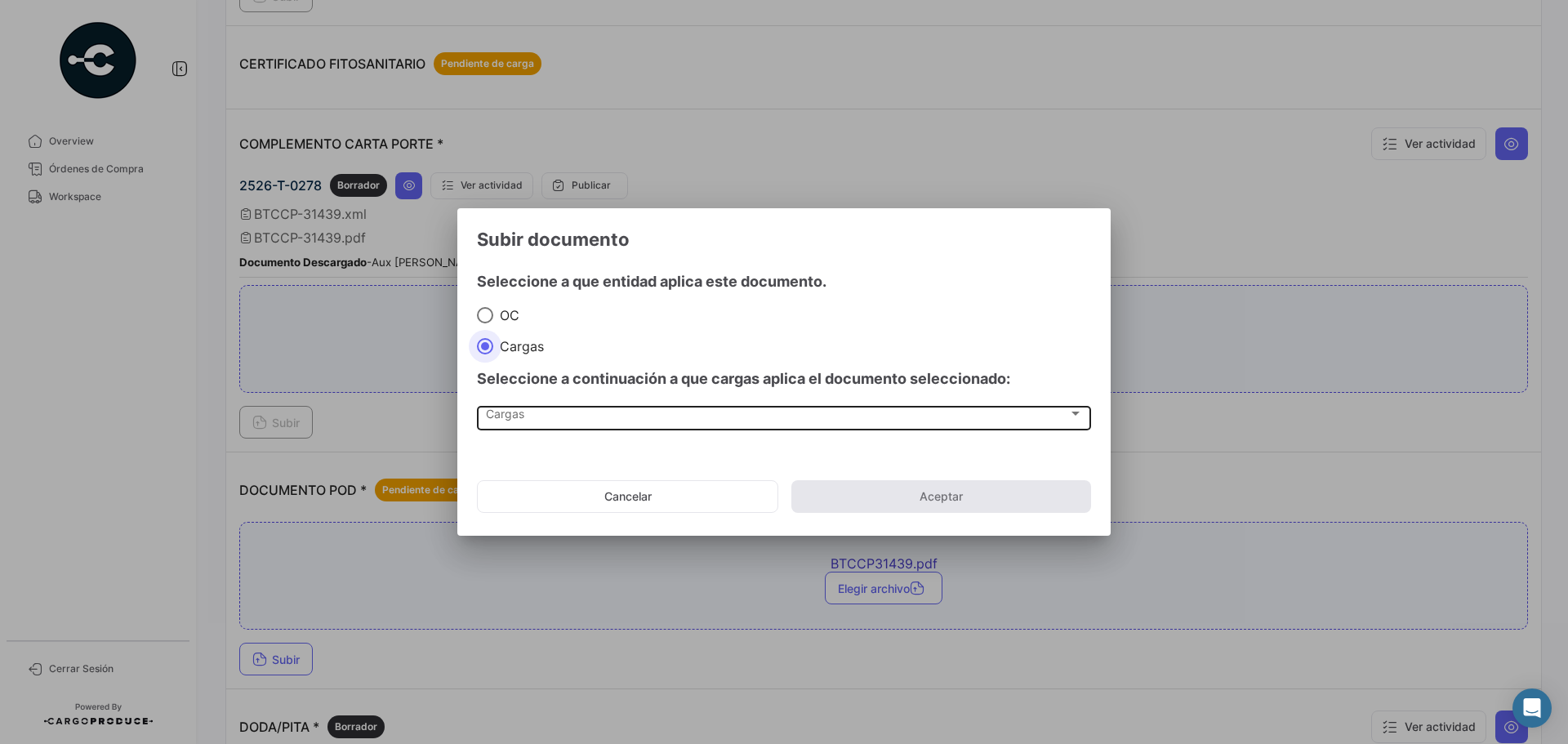
click at [562, 422] on div "Cargas" at bounding box center [776, 416] width 582 height 14
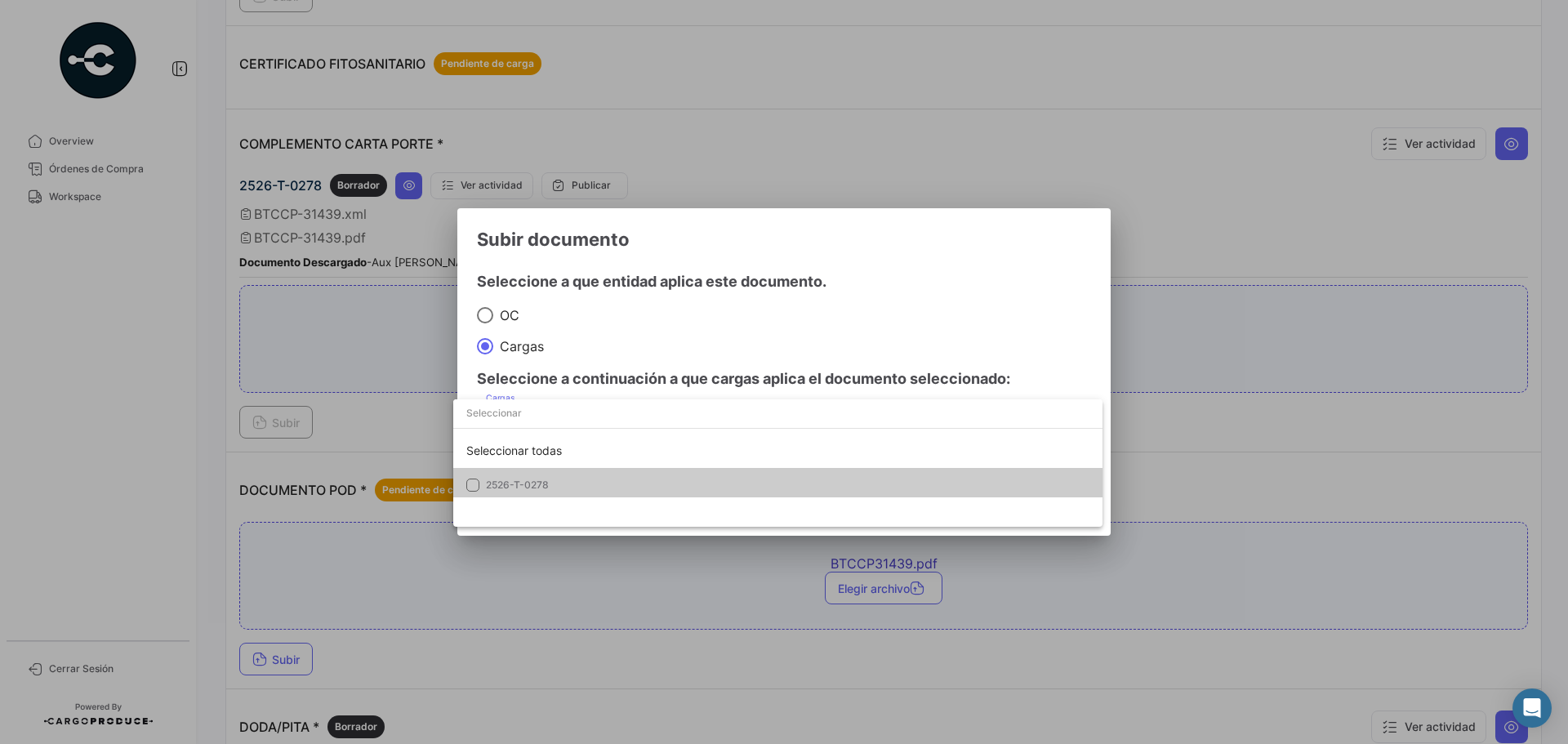
click at [542, 478] on span "2526-T-0278" at bounding box center [516, 484] width 63 height 12
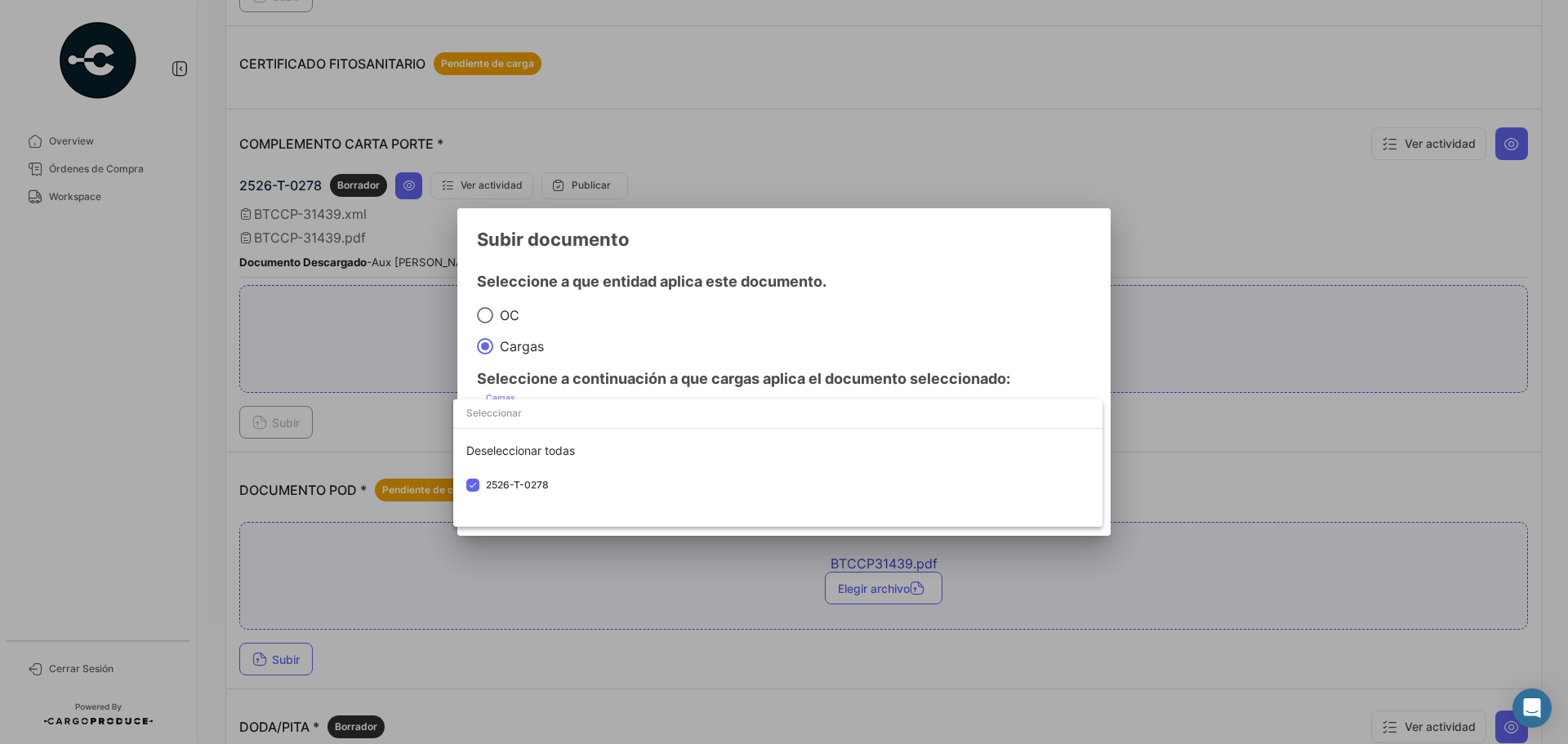
click at [880, 303] on div at bounding box center [784, 372] width 1568 height 744
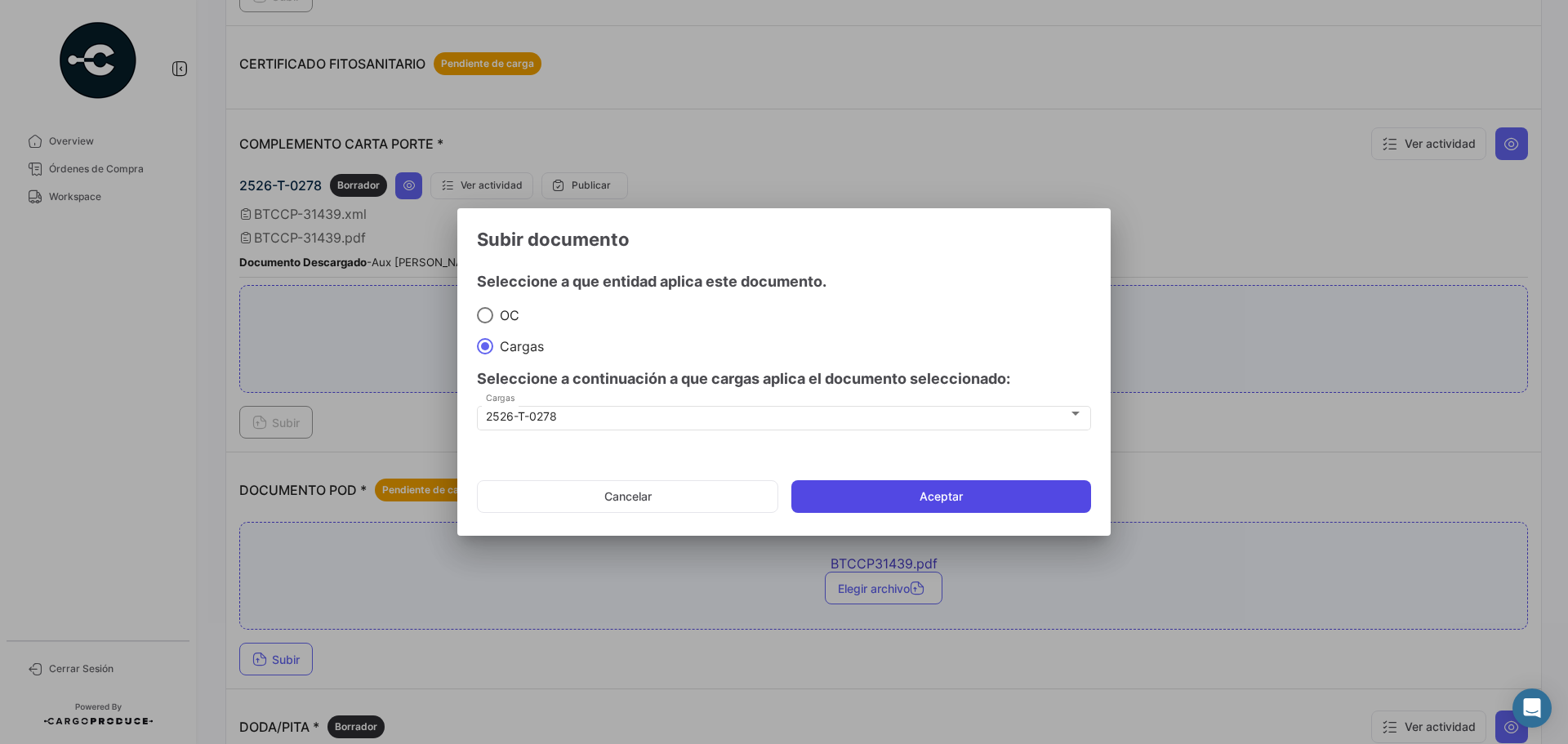
click at [905, 503] on button "Aceptar" at bounding box center [941, 496] width 300 height 33
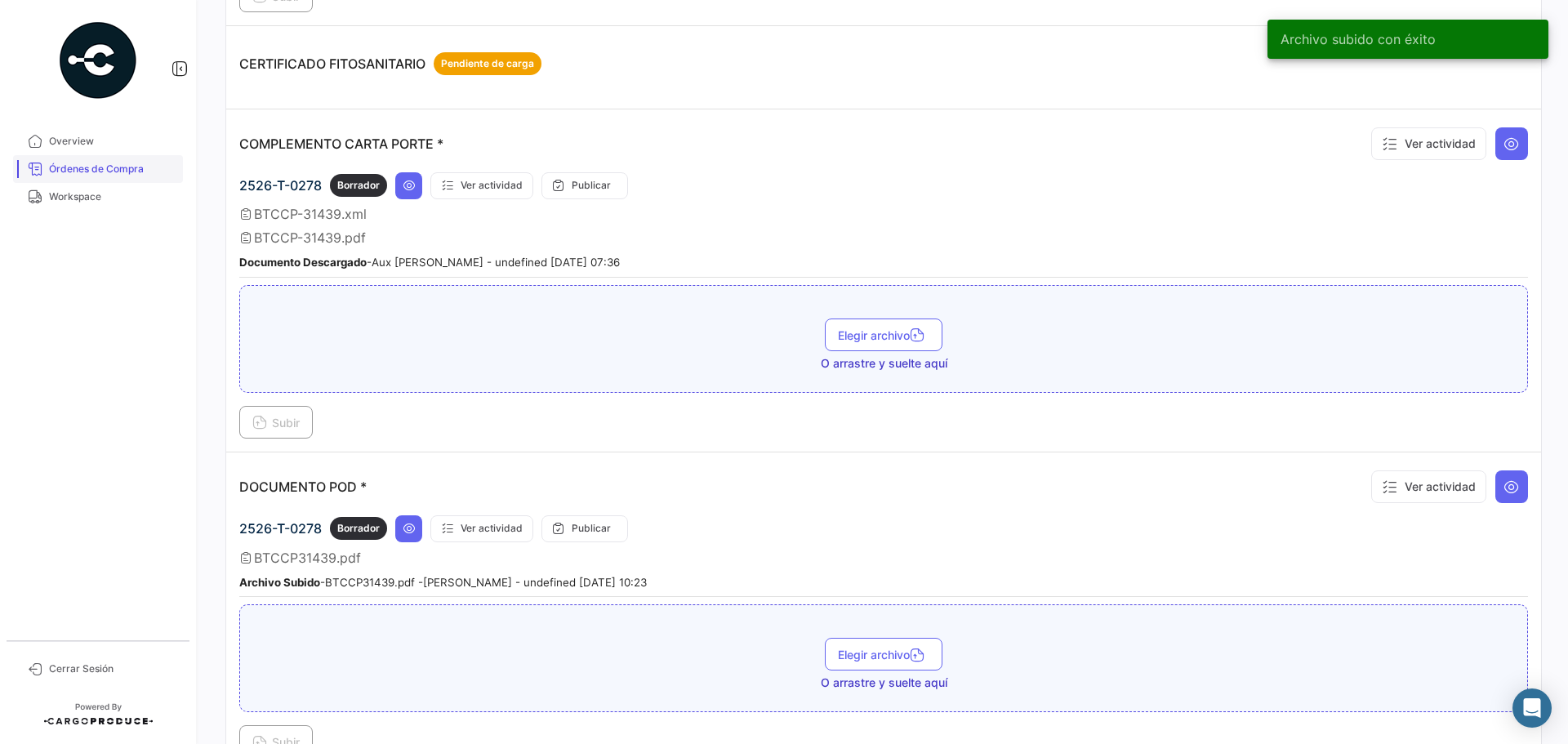
drag, startPoint x: 120, startPoint y: 170, endPoint x: 150, endPoint y: 162, distance: 31.0
click at [120, 170] on span "Órdenes de Compra" at bounding box center [113, 169] width 128 height 15
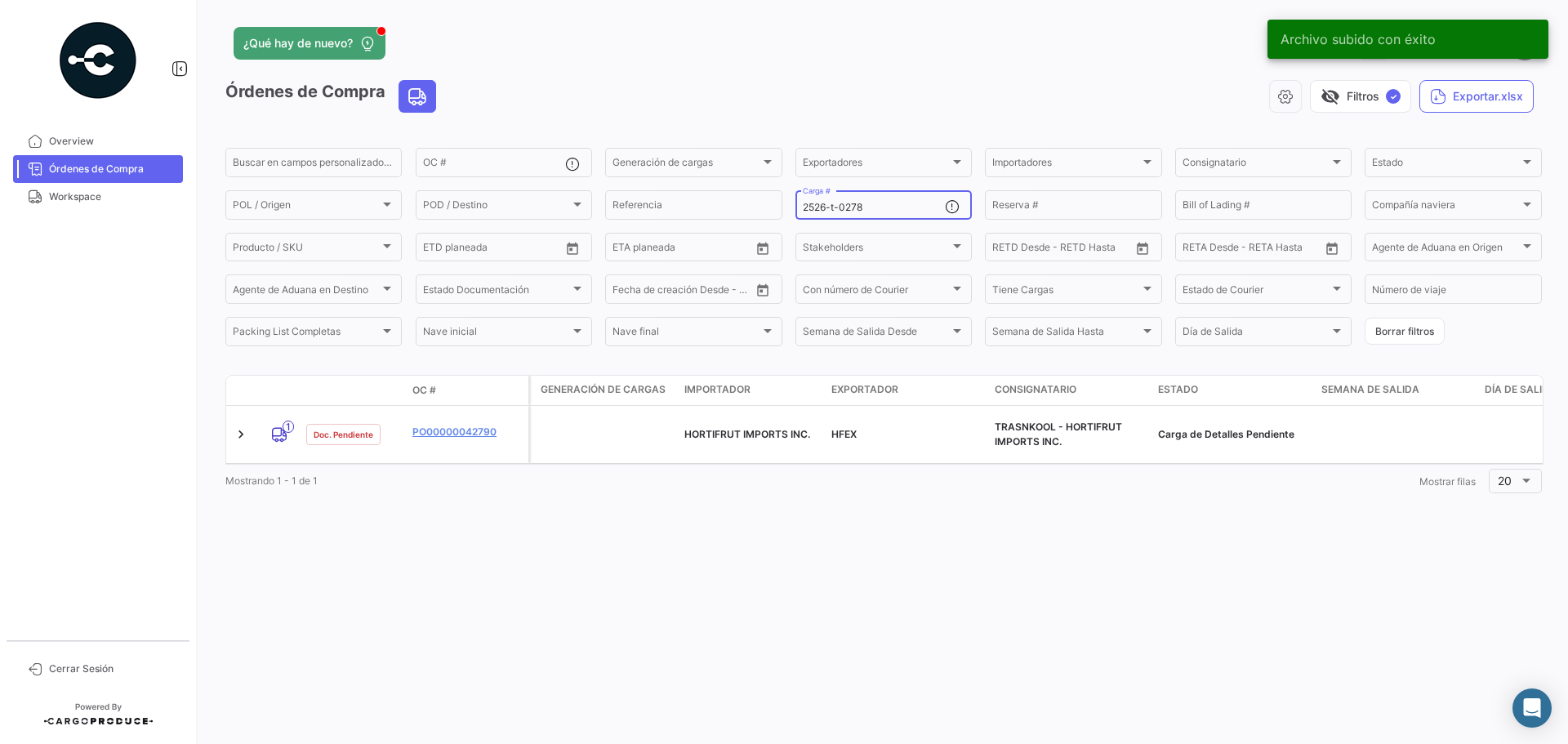
click at [884, 207] on input "2526-t-0278" at bounding box center [874, 207] width 142 height 11
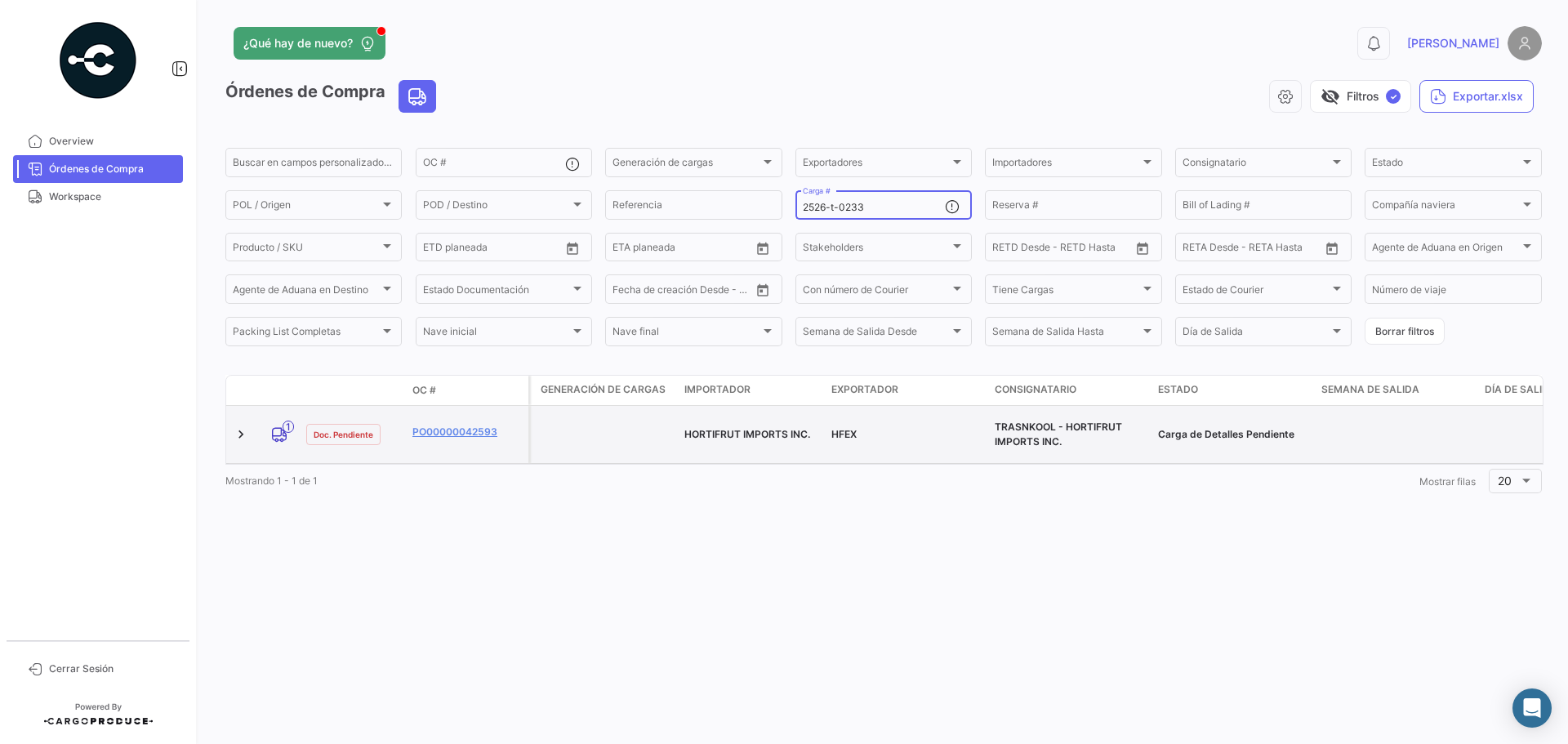
type input "2526-t-0233"
click at [444, 415] on datatable-body-cell "PO00000042593" at bounding box center [466, 433] width 123 height 57
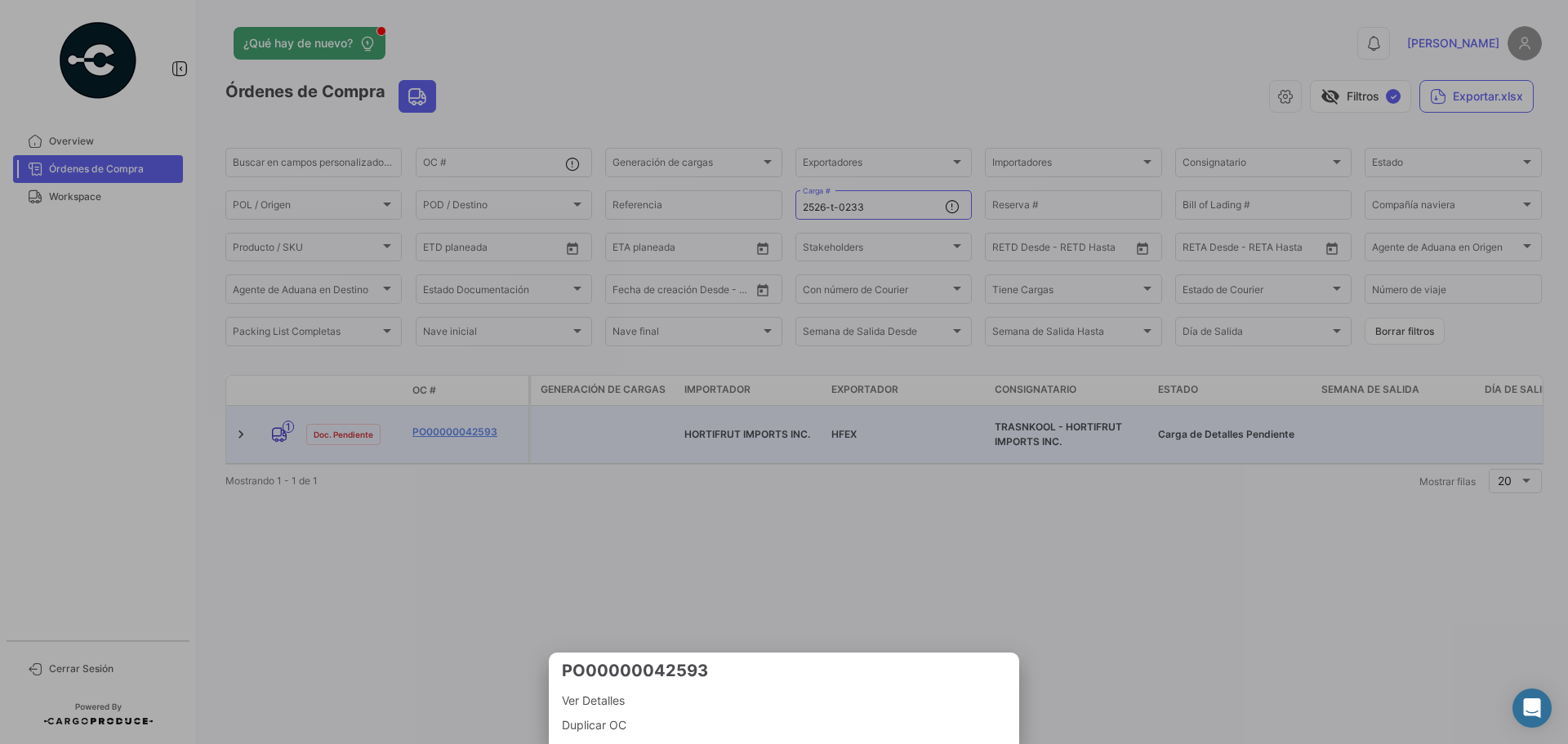
click at [459, 421] on div at bounding box center [784, 372] width 1568 height 744
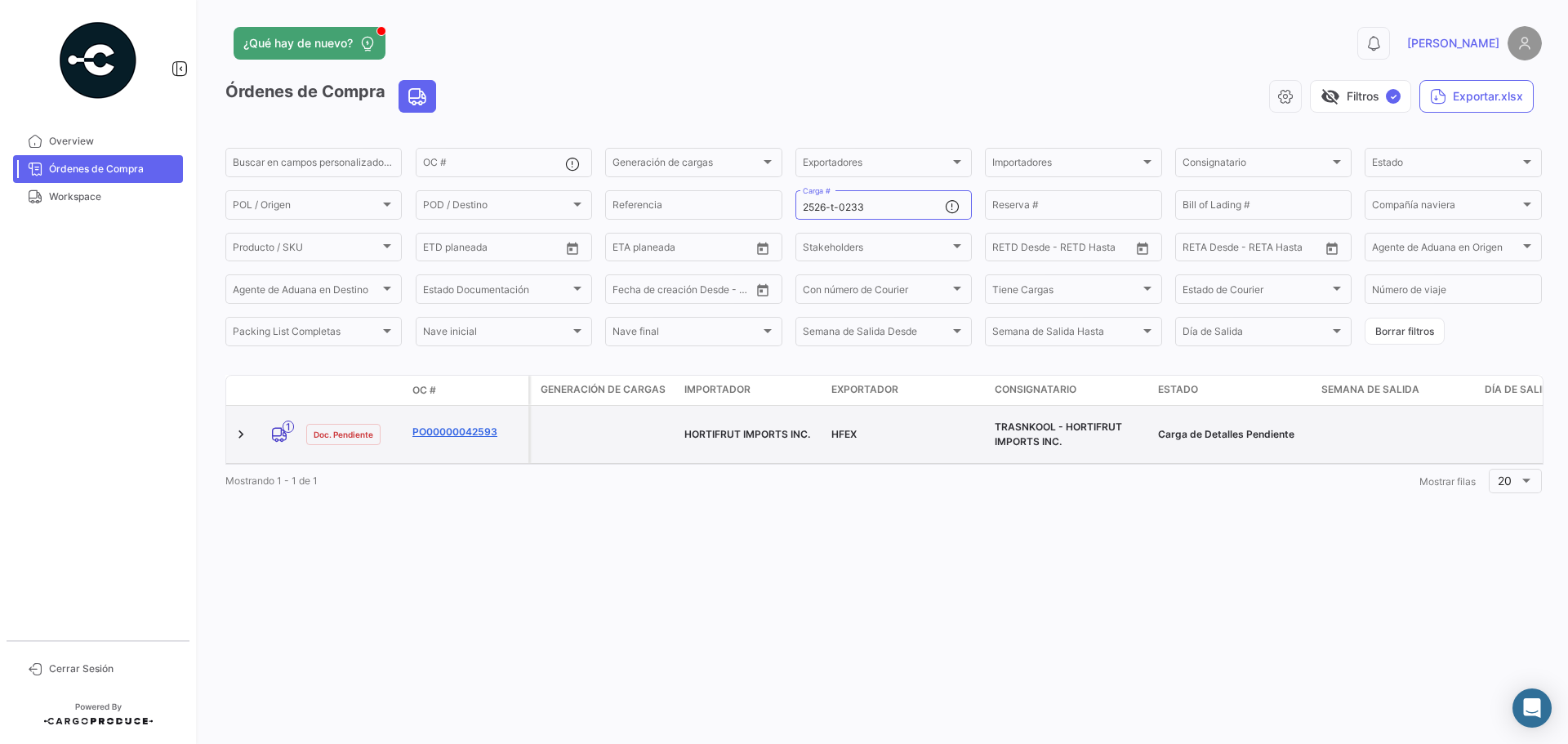
click at [472, 424] on link "PO00000042593" at bounding box center [467, 431] width 110 height 15
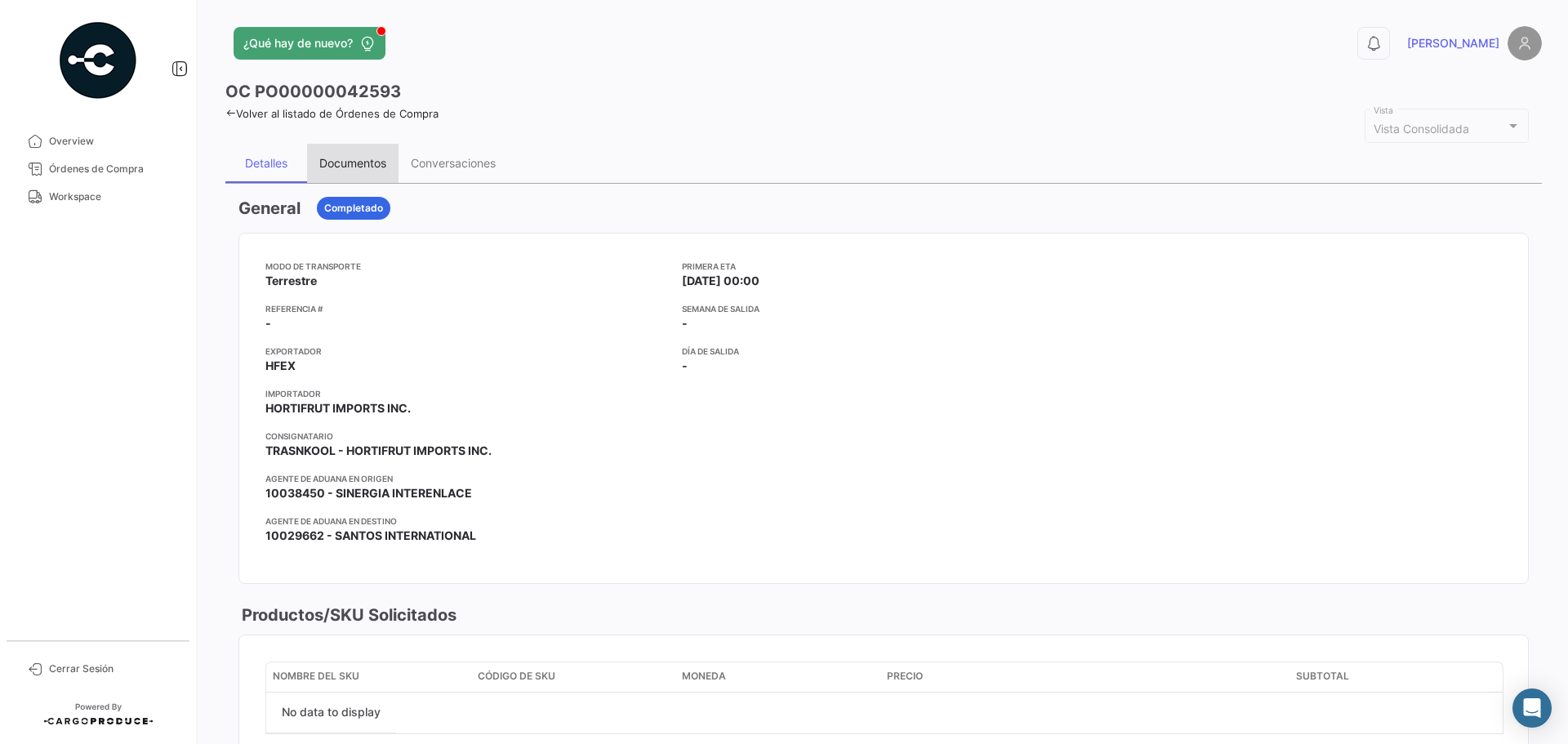
click at [362, 160] on div "Documentos" at bounding box center [353, 163] width 67 height 14
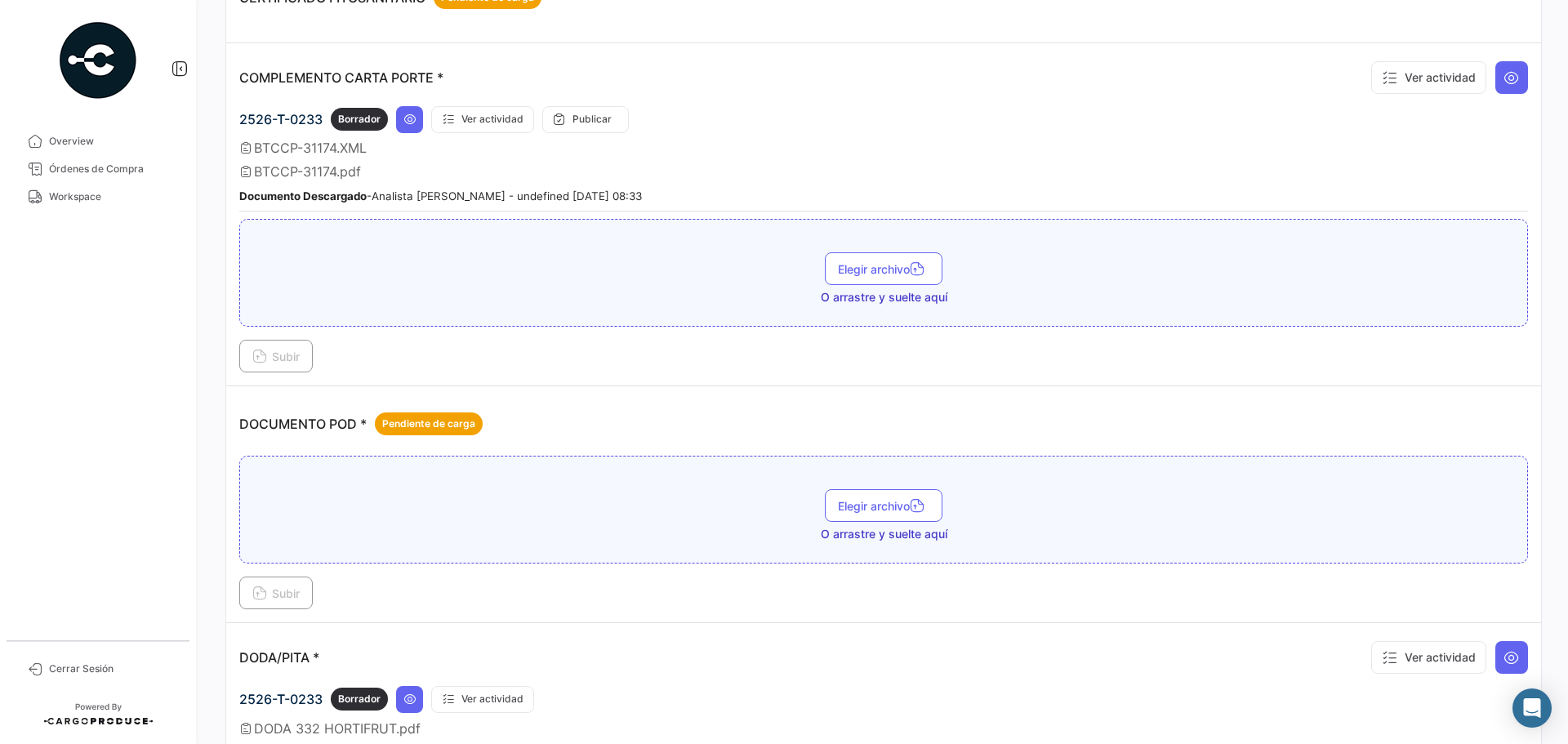
scroll to position [571, 0]
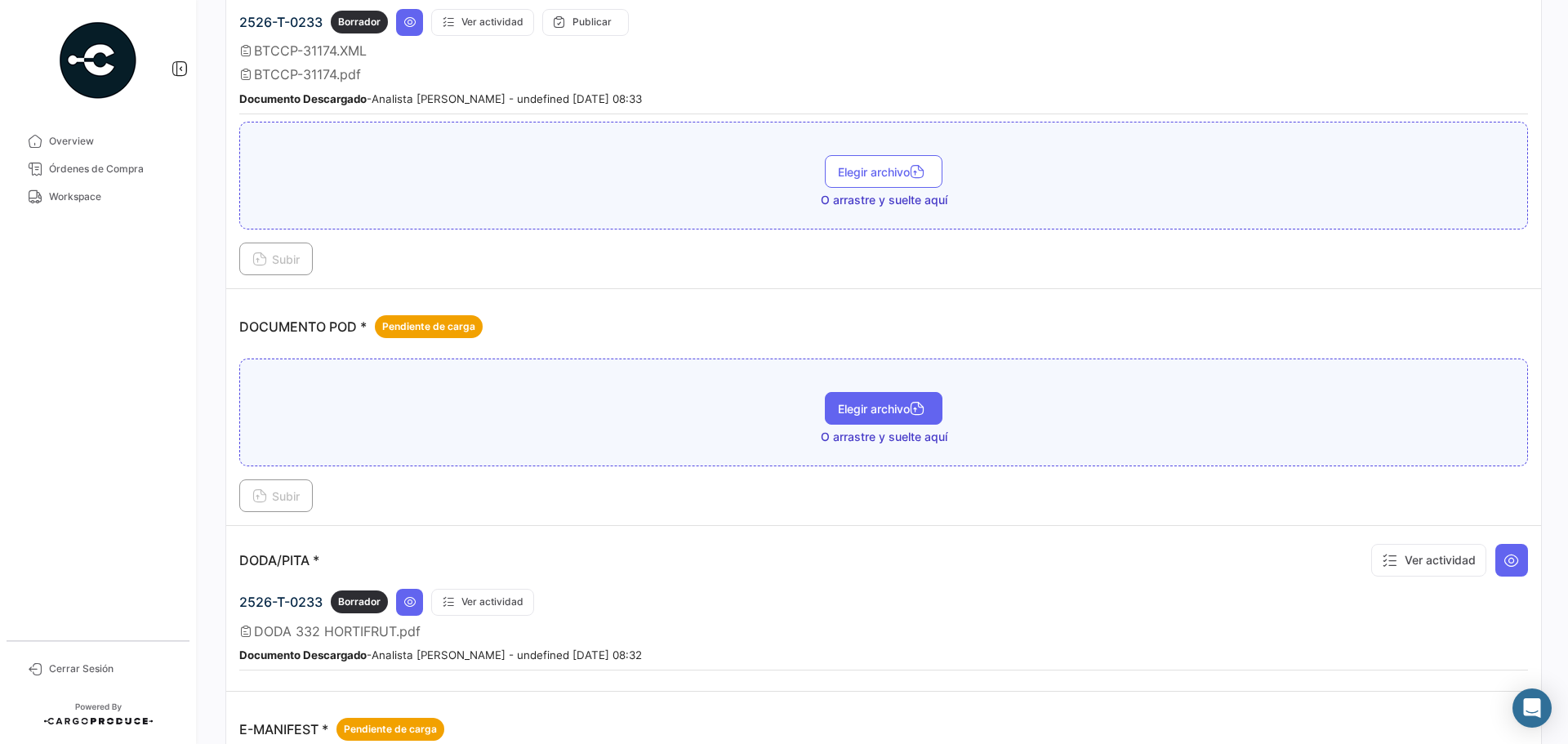
click at [883, 408] on span "Elegir archivo" at bounding box center [884, 408] width 92 height 14
click at [279, 495] on span "Subir" at bounding box center [276, 496] width 47 height 14
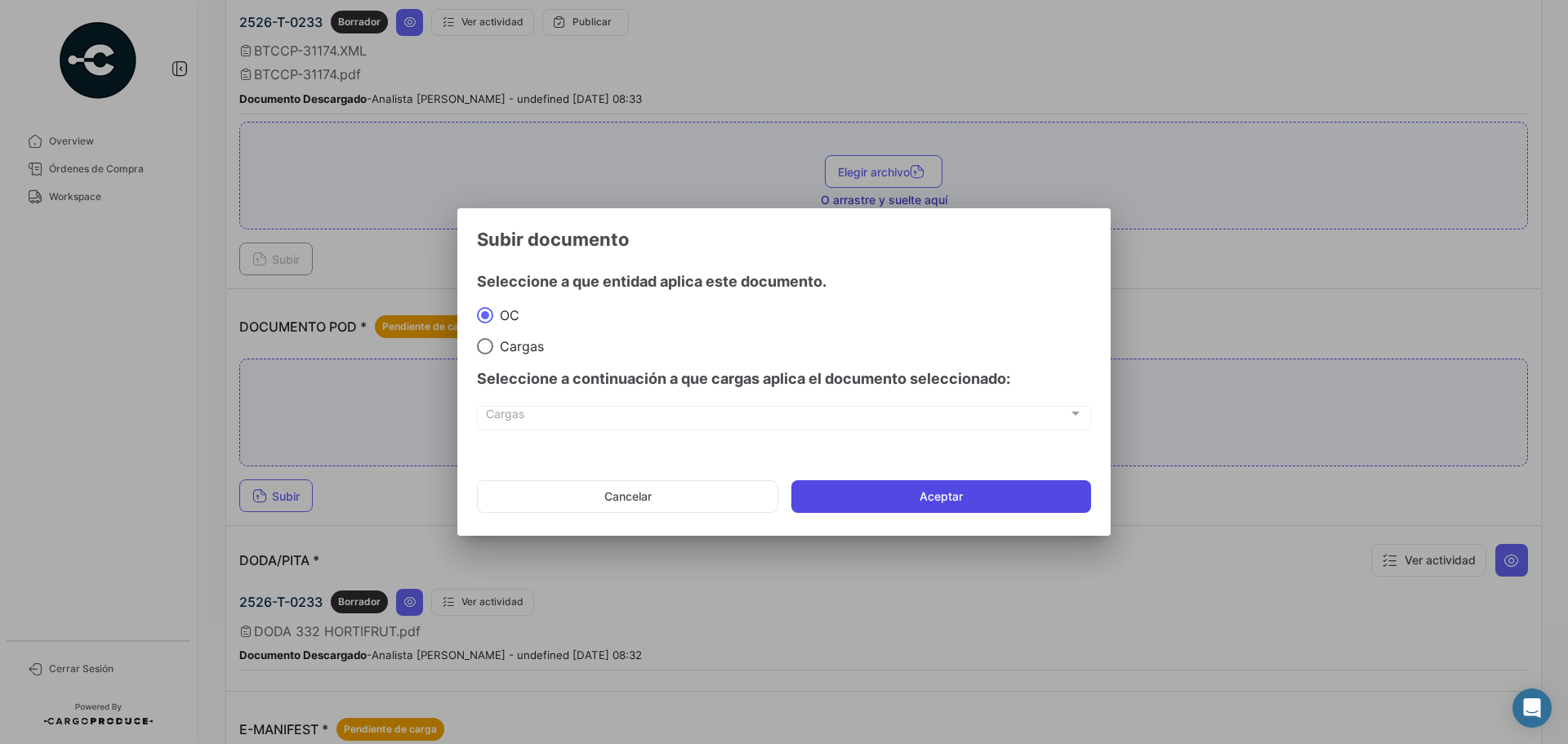
click at [880, 485] on button "Aceptar" at bounding box center [941, 496] width 300 height 33
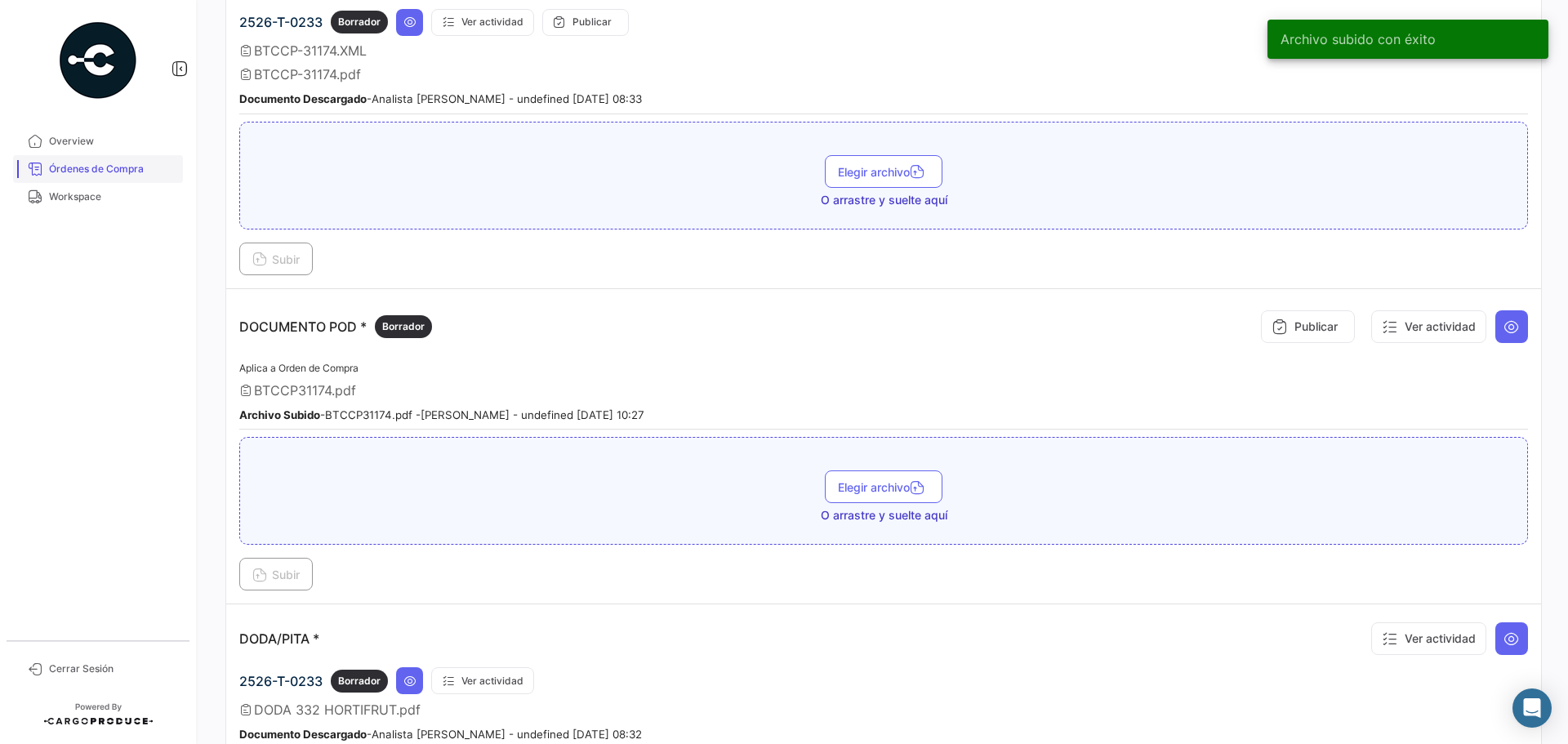
click at [92, 169] on span "Órdenes de Compra" at bounding box center [113, 169] width 128 height 15
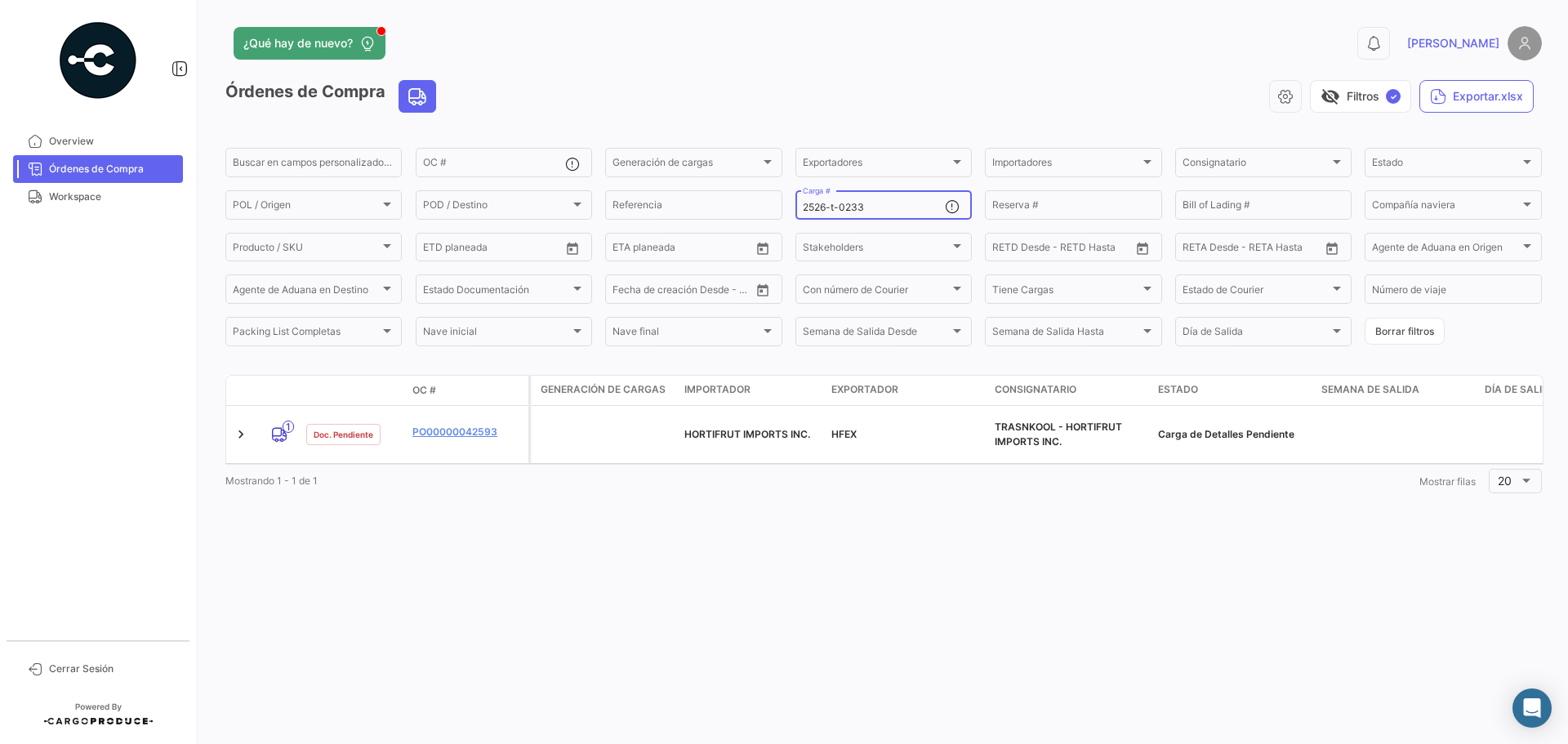
click at [875, 203] on input "2526-t-0233" at bounding box center [874, 207] width 142 height 11
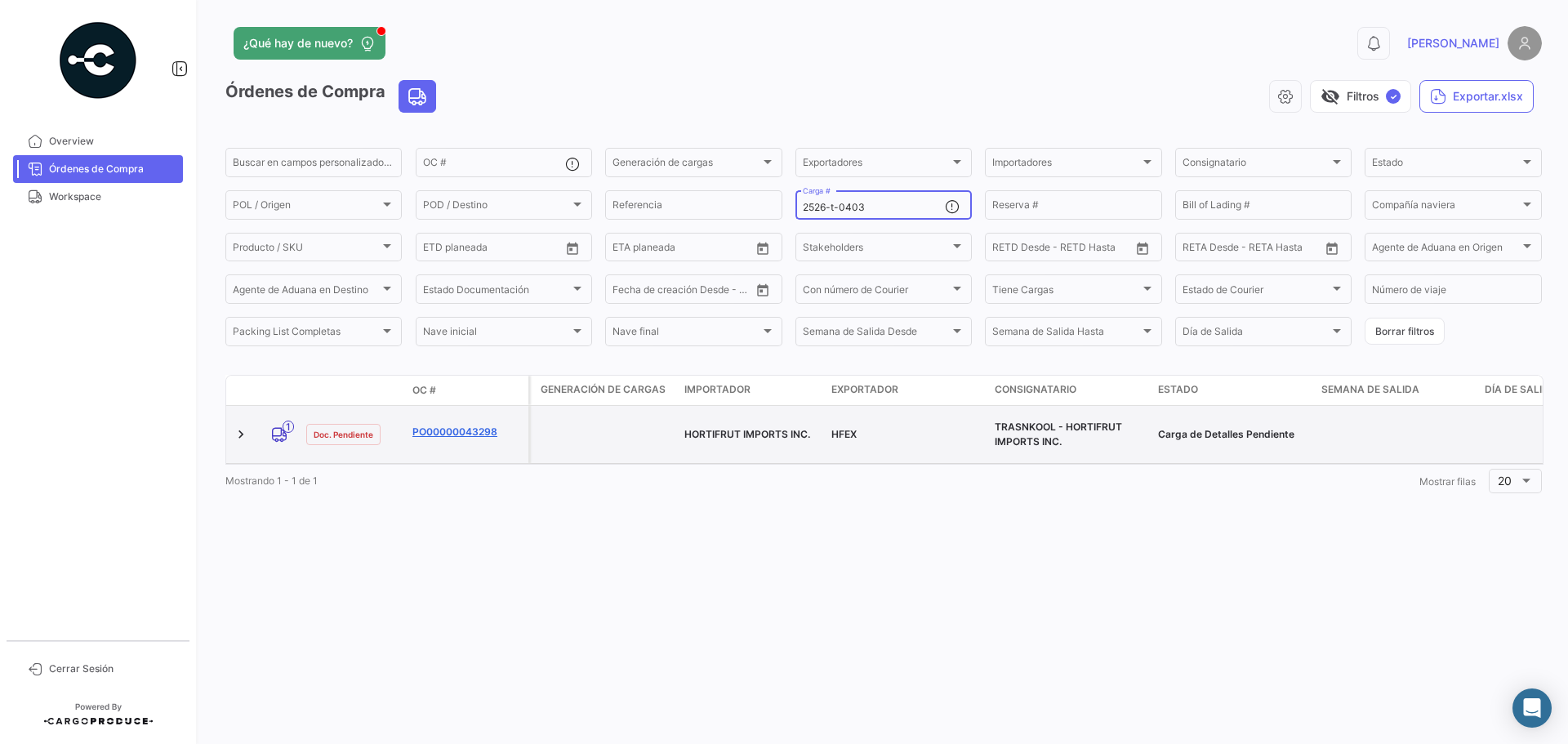
type input "2526-t-0403"
click at [447, 424] on link "PO00000043298" at bounding box center [467, 431] width 110 height 15
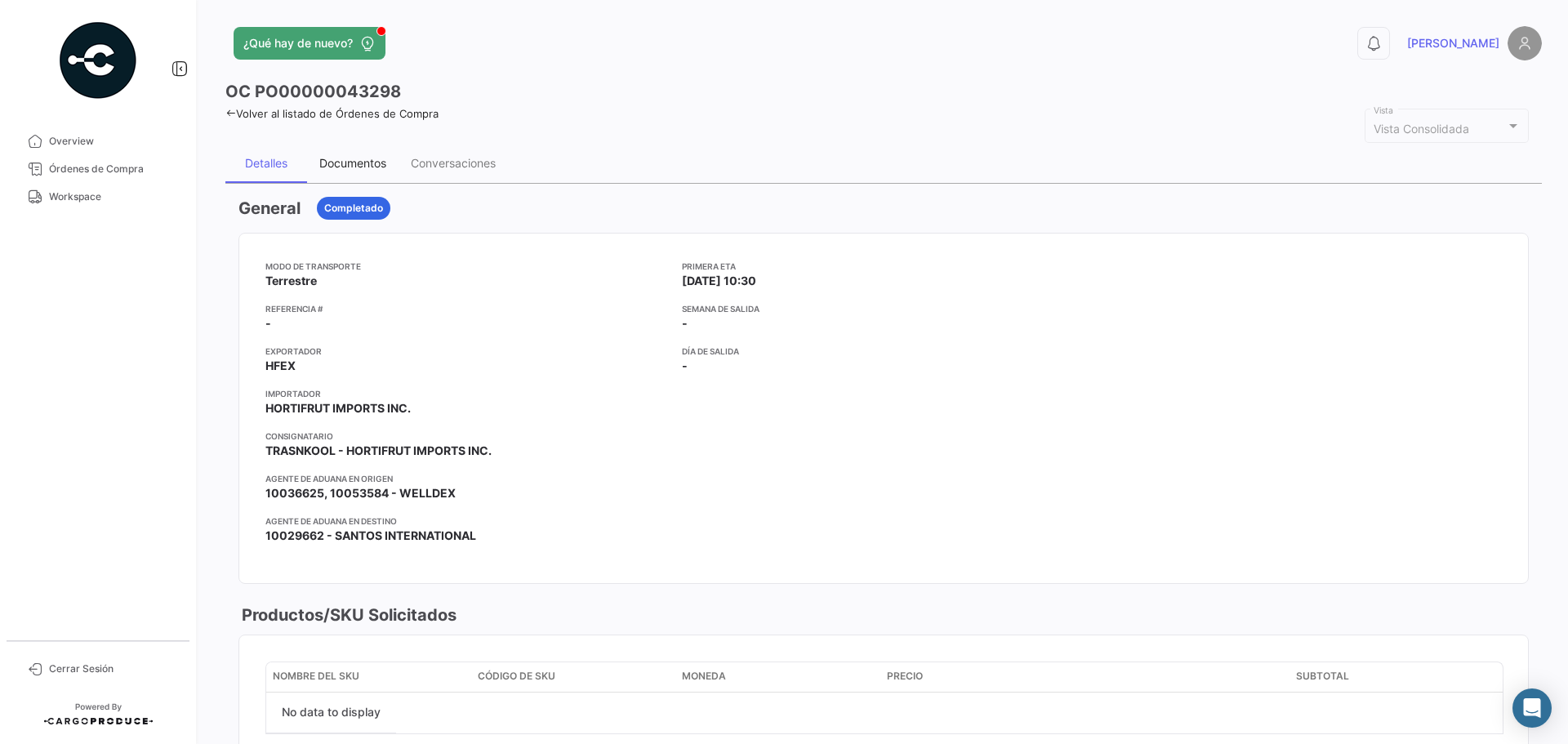
click at [353, 168] on div "Documentos" at bounding box center [353, 163] width 67 height 14
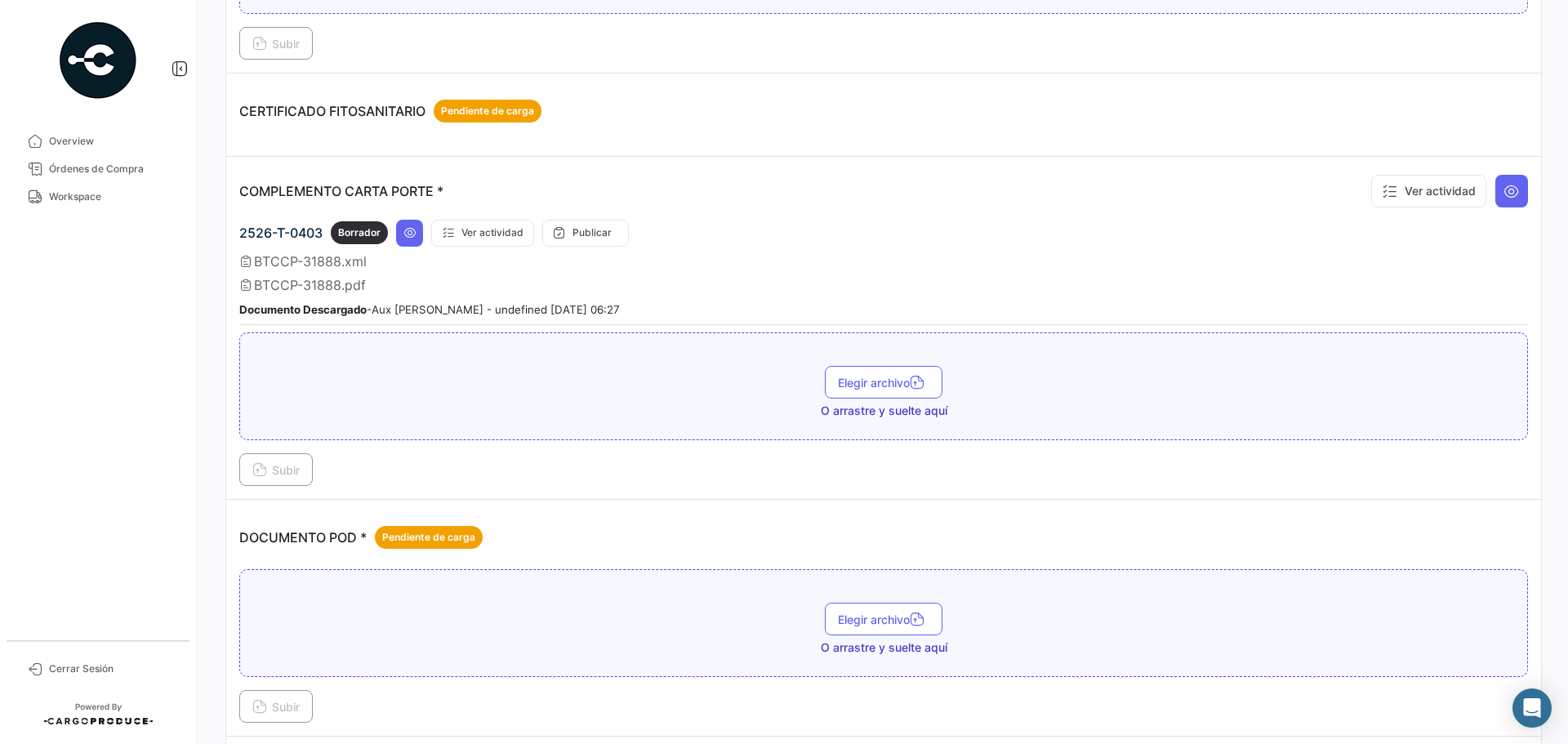
scroll to position [490, 0]
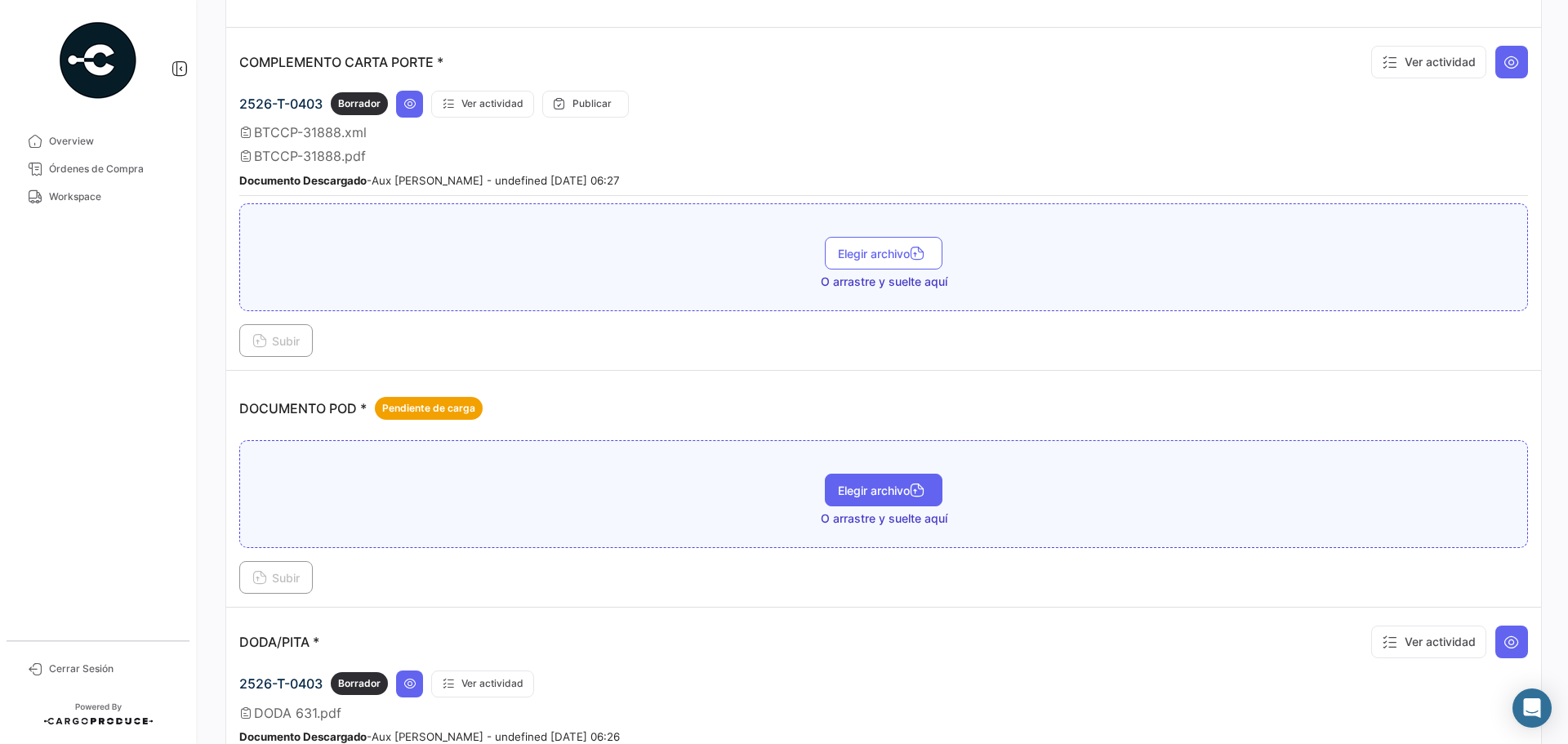
click at [870, 489] on span "Elegir archivo" at bounding box center [884, 490] width 92 height 14
click at [280, 571] on span "Subir" at bounding box center [276, 578] width 47 height 14
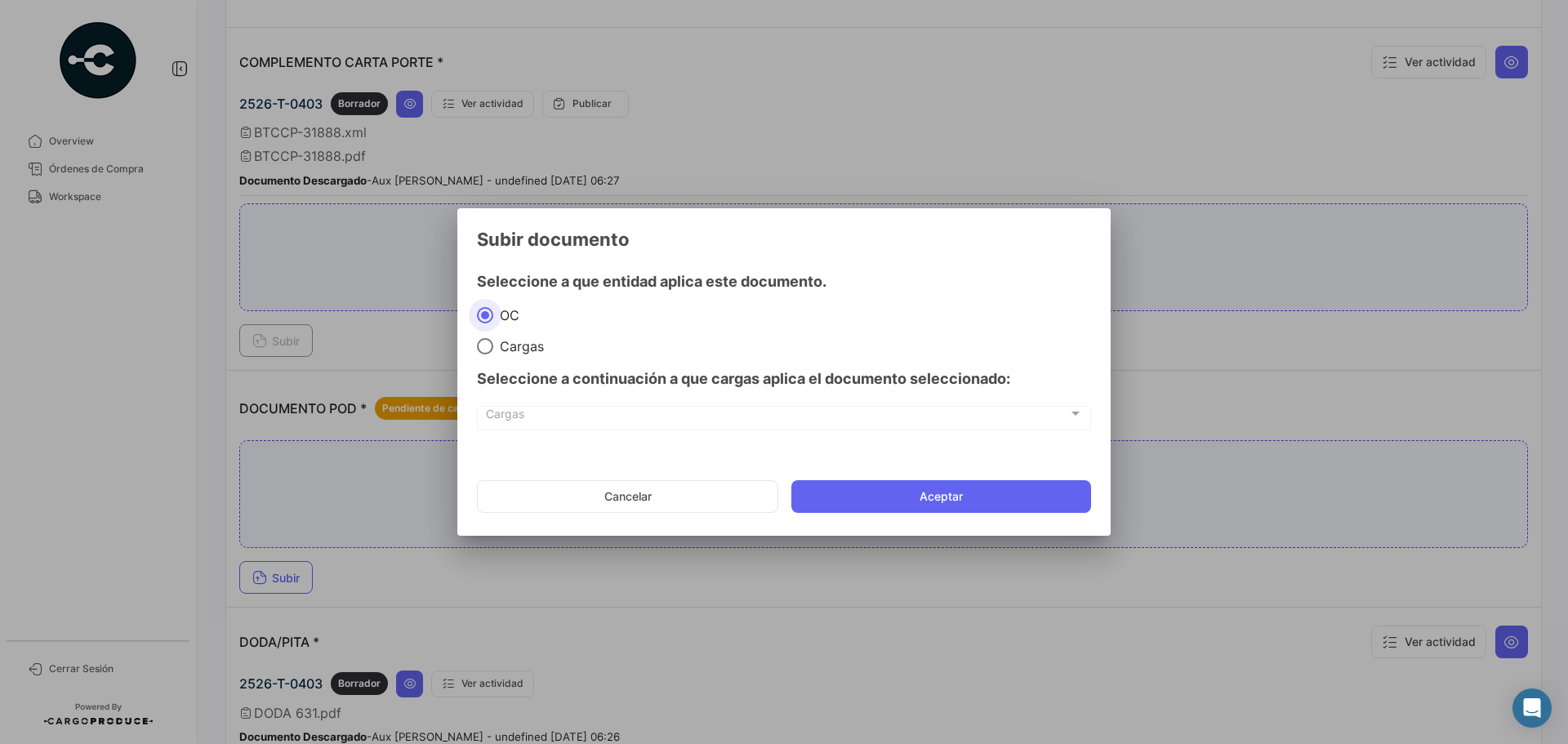
click at [481, 351] on span at bounding box center [484, 346] width 16 height 16
click at [481, 351] on input "Cargas" at bounding box center [484, 346] width 16 height 16
radio input "true"
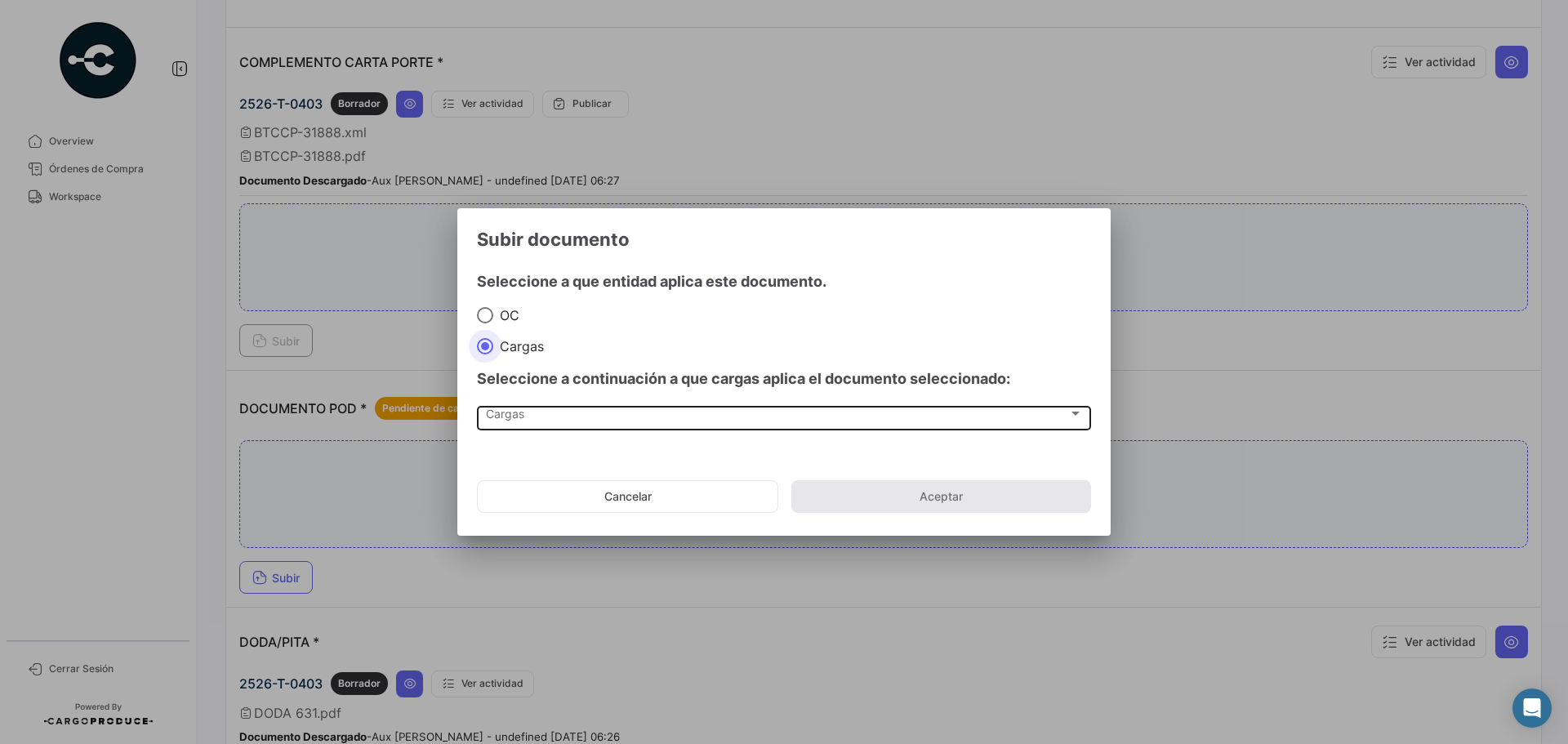
click at [505, 424] on div "Cargas Cargas" at bounding box center [784, 417] width 597 height 28
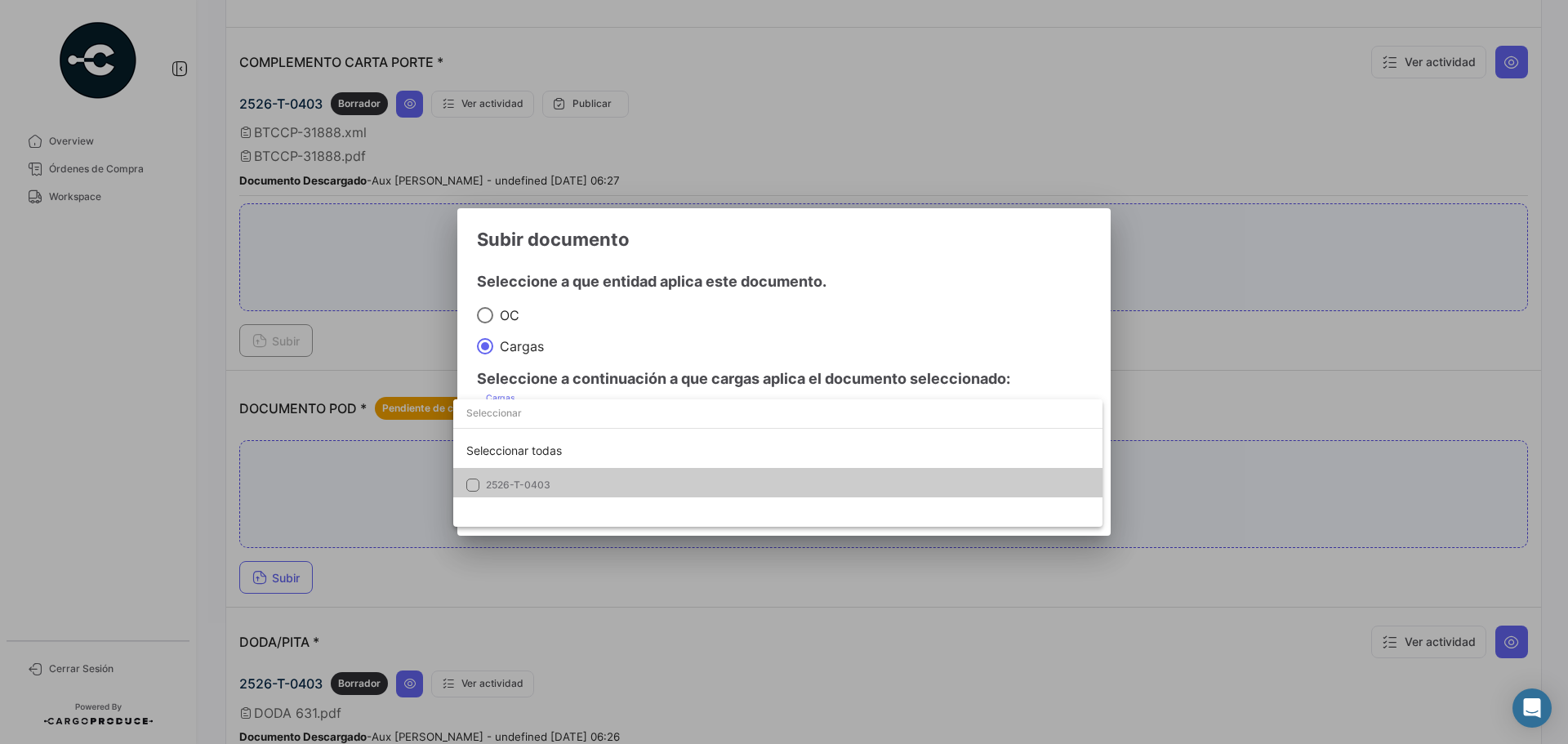
click at [512, 472] on mat-option "2526-T-0403" at bounding box center [778, 485] width 649 height 34
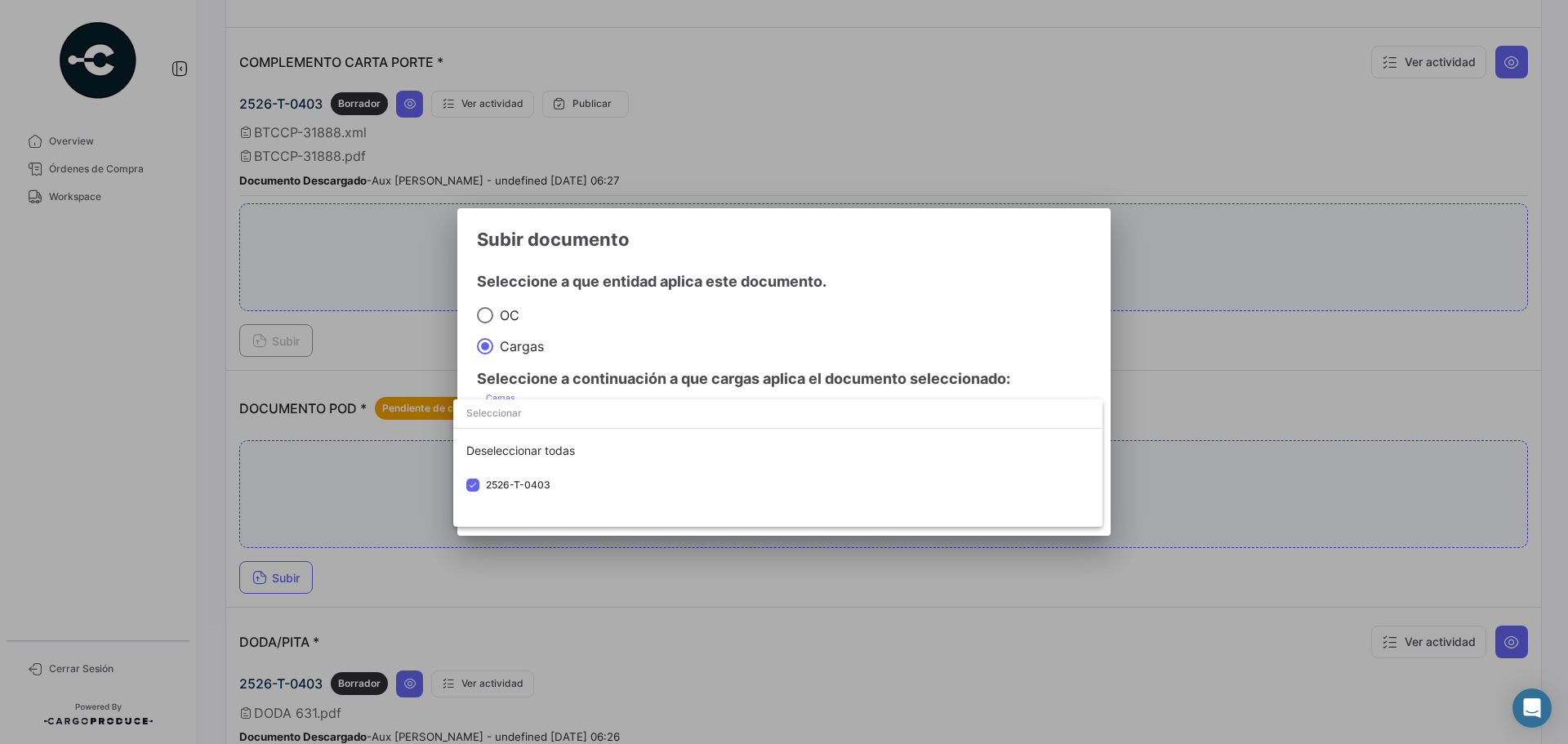
click at [835, 334] on div at bounding box center [784, 372] width 1568 height 744
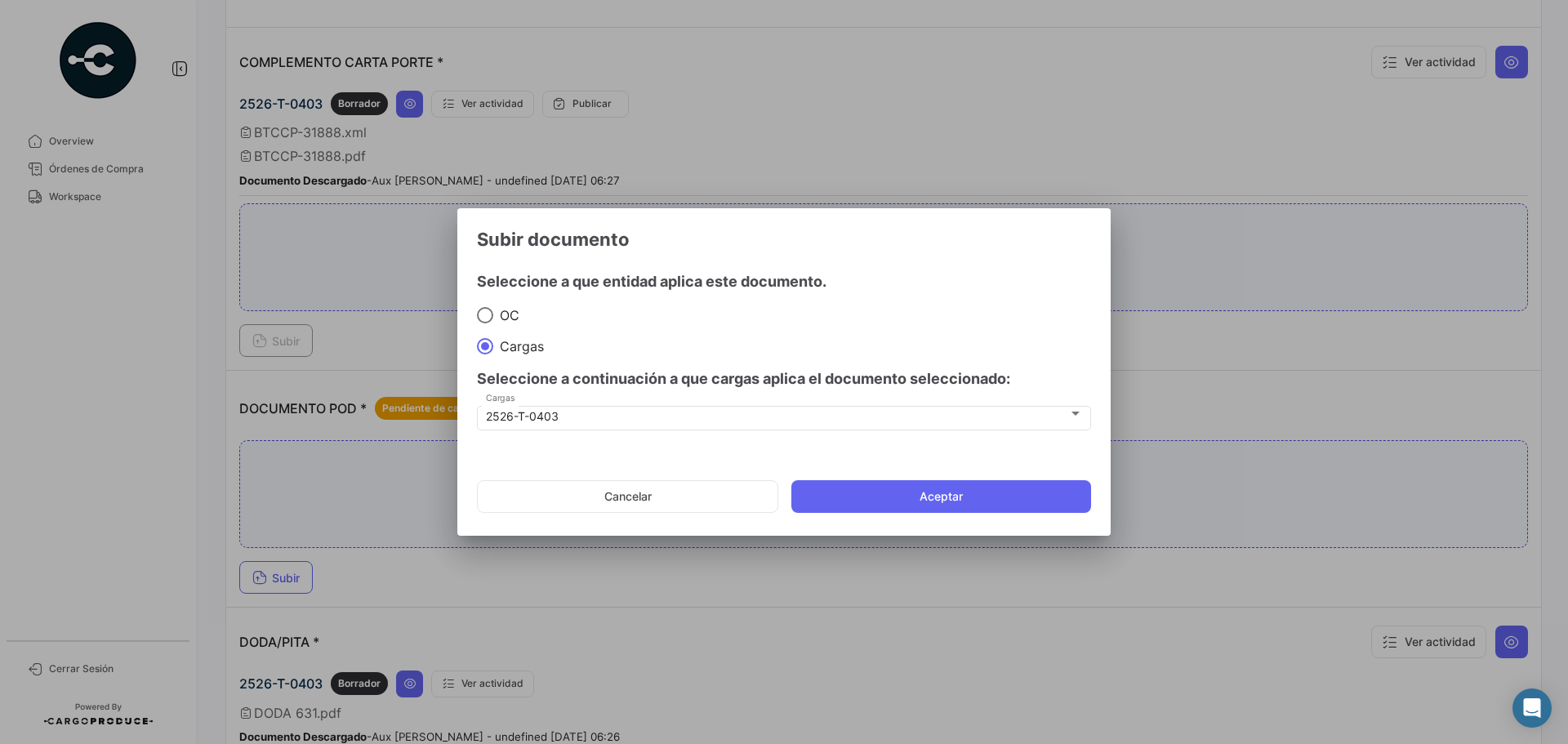
click at [933, 527] on mat-dialog-container "Subir documento Seleccione a que entidad aplica este documento. [PERSON_NAME] S…" at bounding box center [784, 372] width 653 height 329
click at [925, 503] on button "Aceptar" at bounding box center [941, 496] width 300 height 33
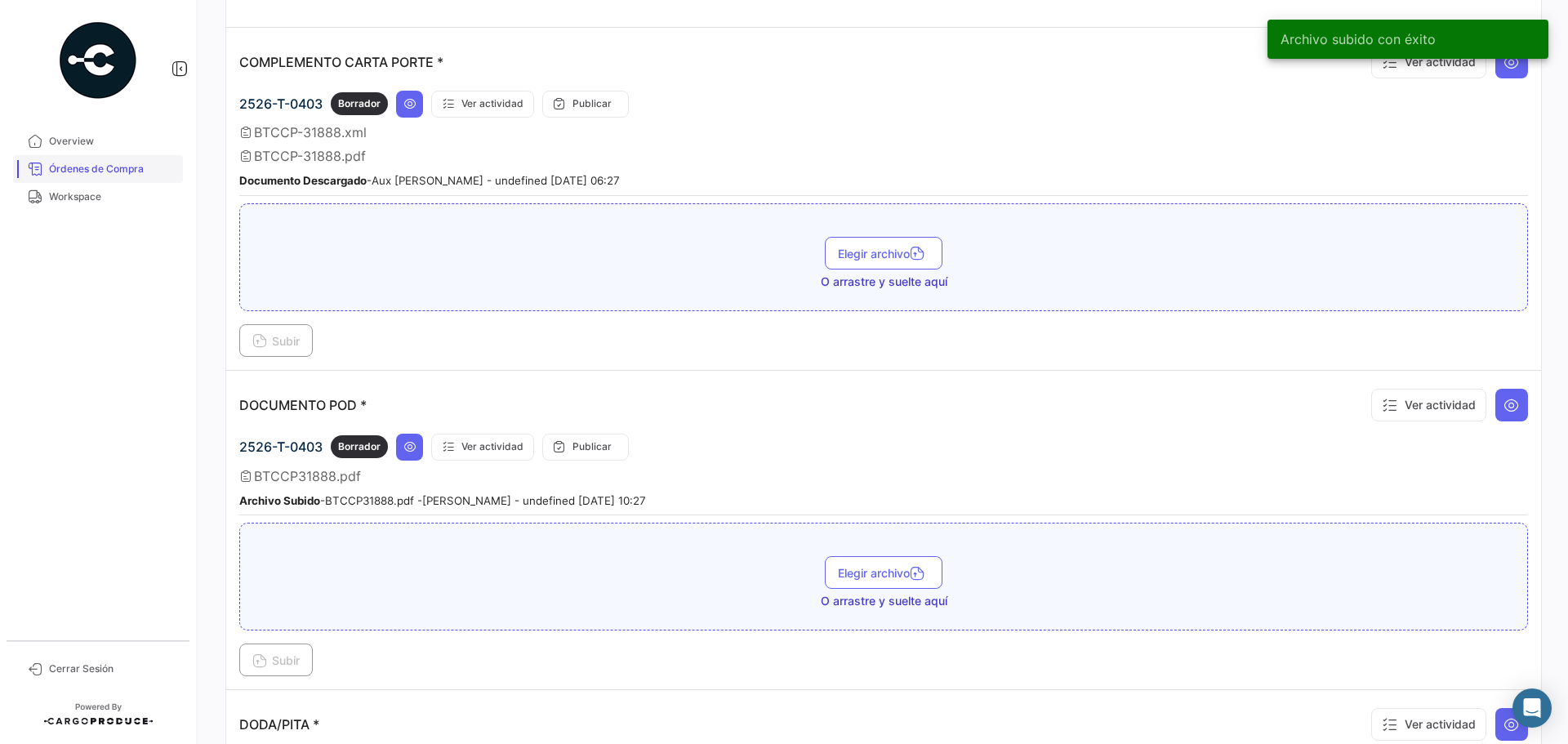
click at [131, 172] on span "Órdenes de Compra" at bounding box center [113, 169] width 128 height 15
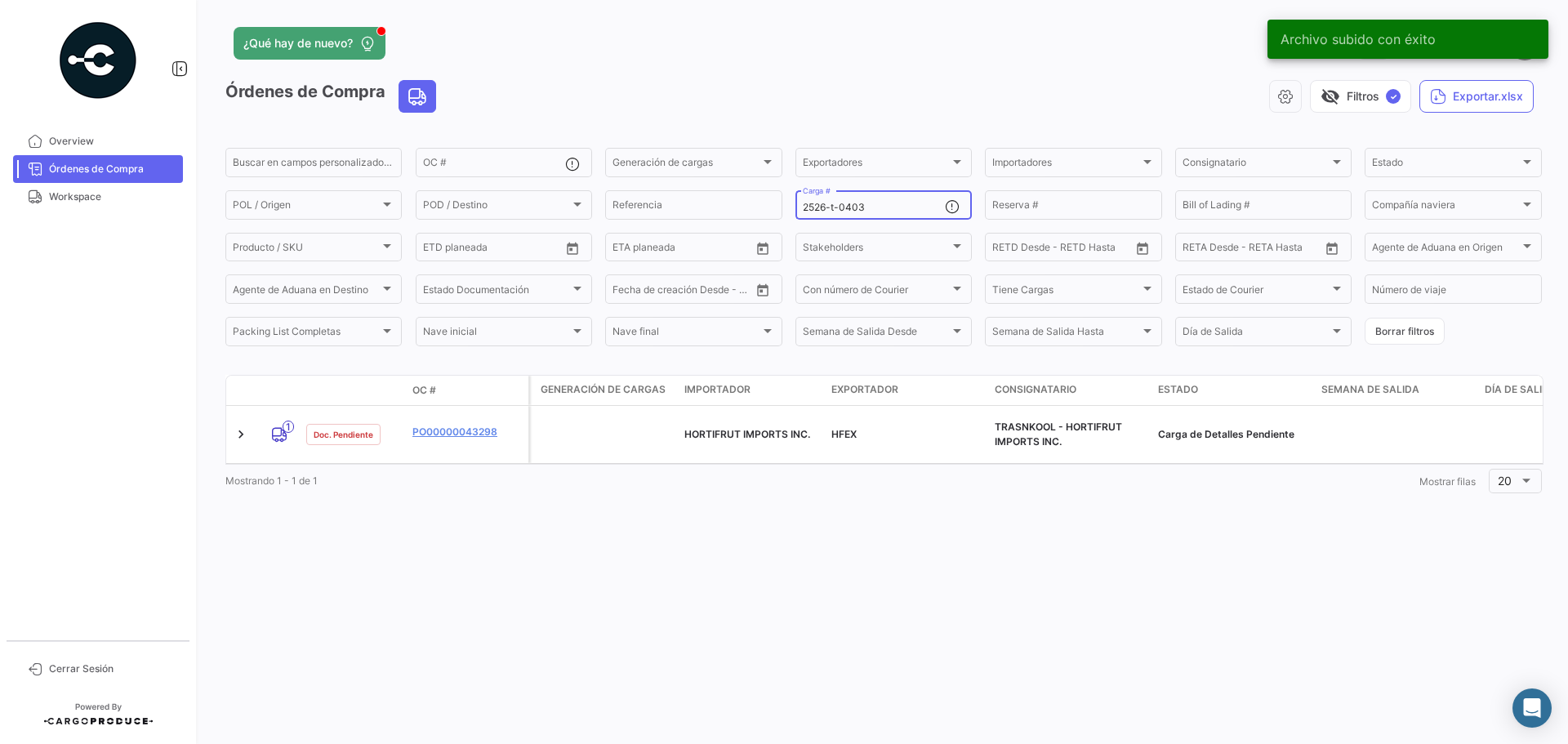
click at [884, 206] on input "2526-t-0403" at bounding box center [874, 207] width 142 height 11
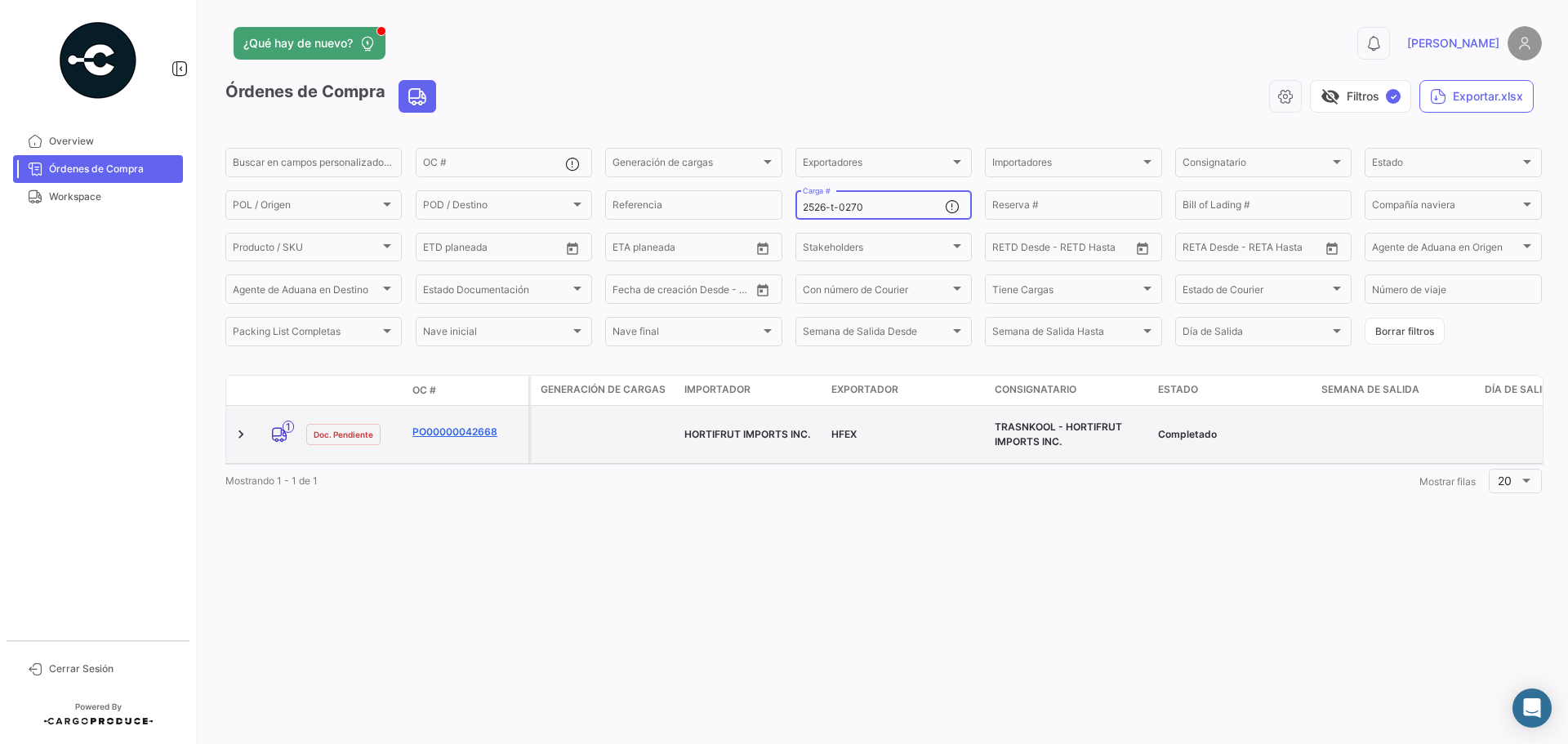
type input "2526-t-0270"
click at [454, 424] on link "PO00000042668" at bounding box center [467, 431] width 110 height 15
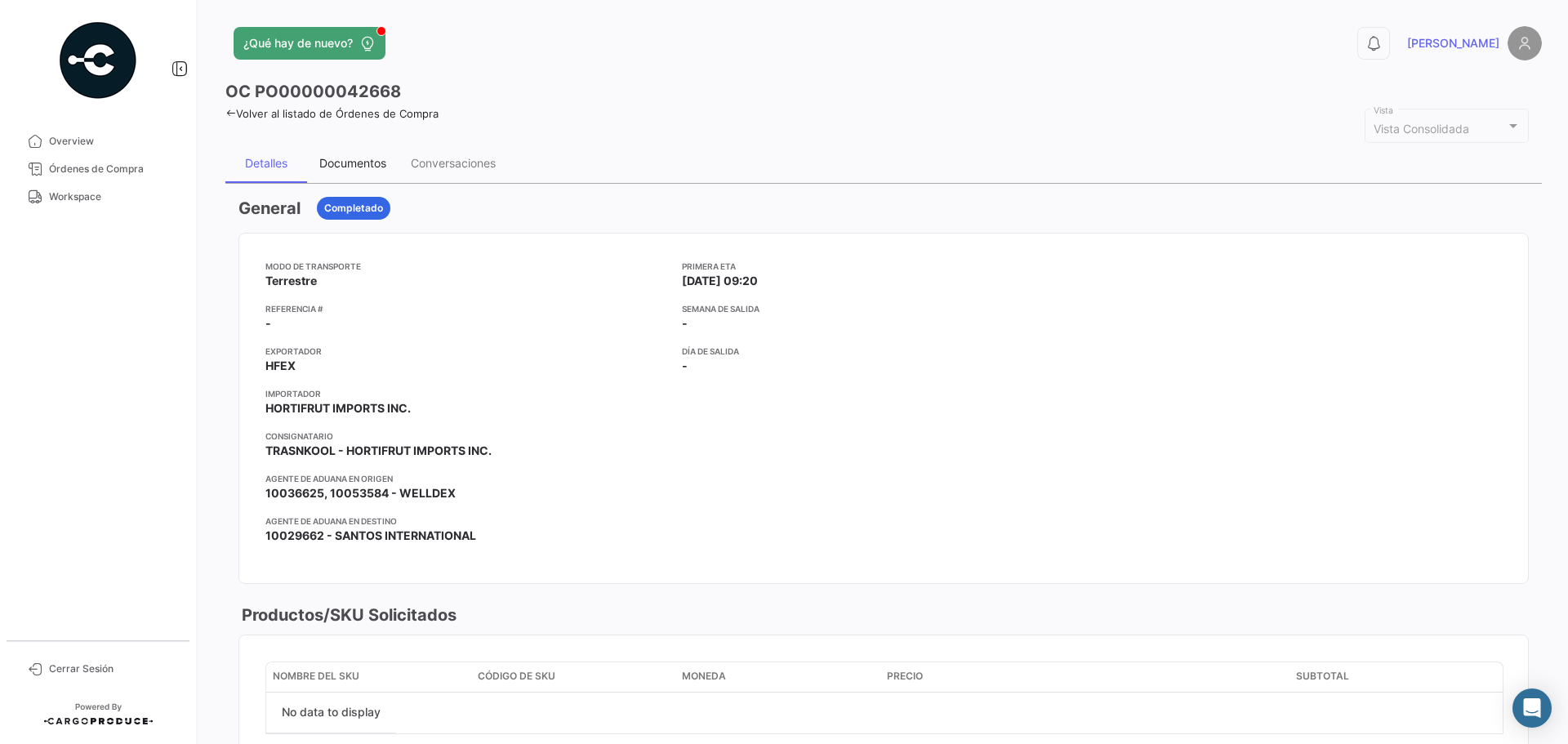
click at [347, 164] on div "Documentos" at bounding box center [353, 163] width 67 height 14
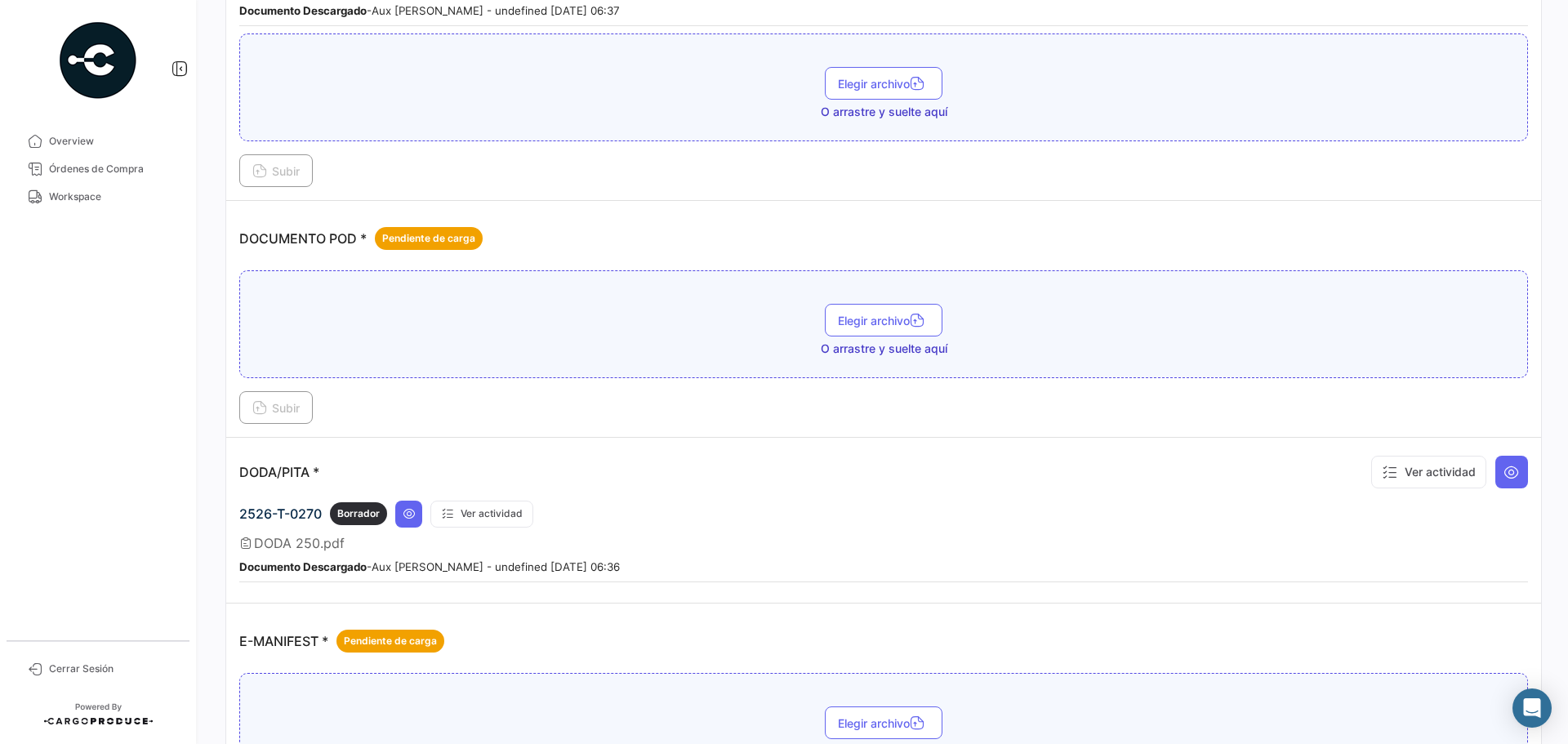
scroll to position [653, 0]
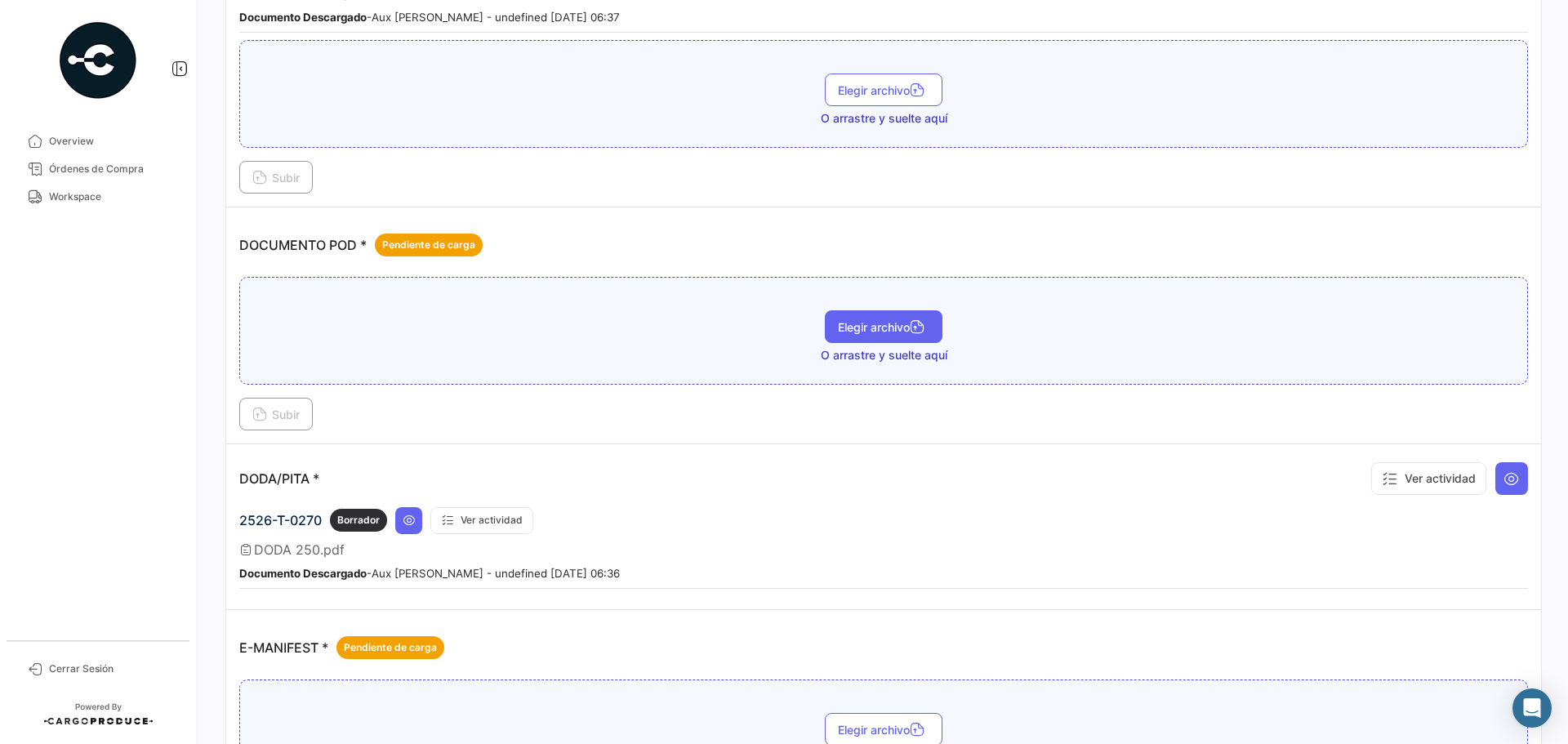
click at [862, 321] on span "Elegir archivo" at bounding box center [884, 328] width 92 height 14
click at [279, 415] on span "Subir" at bounding box center [276, 414] width 47 height 14
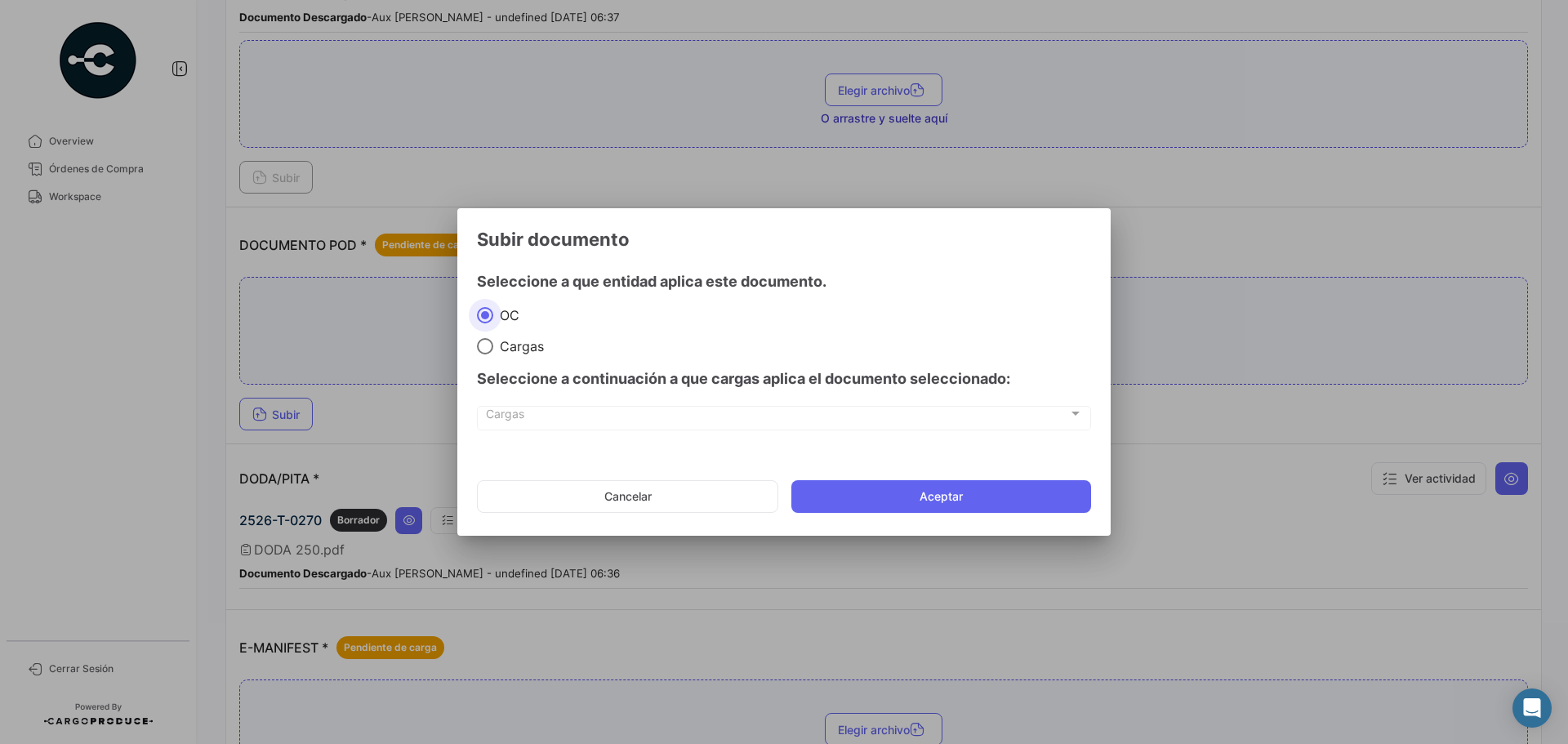
click at [498, 343] on span "Cargas" at bounding box center [518, 346] width 51 height 16
click at [493, 343] on input "Cargas" at bounding box center [484, 346] width 16 height 16
radio input "true"
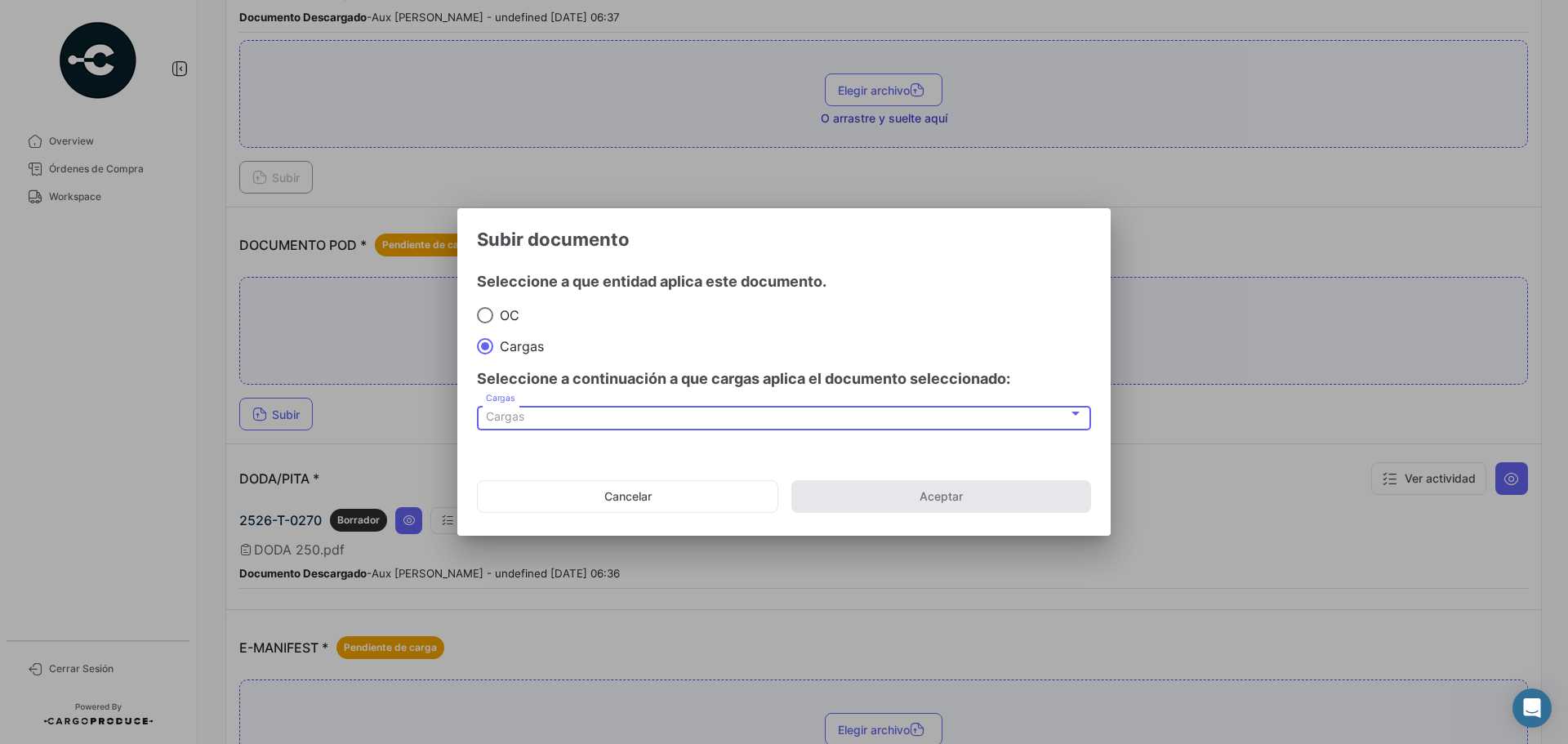
click at [496, 414] on span "Cargas" at bounding box center [504, 416] width 38 height 14
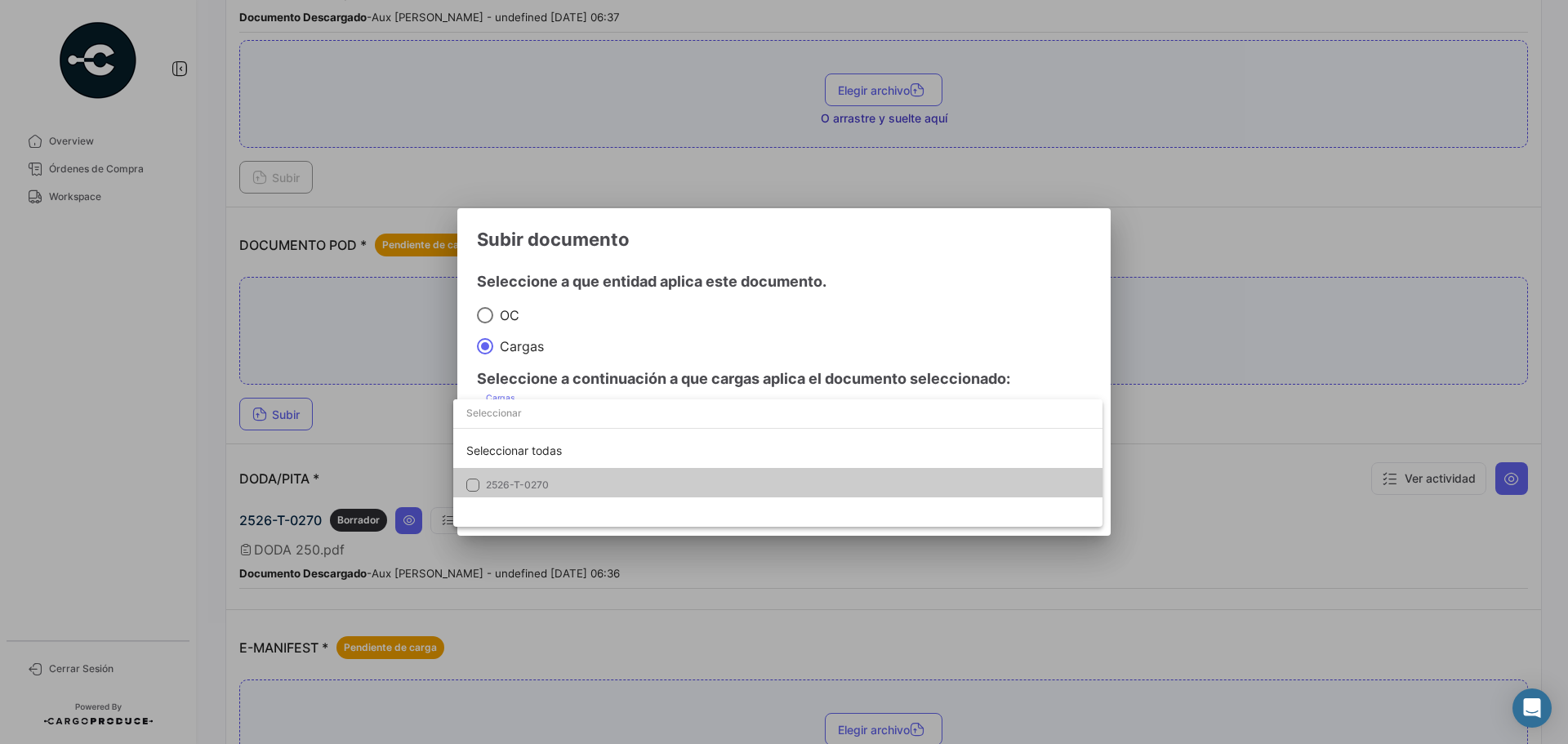
click at [504, 477] on span "2526-T-0270" at bounding box center [599, 484] width 229 height 15
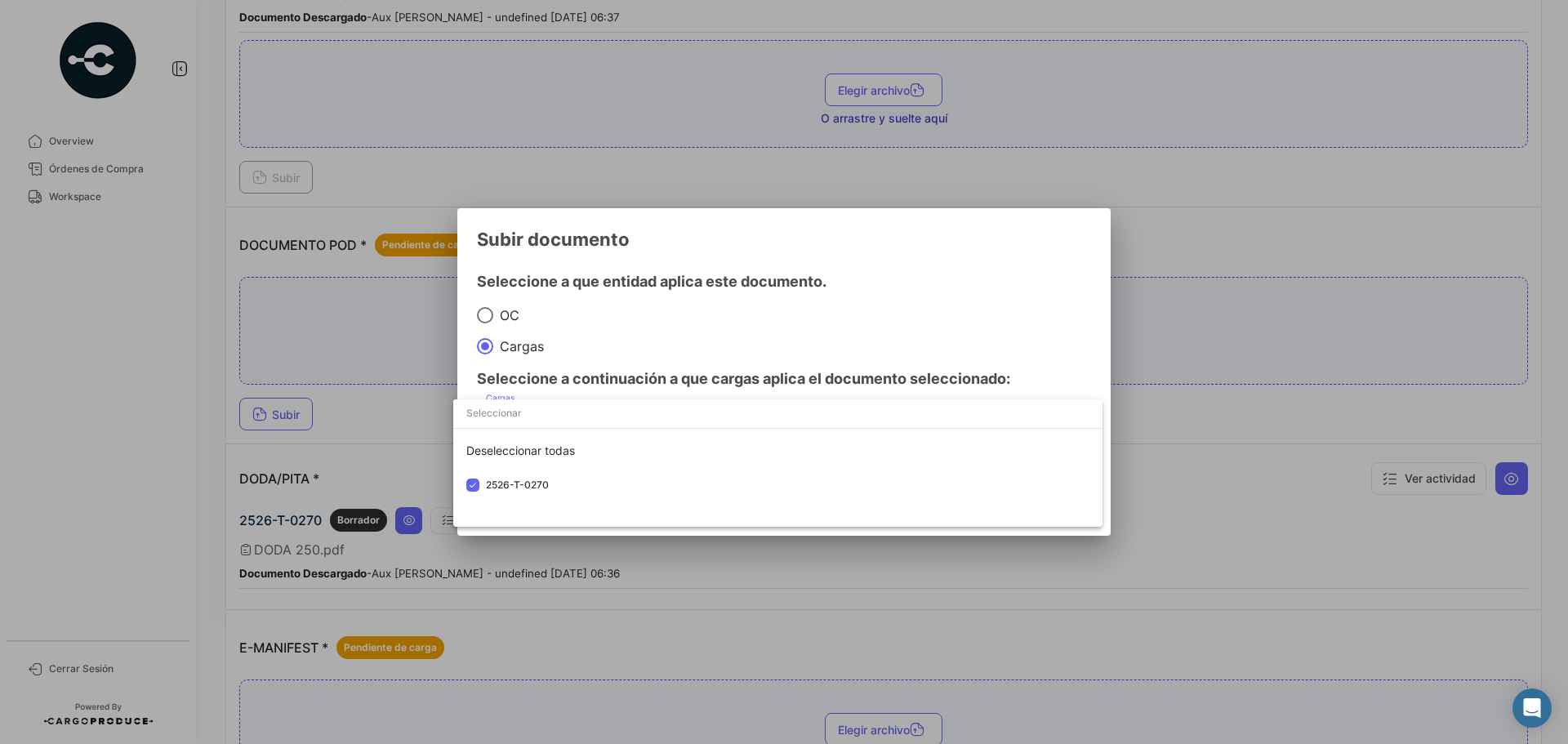
click at [947, 326] on div at bounding box center [784, 372] width 1568 height 744
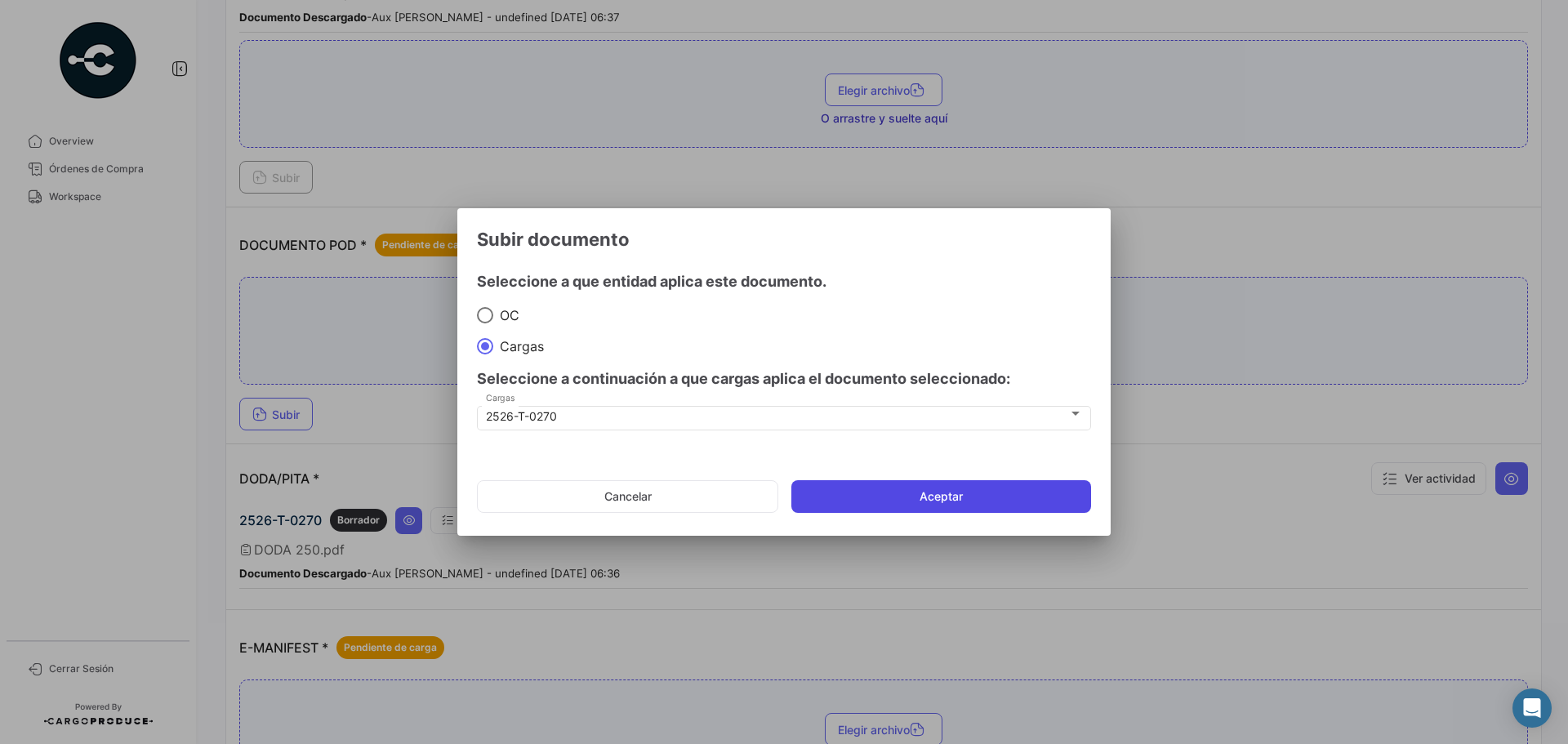
click at [920, 499] on button "Aceptar" at bounding box center [941, 496] width 300 height 33
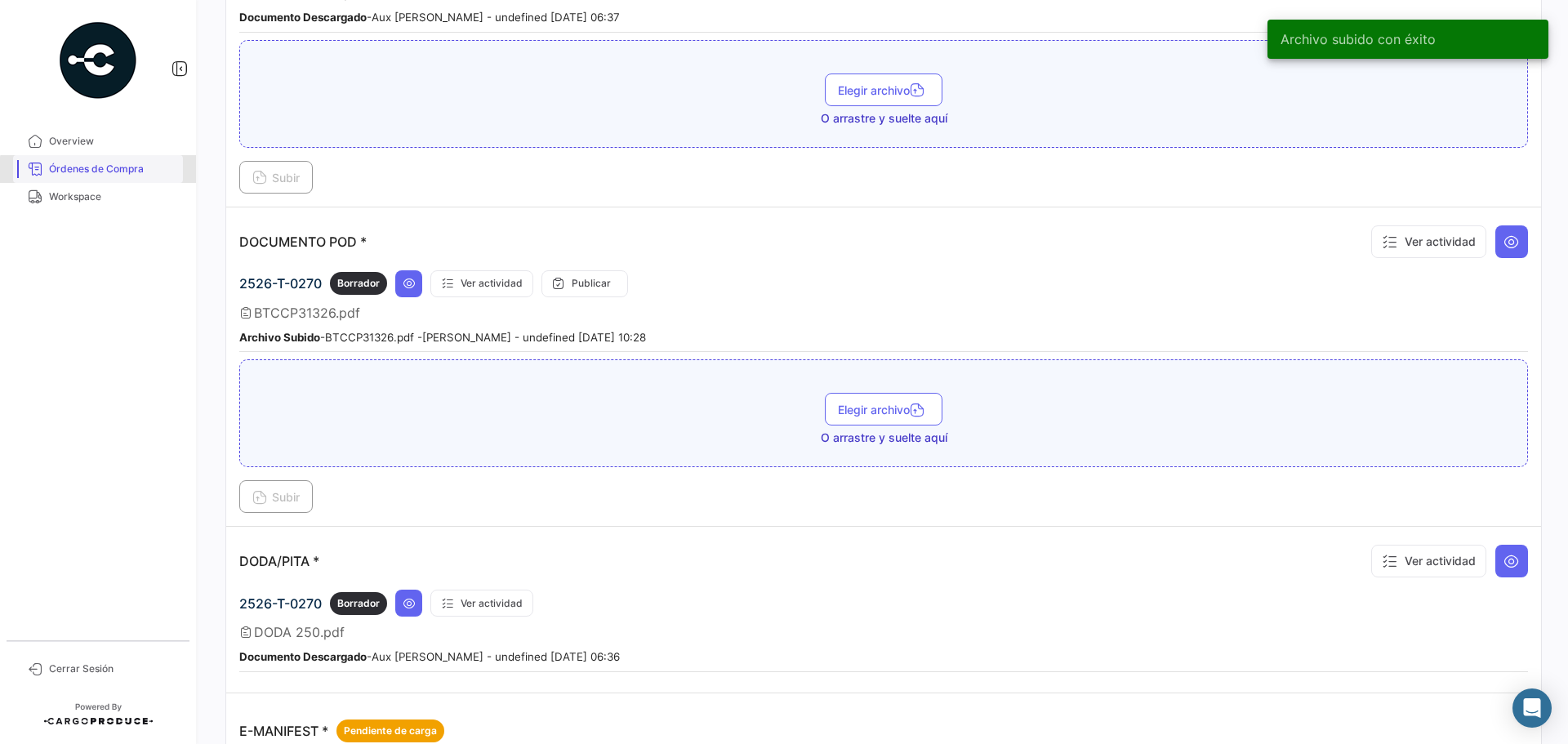
click at [114, 177] on link "Órdenes de Compra" at bounding box center [98, 169] width 170 height 28
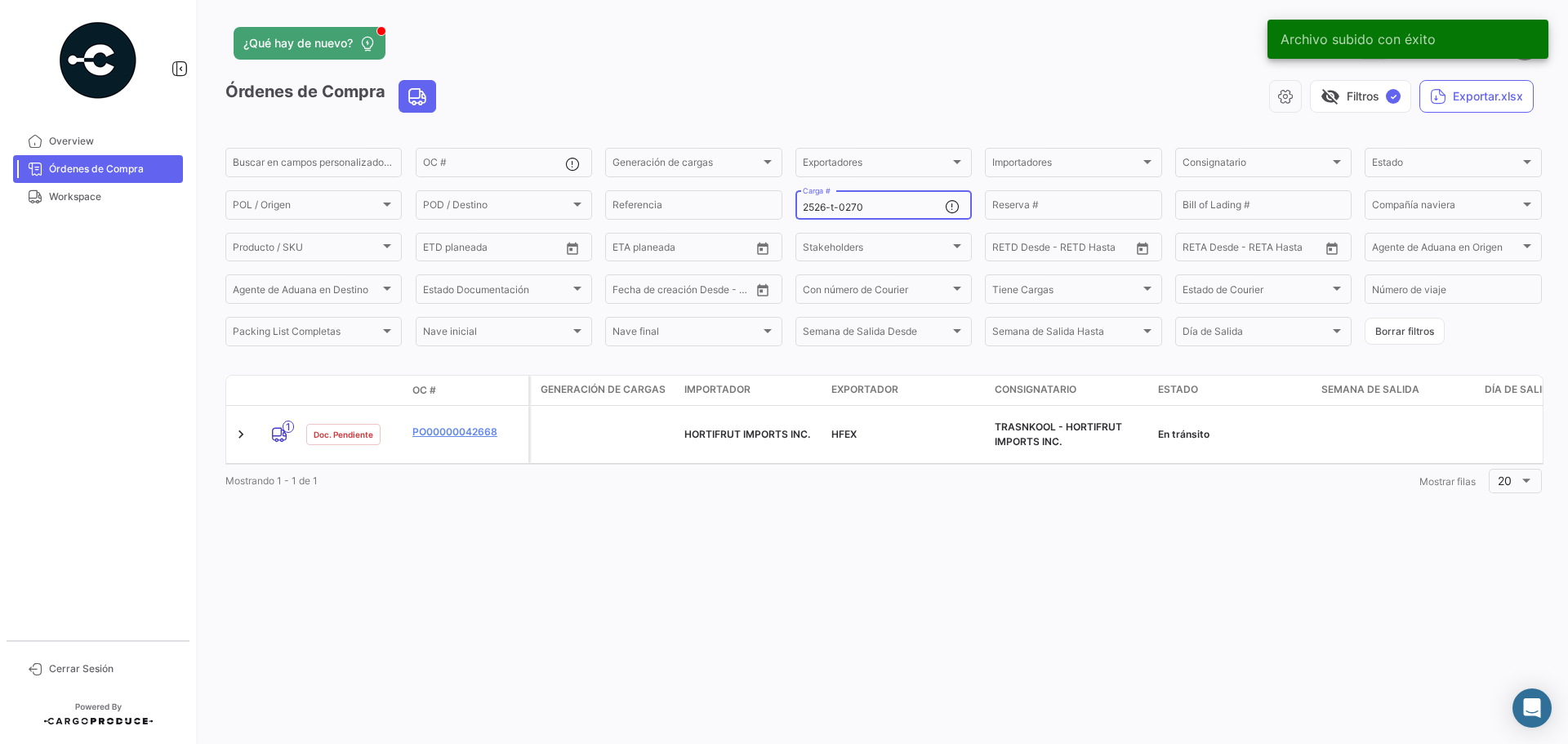
click at [862, 212] on input "2526-t-0270" at bounding box center [874, 207] width 142 height 11
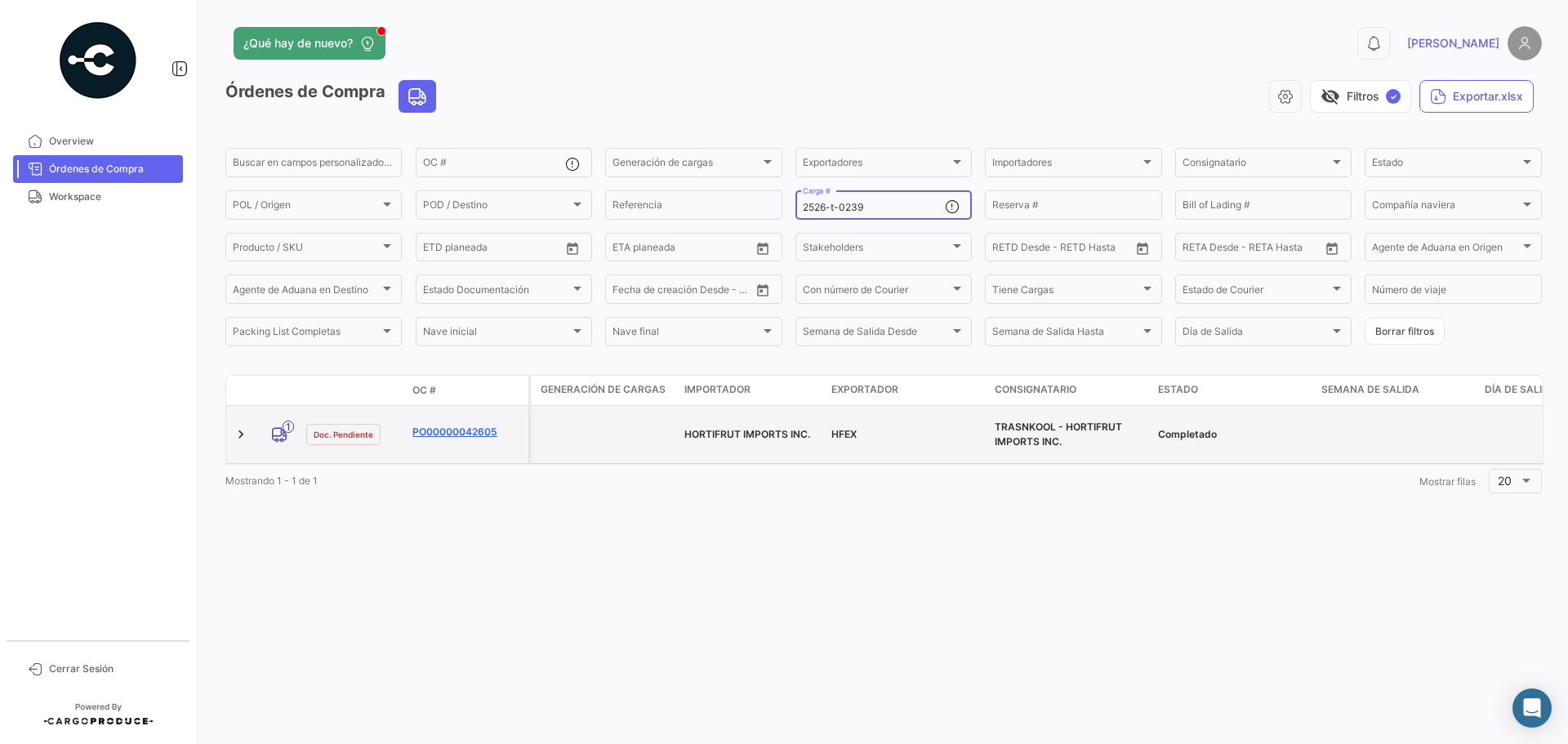
type input "2526-t-0239"
click at [452, 424] on link "PO00000042605" at bounding box center [467, 431] width 110 height 15
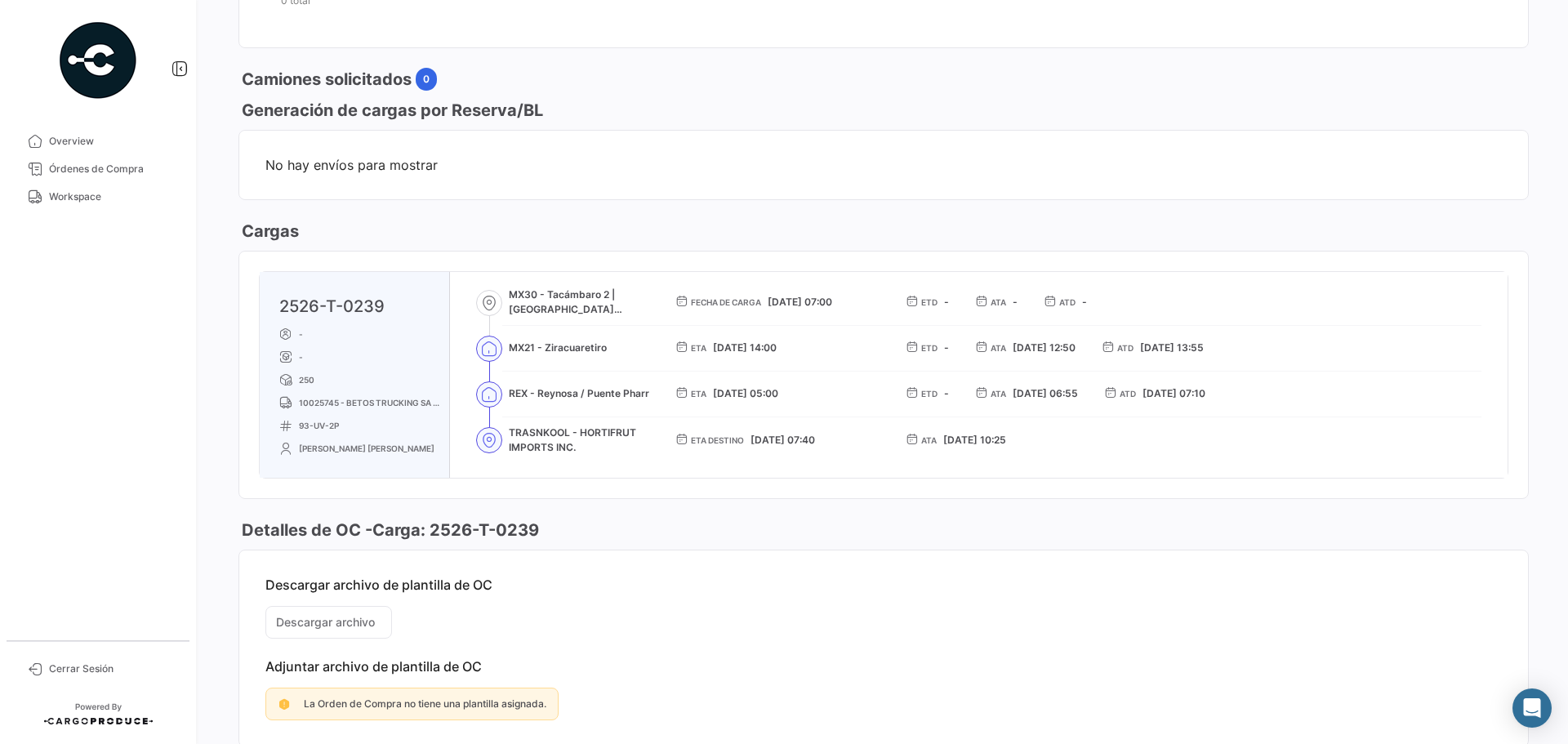
scroll to position [816, 0]
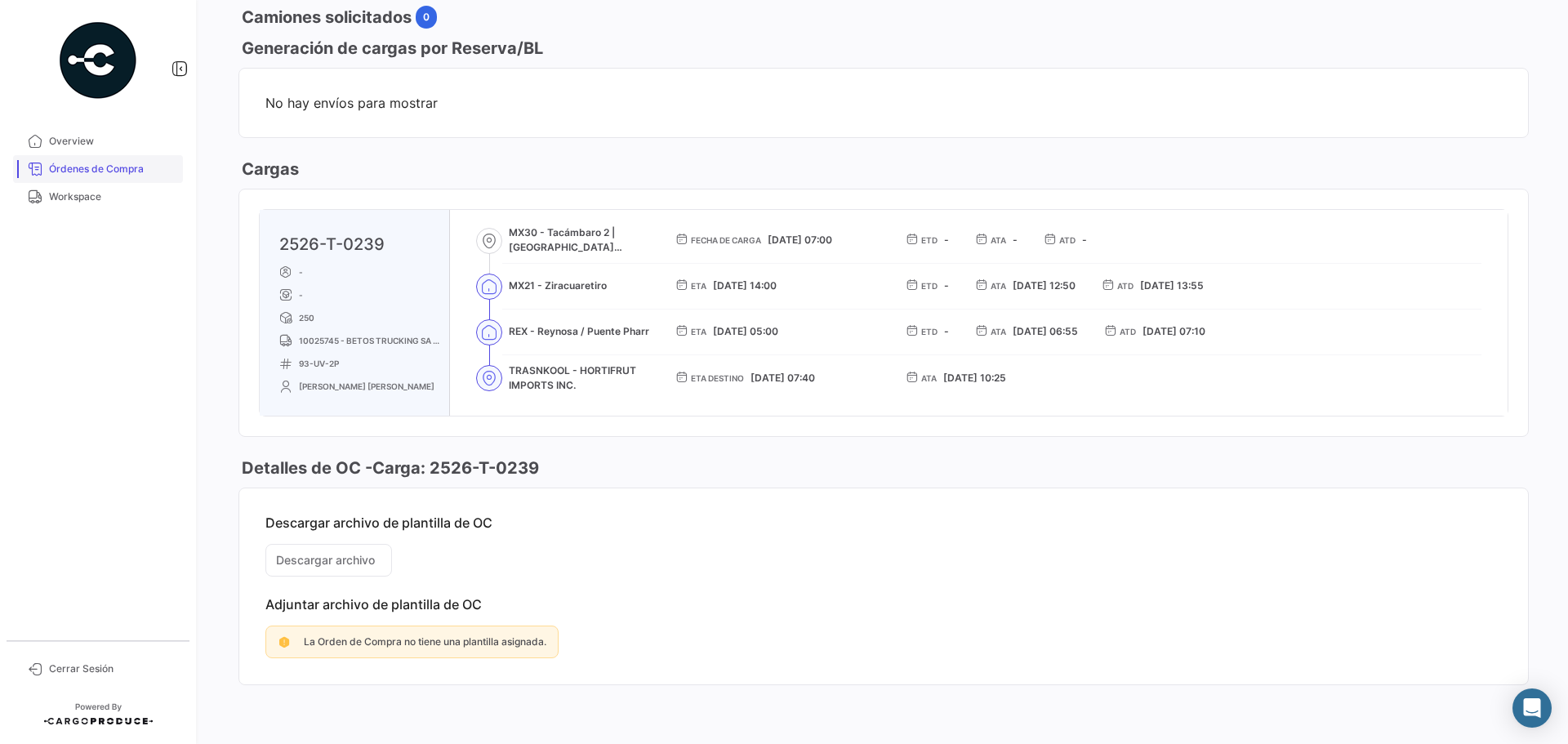
click at [120, 164] on span "Órdenes de Compra" at bounding box center [113, 169] width 128 height 15
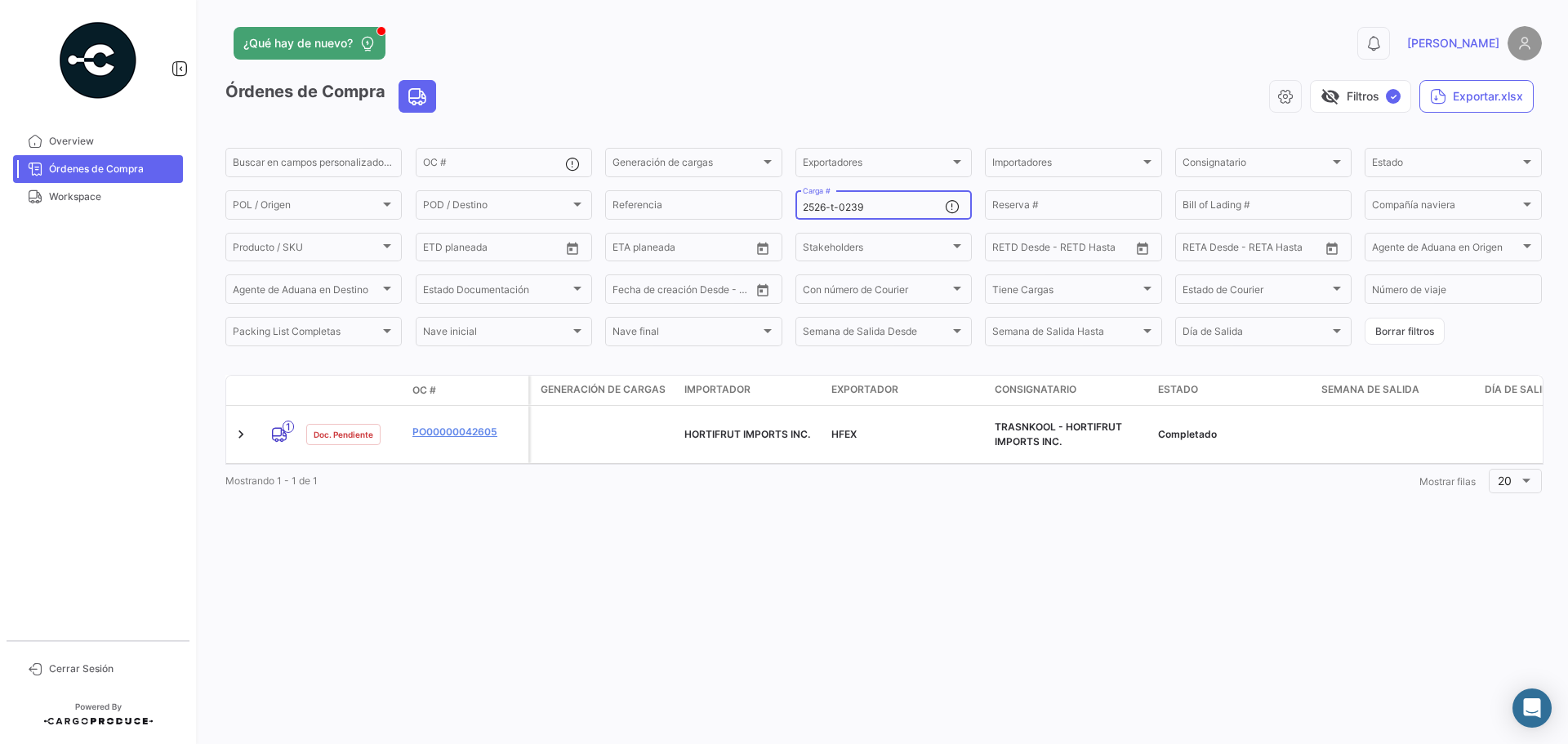
click at [879, 204] on input "2526-t-0239" at bounding box center [874, 207] width 142 height 11
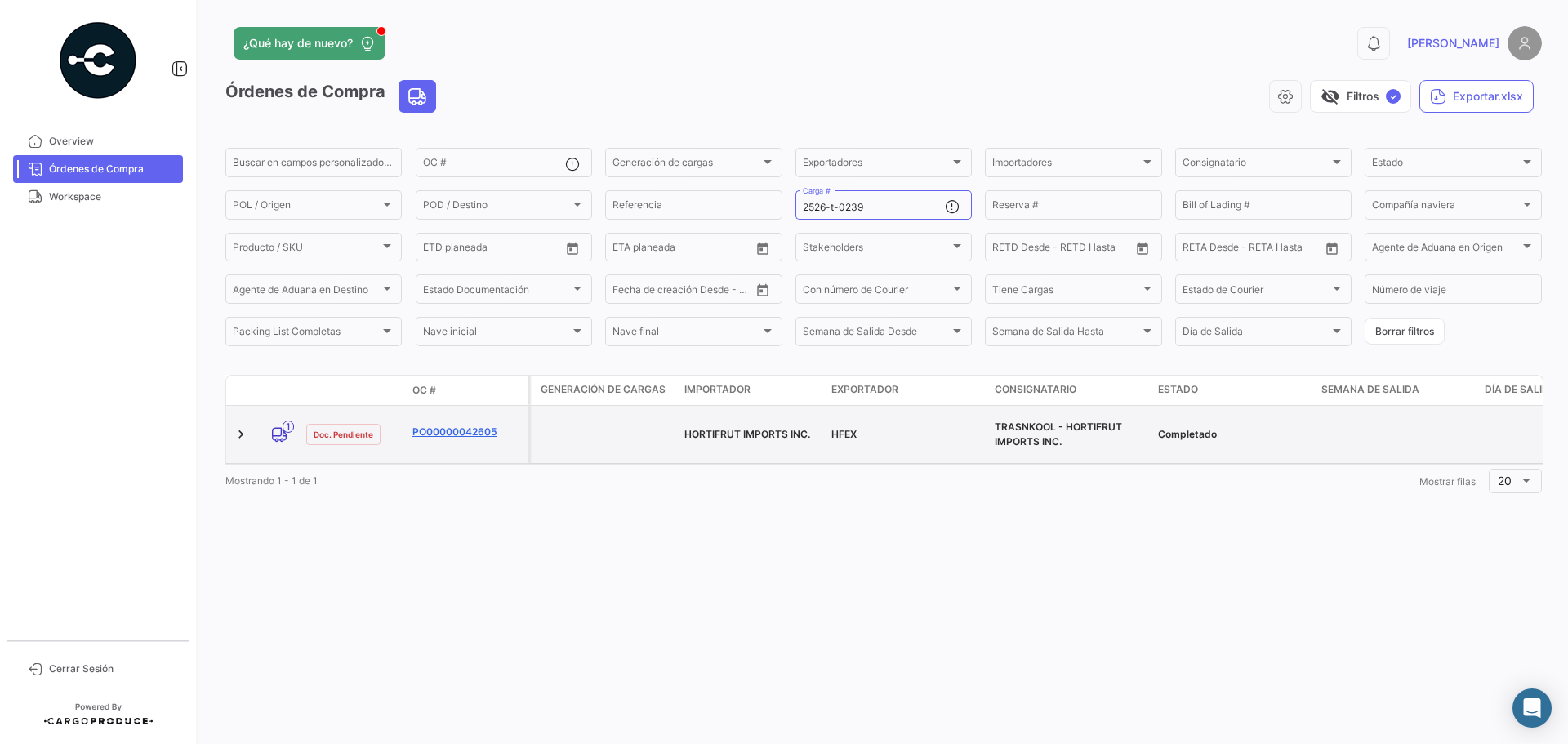
click at [471, 424] on link "PO00000042605" at bounding box center [467, 431] width 110 height 15
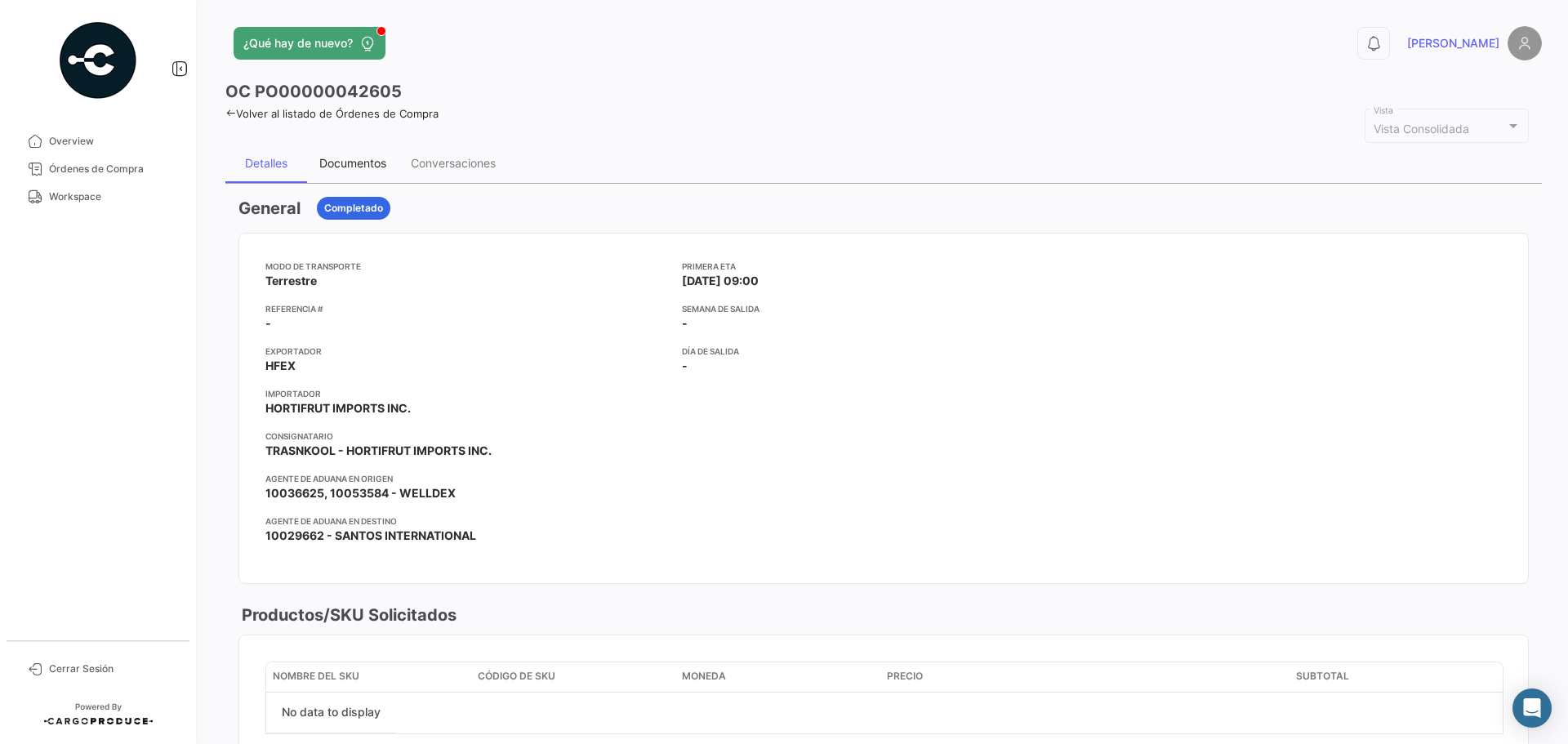
click at [348, 163] on div "Documentos" at bounding box center [353, 163] width 67 height 14
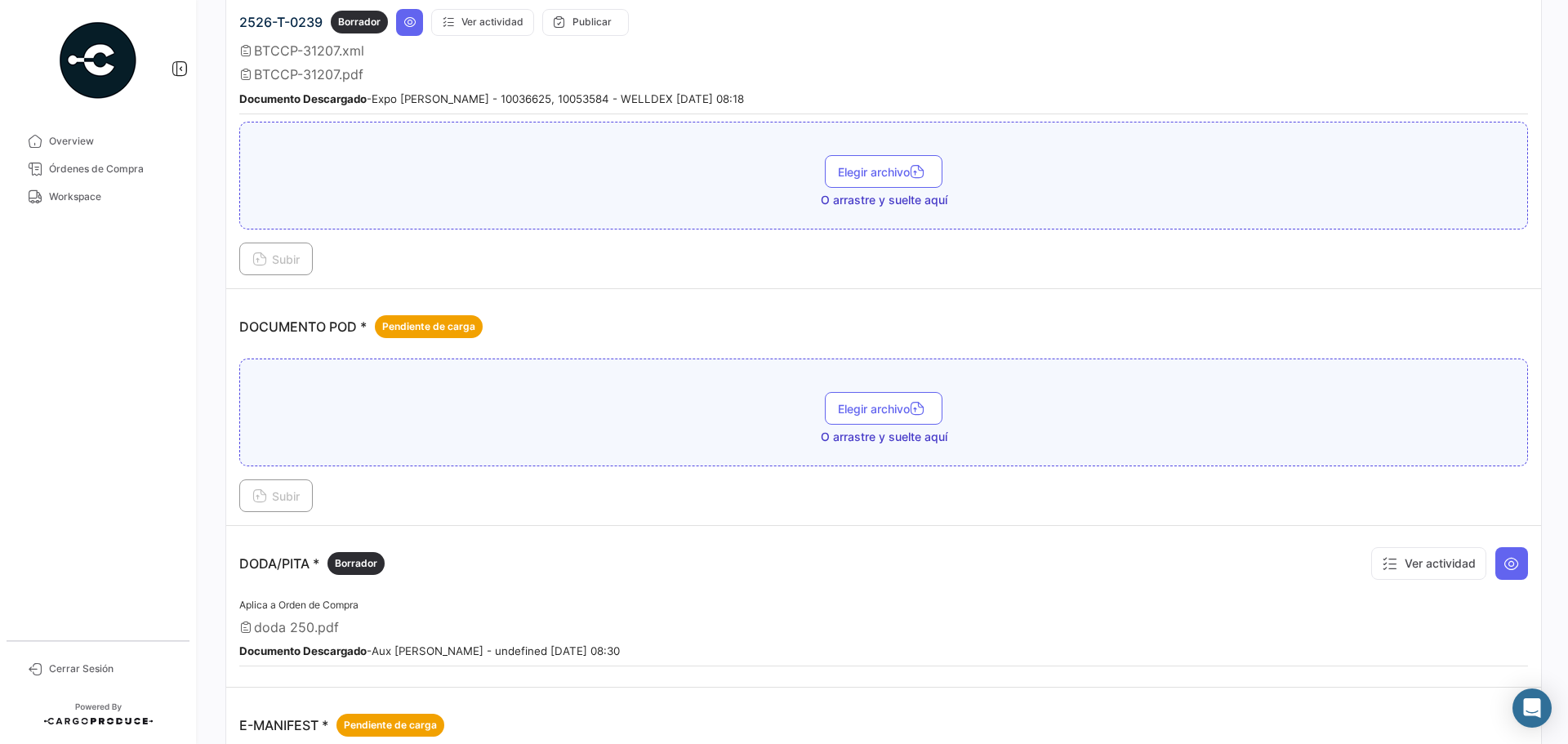
scroll to position [735, 0]
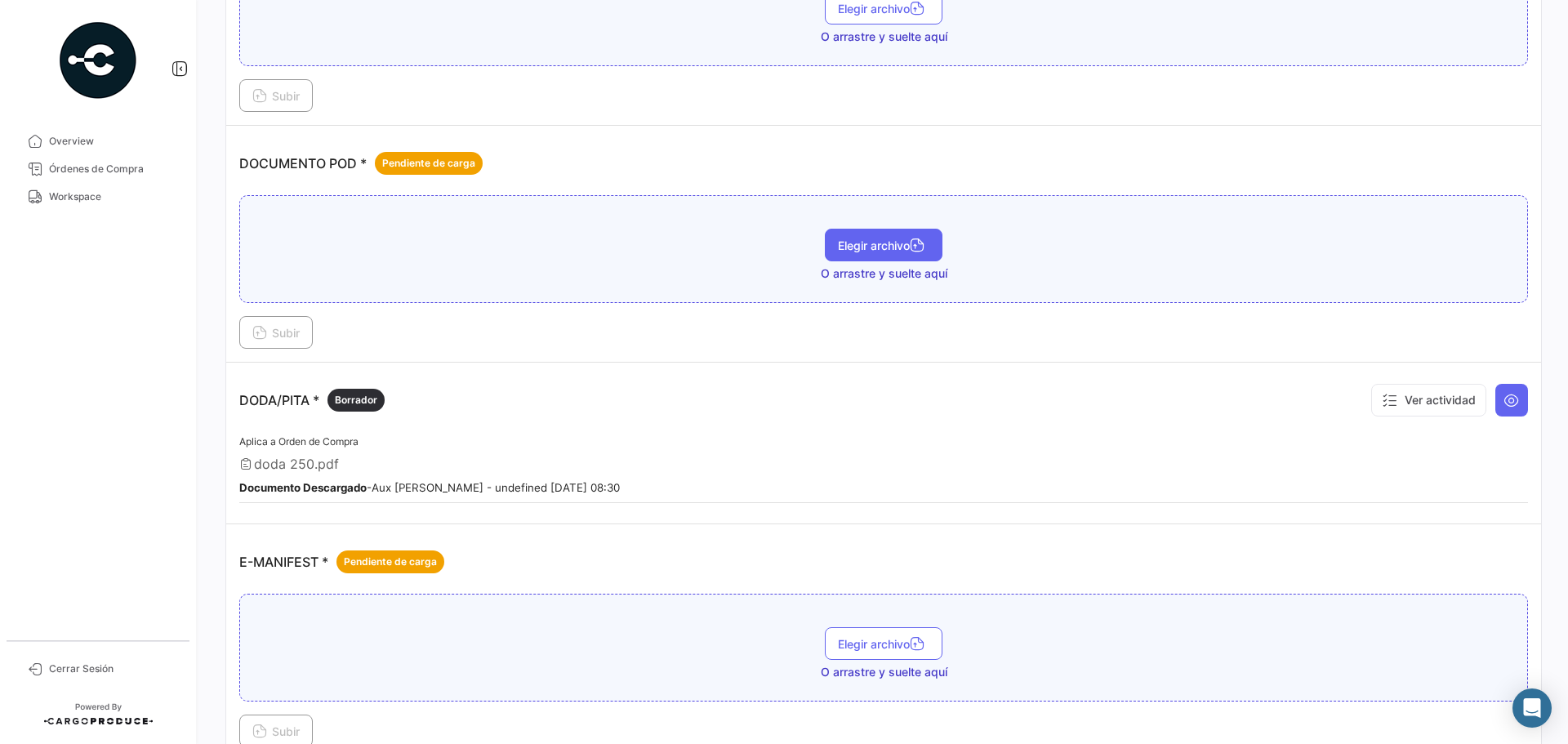
click at [893, 240] on span "Elegir archivo" at bounding box center [884, 246] width 92 height 14
click at [300, 330] on button "Subir" at bounding box center [277, 332] width 74 height 33
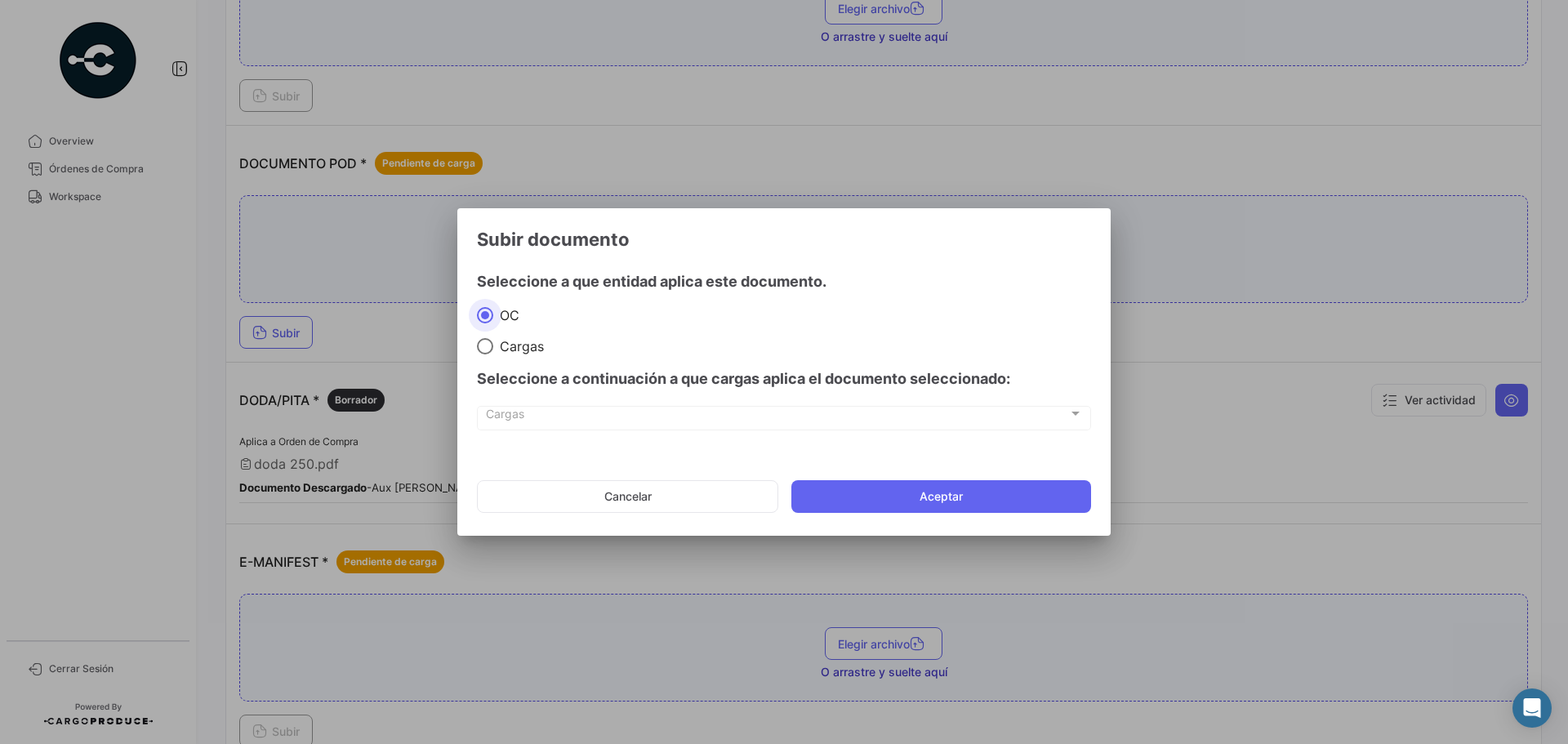
click at [503, 348] on span "Cargas" at bounding box center [518, 346] width 51 height 16
click at [493, 348] on input "Cargas" at bounding box center [484, 346] width 16 height 16
radio input "true"
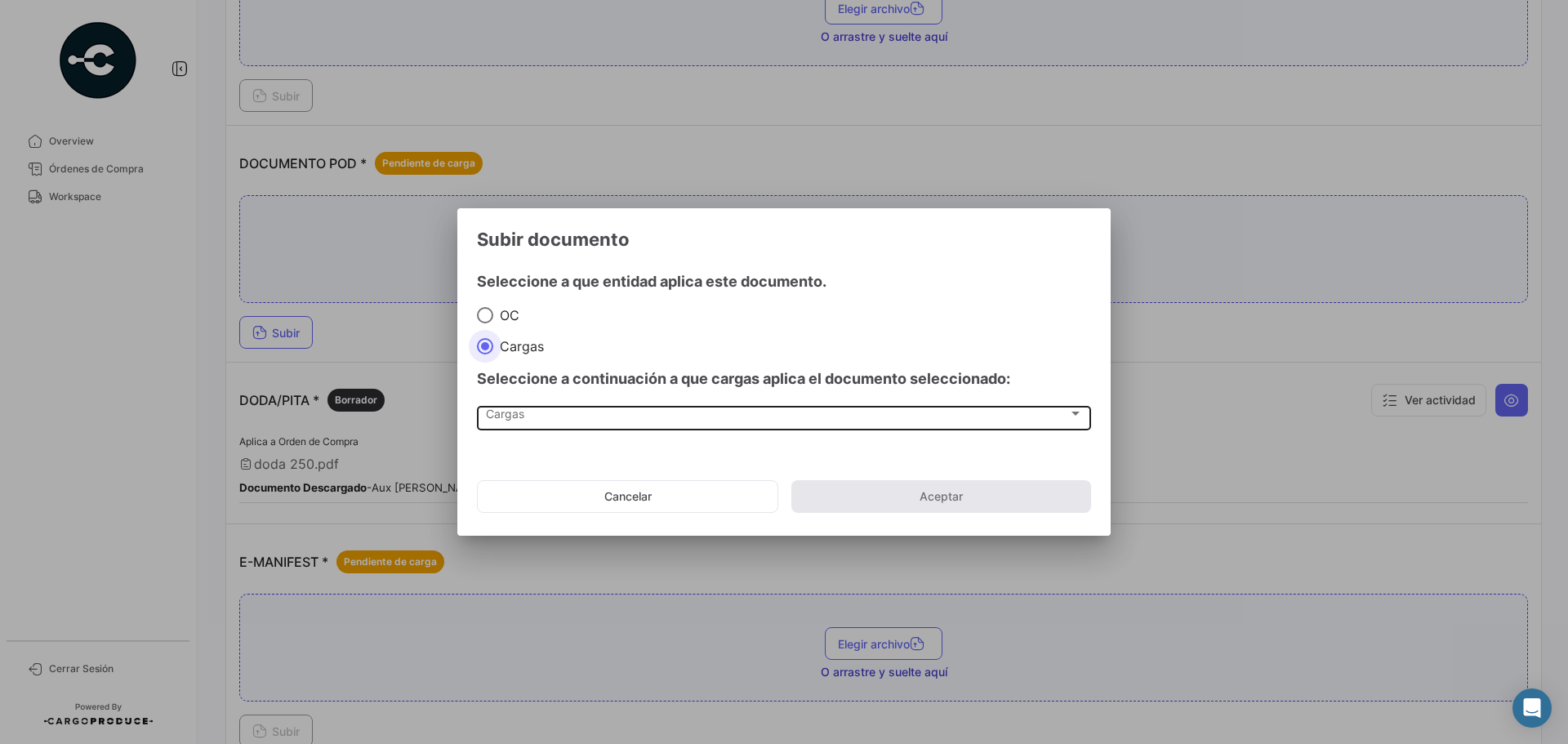
click at [526, 418] on div "Cargas" at bounding box center [776, 416] width 582 height 14
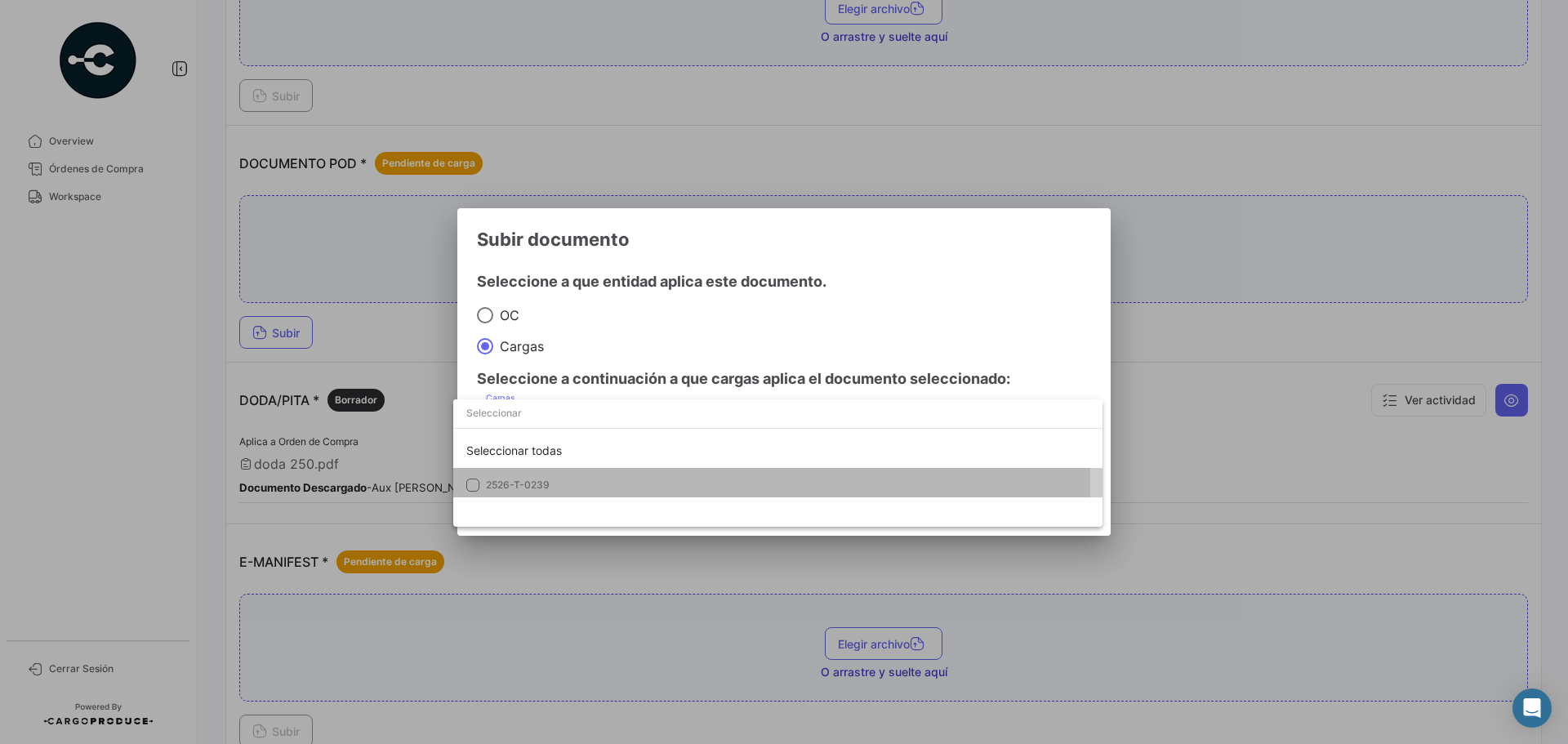
drag, startPoint x: 521, startPoint y: 487, endPoint x: 883, endPoint y: 422, distance: 367.8
click at [521, 487] on span "2526-T-0239" at bounding box center [517, 484] width 64 height 12
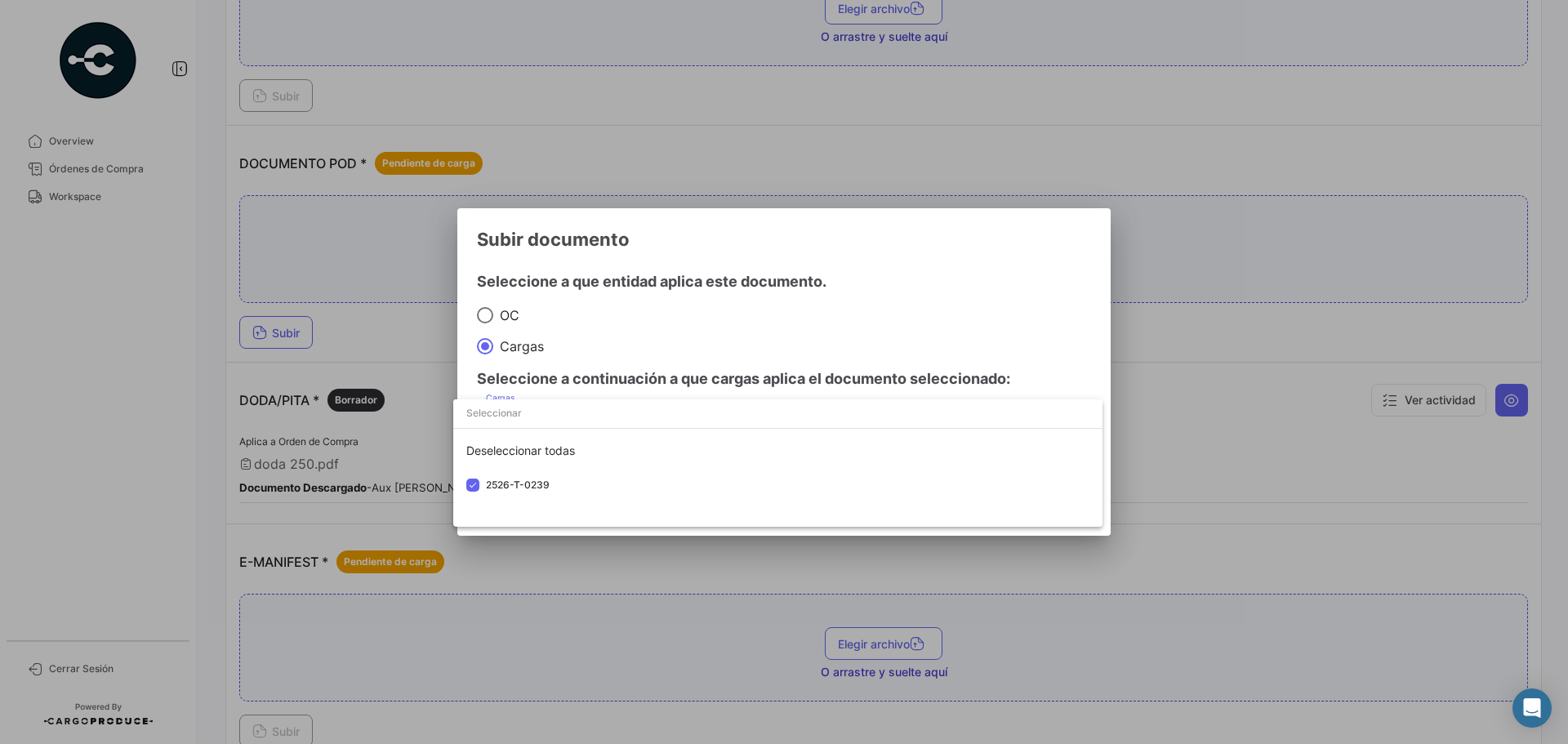
click at [973, 294] on div at bounding box center [784, 372] width 1568 height 744
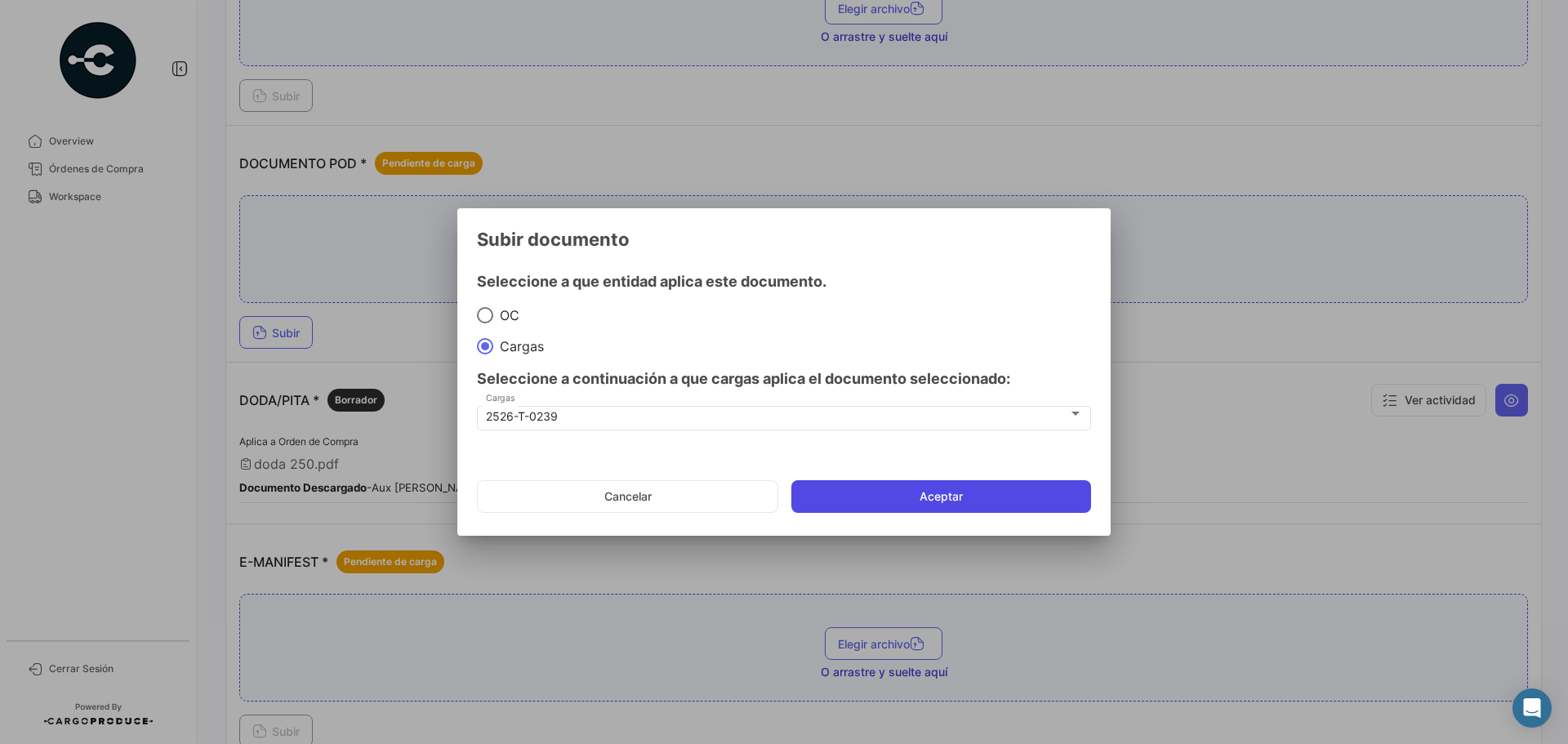
click at [933, 499] on button "Aceptar" at bounding box center [941, 496] width 300 height 33
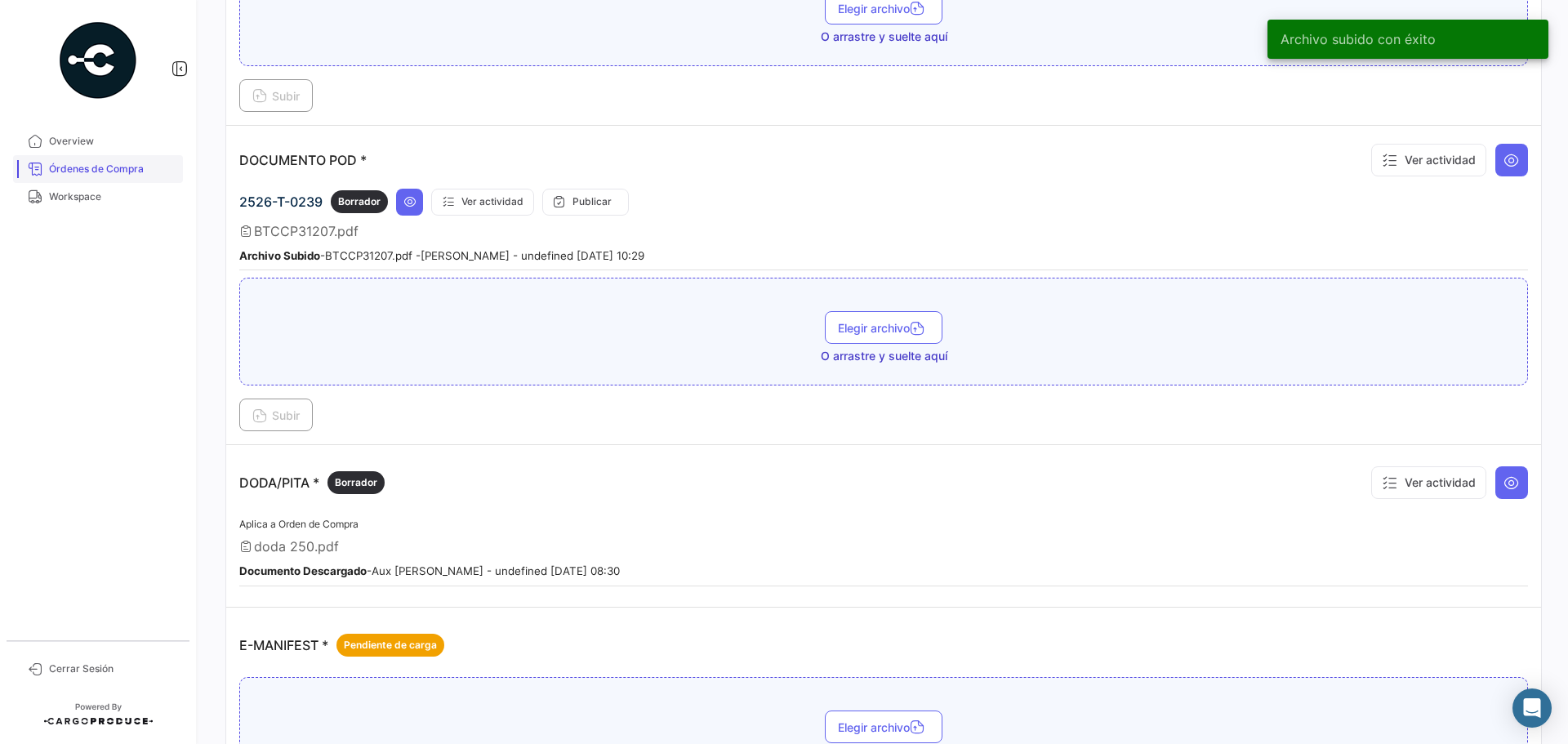
click at [119, 173] on span "Órdenes de Compra" at bounding box center [113, 169] width 128 height 15
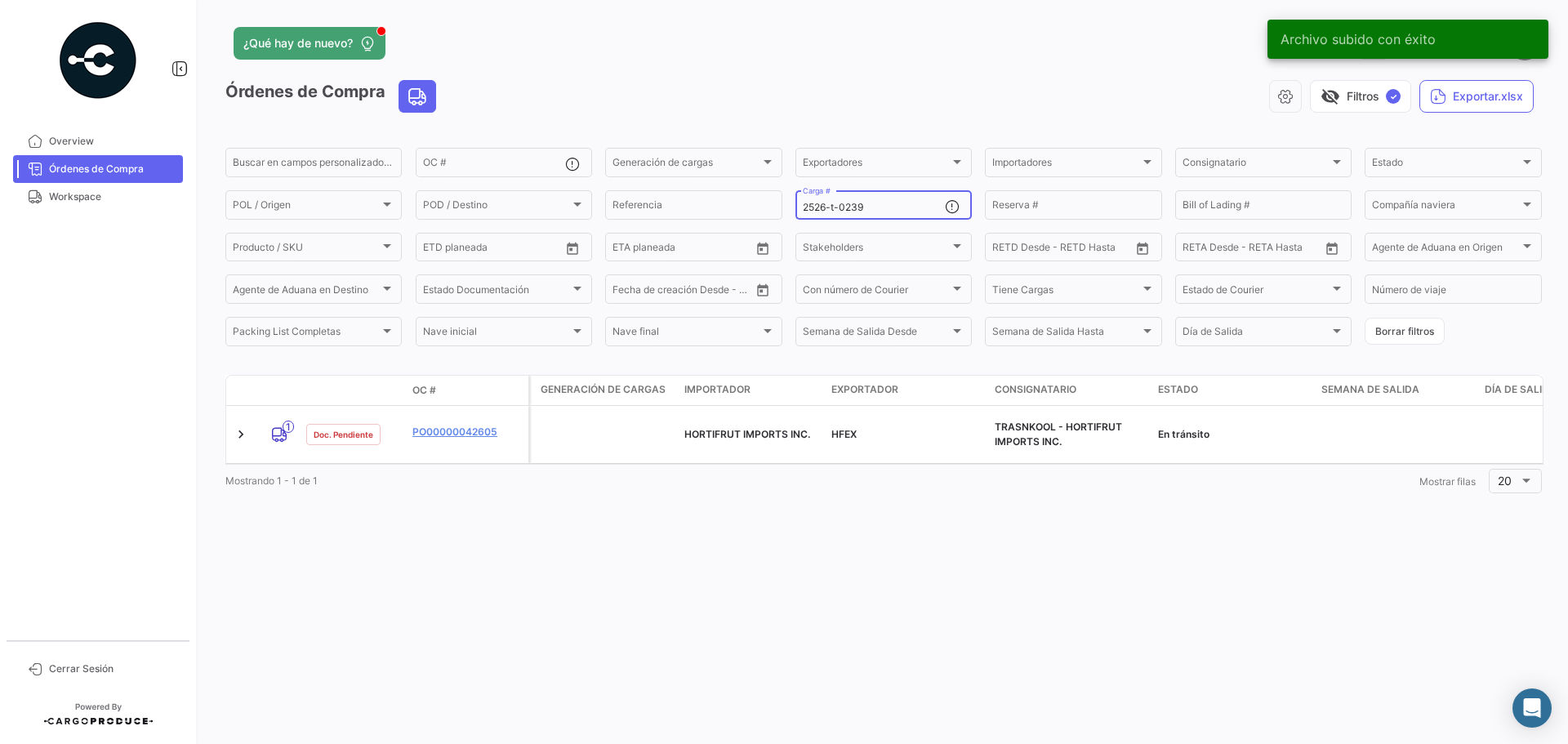
click at [902, 209] on input "2526-t-0239" at bounding box center [874, 207] width 142 height 11
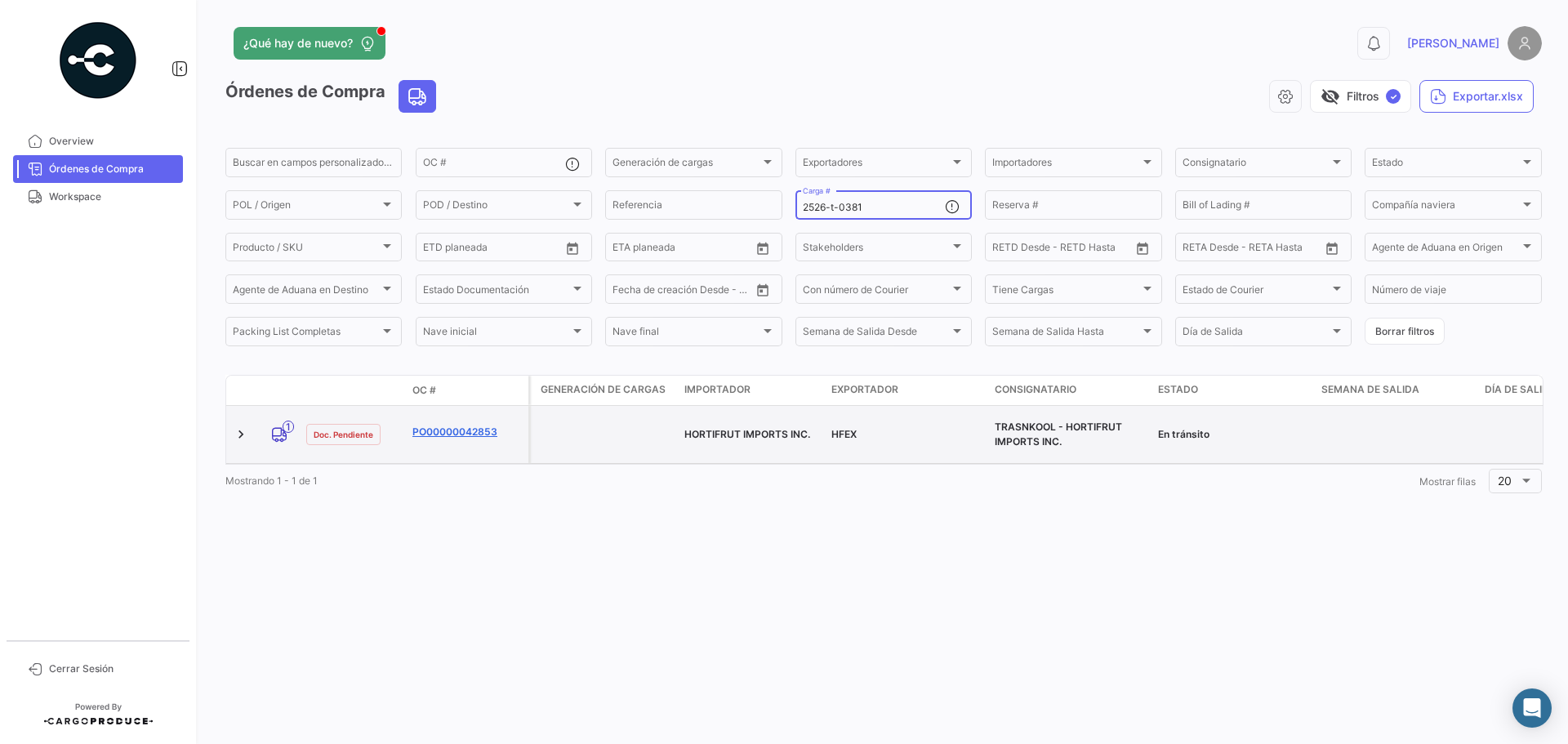
type input "2526-t-0381"
click at [437, 437] on link "PO00000042853" at bounding box center [467, 431] width 110 height 15
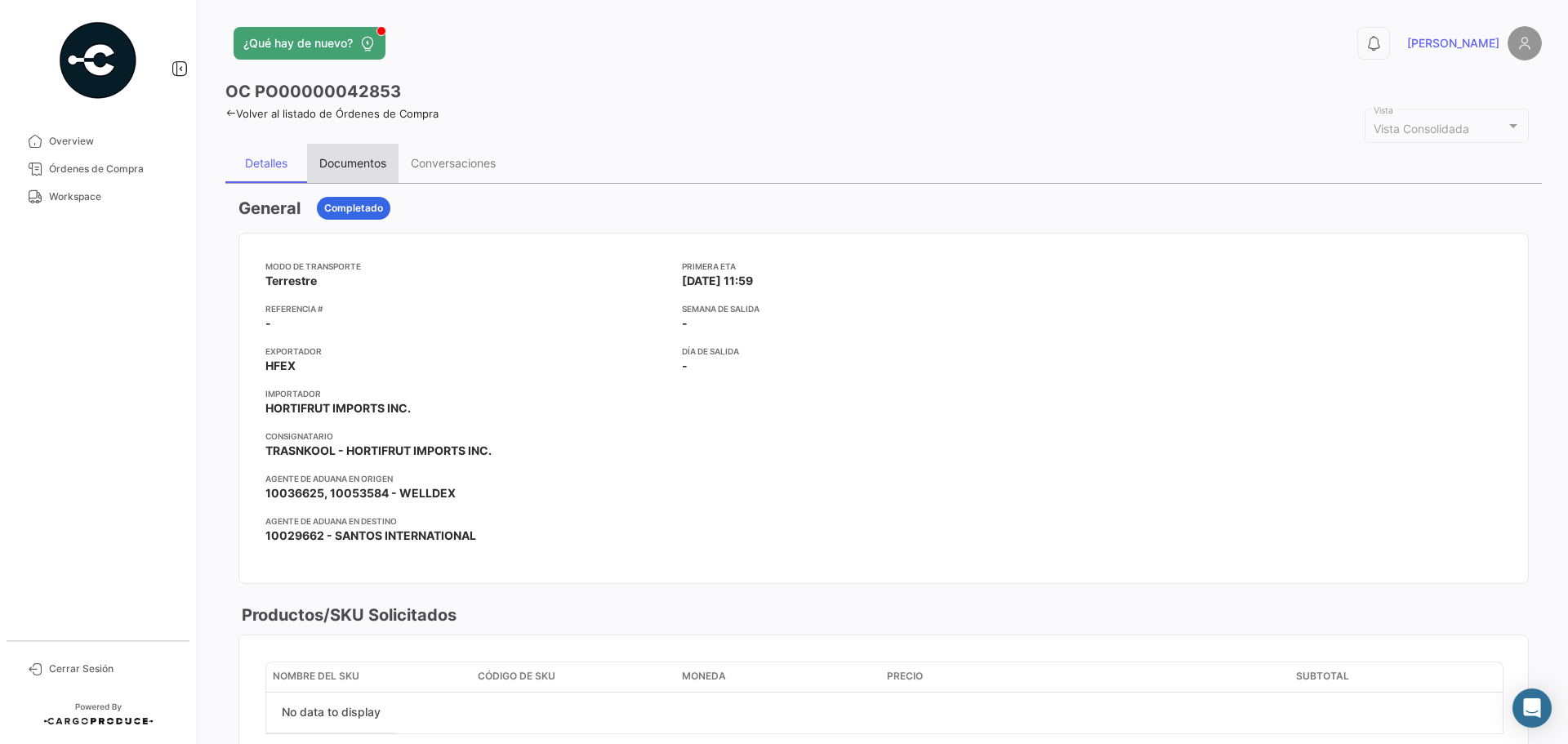
click at [360, 158] on div "Documentos" at bounding box center [353, 163] width 67 height 14
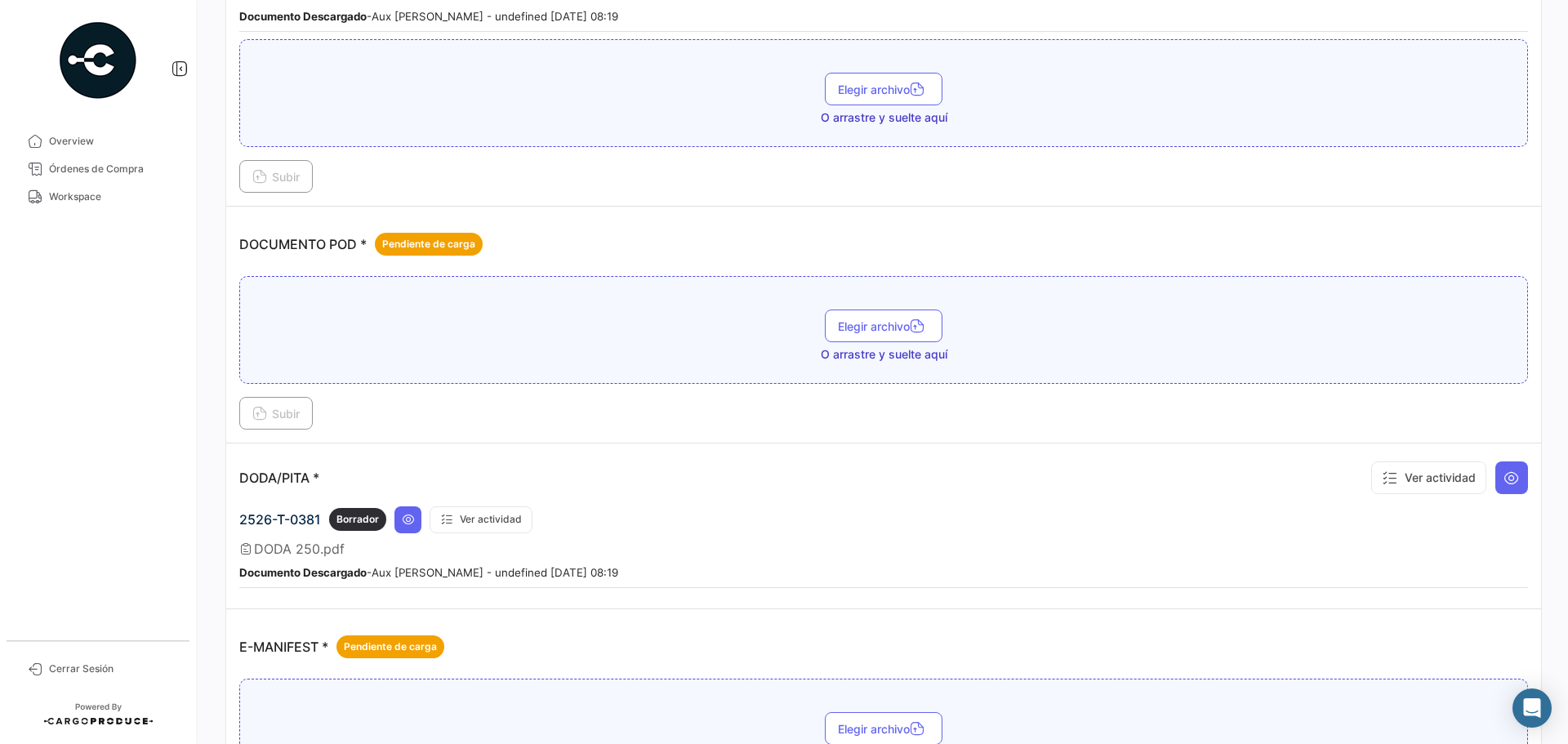
scroll to position [653, 0]
click at [859, 328] on span "Elegir archivo" at bounding box center [884, 328] width 92 height 14
click at [276, 415] on span "Subir" at bounding box center [276, 414] width 47 height 14
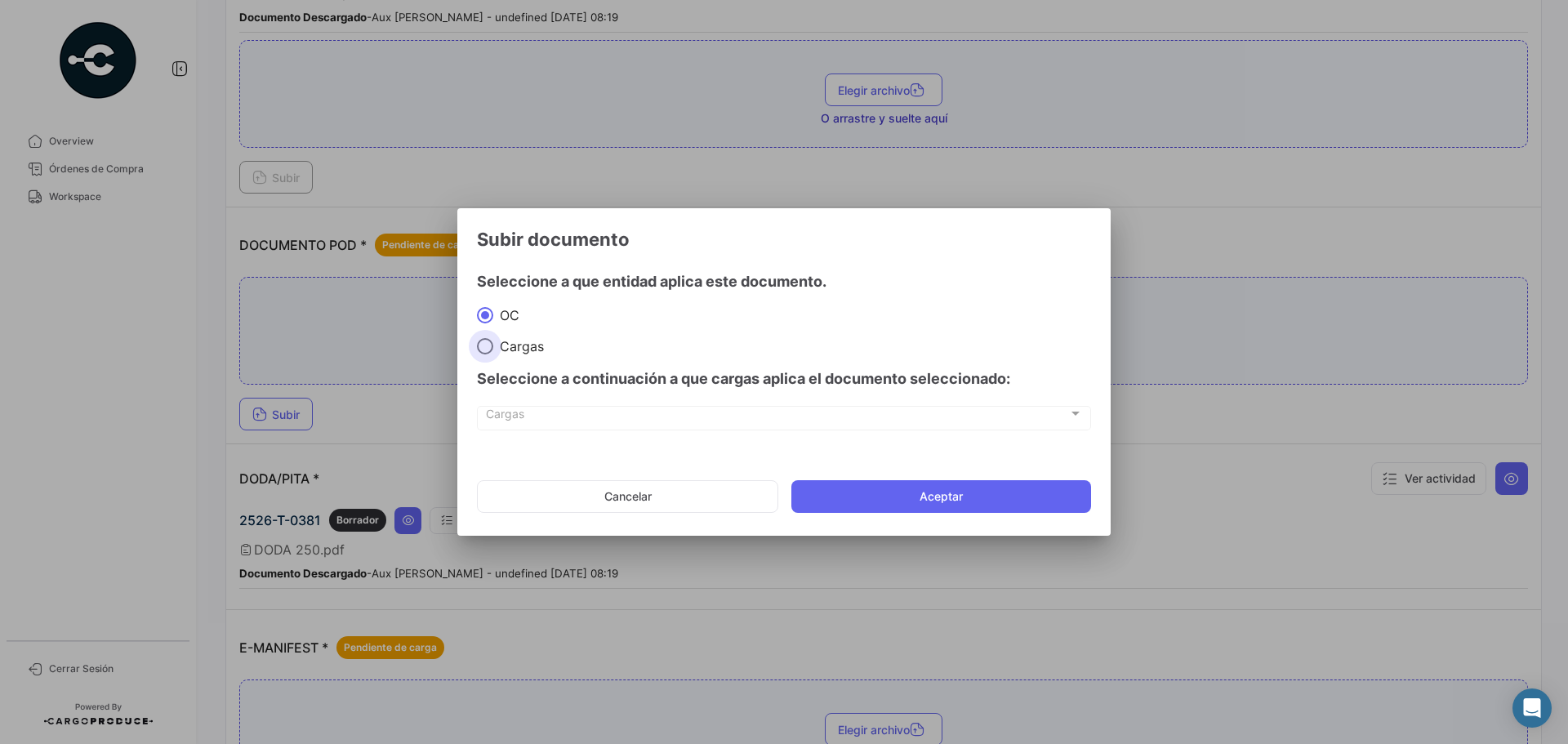
drag, startPoint x: 498, startPoint y: 346, endPoint x: 497, endPoint y: 362, distance: 16.0
click at [501, 353] on span "Cargas" at bounding box center [518, 346] width 51 height 16
click at [493, 353] on input "Cargas" at bounding box center [484, 346] width 16 height 16
radio input "true"
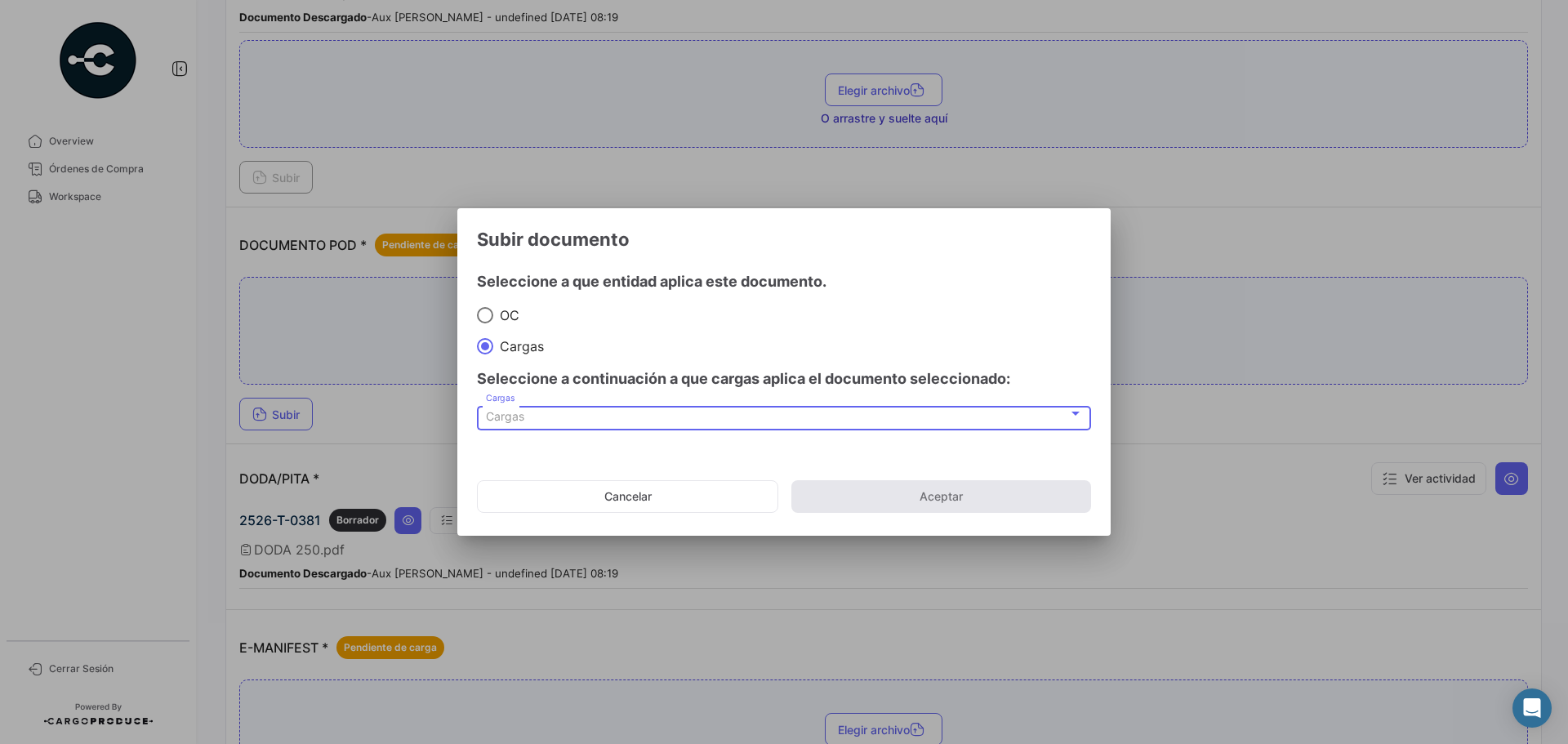
click at [494, 409] on span "Cargas" at bounding box center [504, 416] width 38 height 14
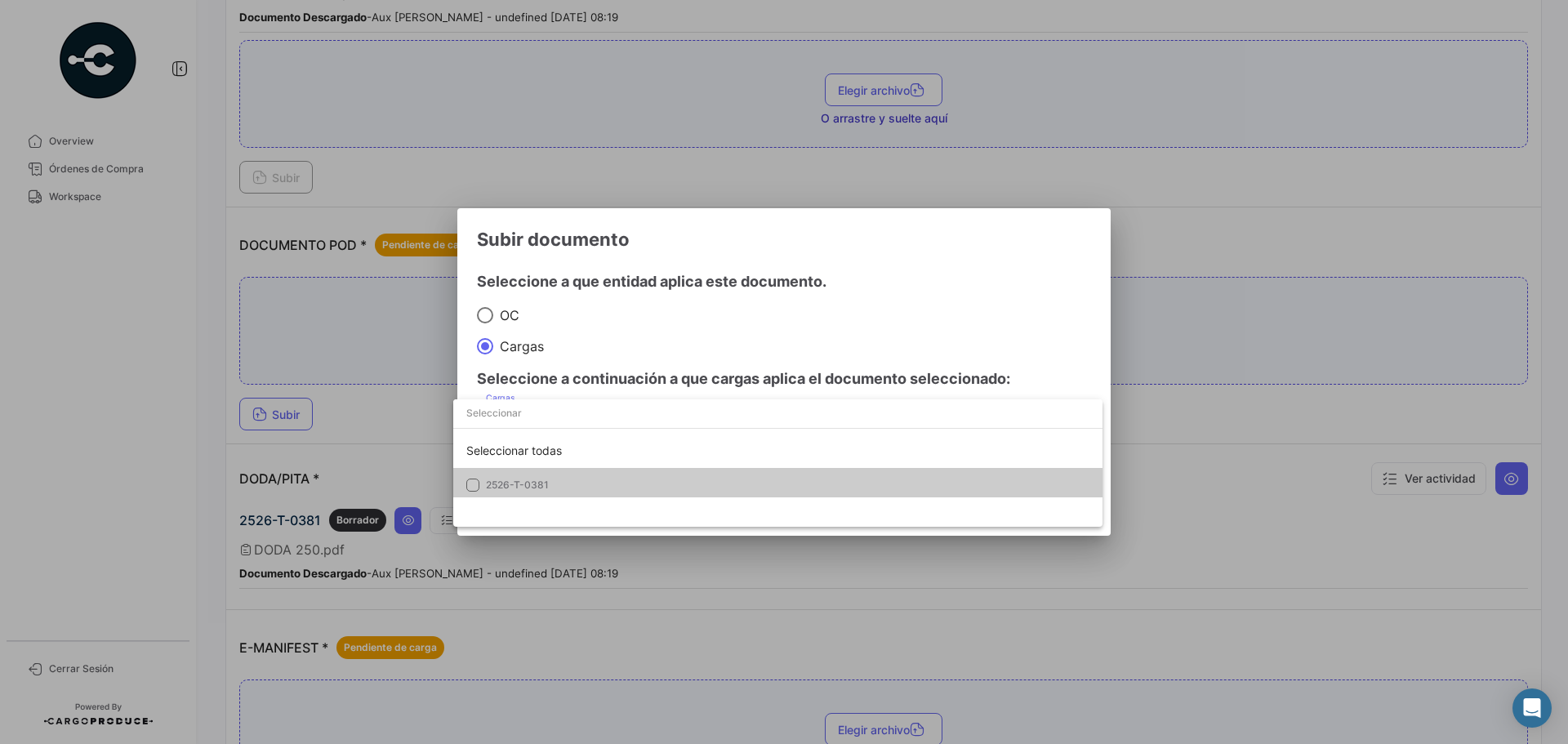
click at [499, 480] on span "2526-T-0381" at bounding box center [516, 484] width 63 height 12
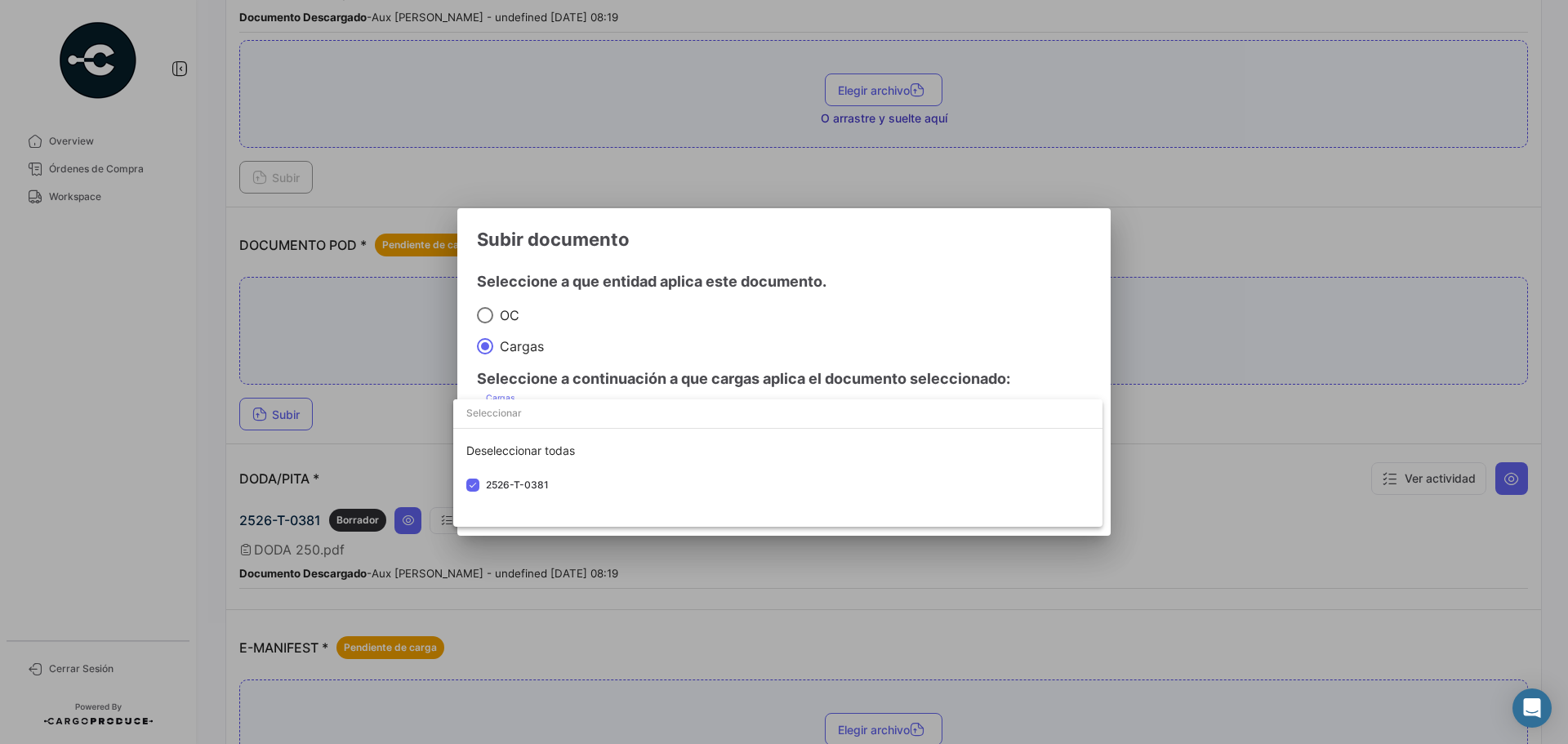
click at [761, 338] on div at bounding box center [784, 372] width 1568 height 744
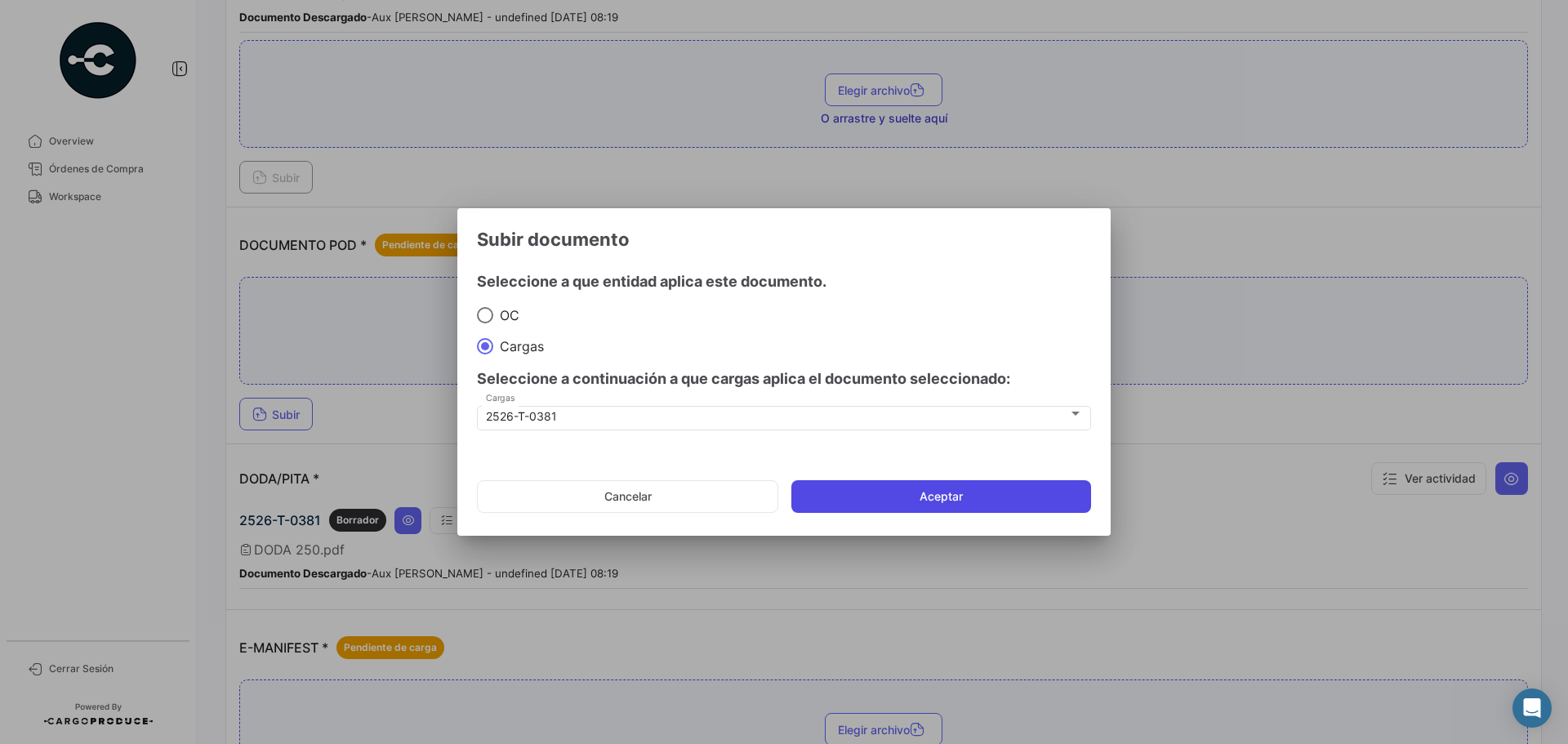
click at [877, 502] on button "Aceptar" at bounding box center [941, 496] width 300 height 33
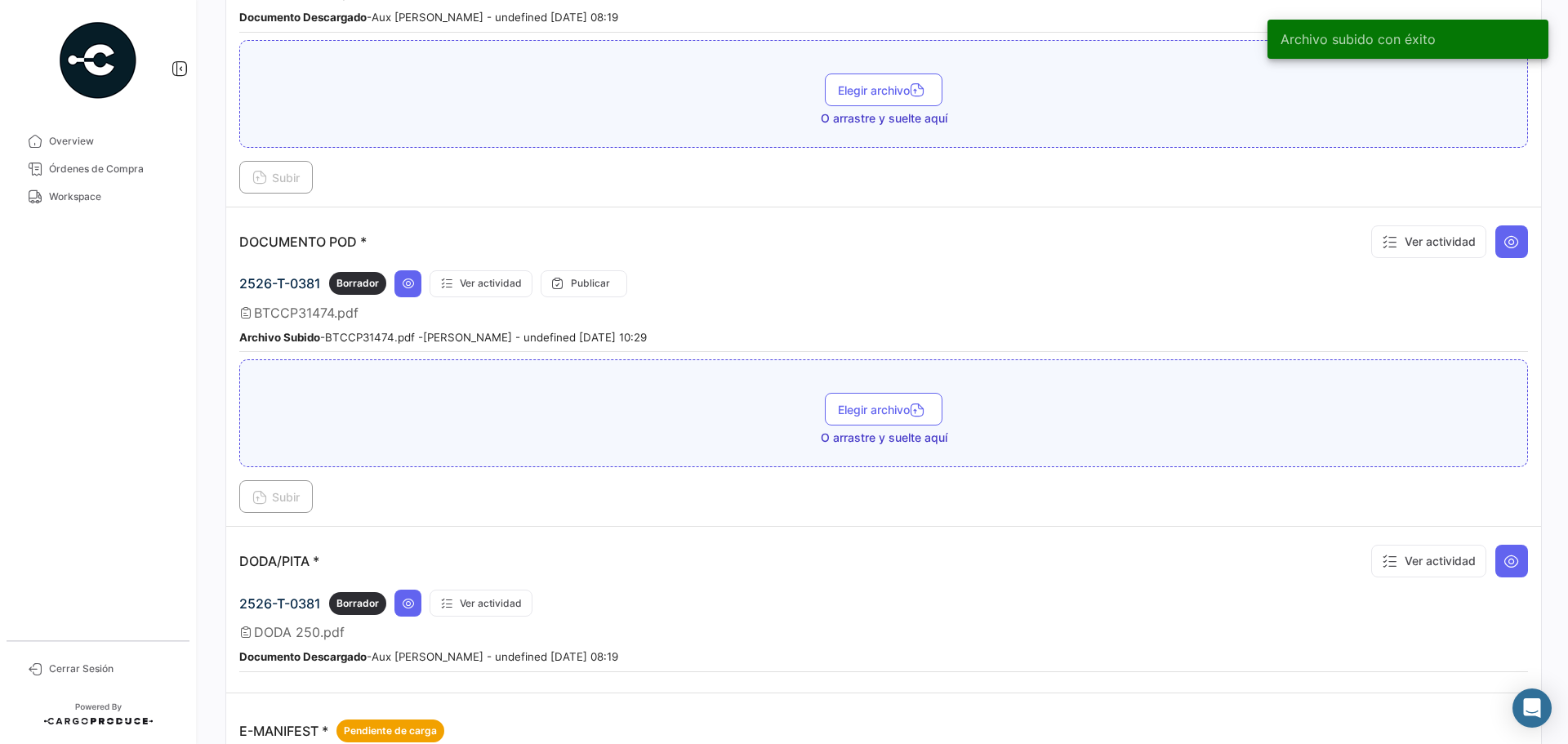
scroll to position [571, 0]
